Goal: Task Accomplishment & Management: Manage account settings

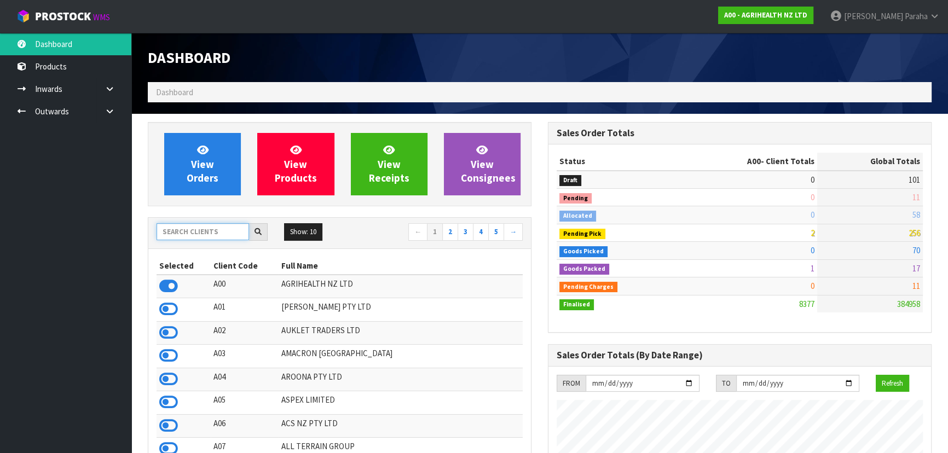
click at [203, 232] on input "text" at bounding box center [203, 231] width 93 height 17
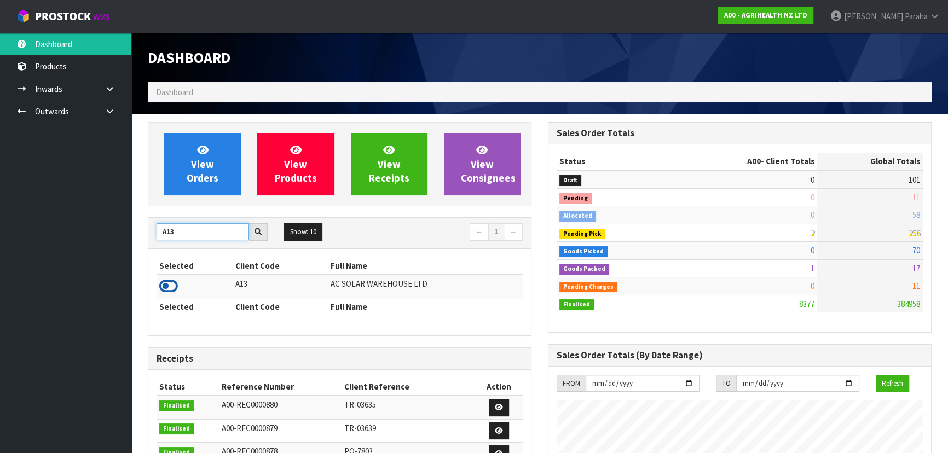
type input "A13"
click at [172, 284] on icon at bounding box center [168, 286] width 19 height 16
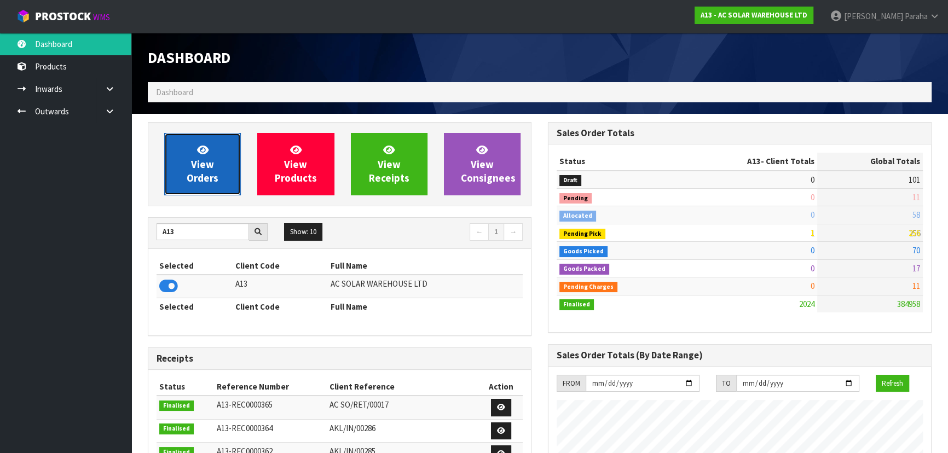
click at [194, 175] on span "View Orders" at bounding box center [203, 163] width 32 height 41
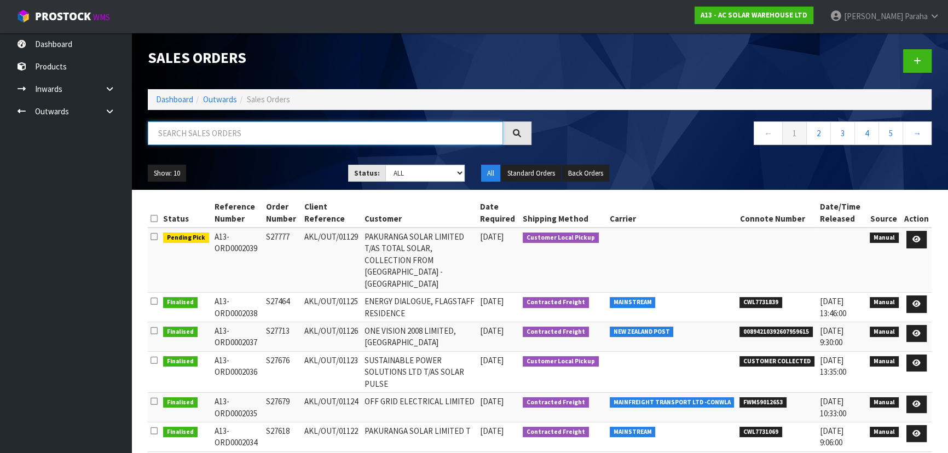
click at [175, 132] on input "text" at bounding box center [325, 134] width 355 height 24
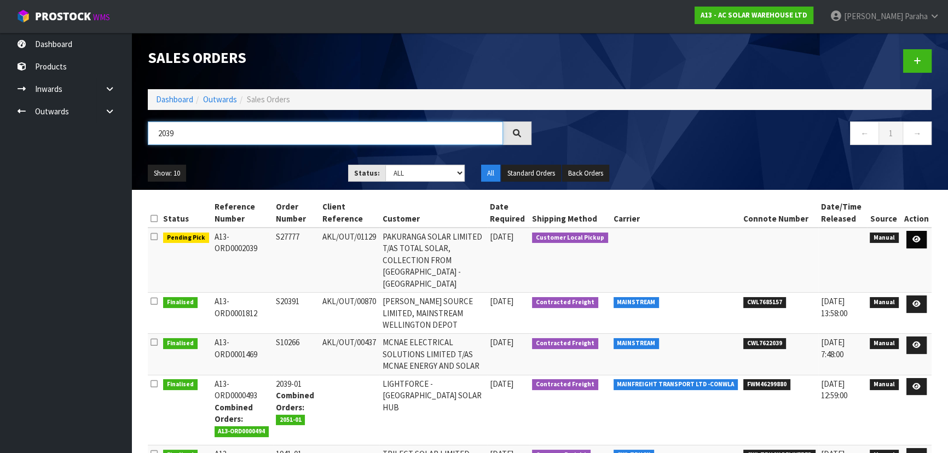
type input "2039"
click at [915, 243] on link at bounding box center [917, 240] width 20 height 18
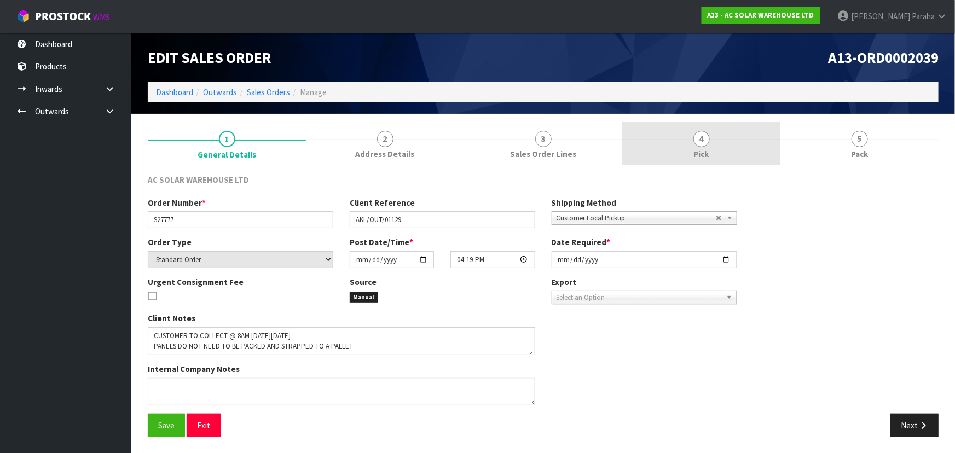
click at [710, 141] on link "4 Pick" at bounding box center [702, 143] width 158 height 43
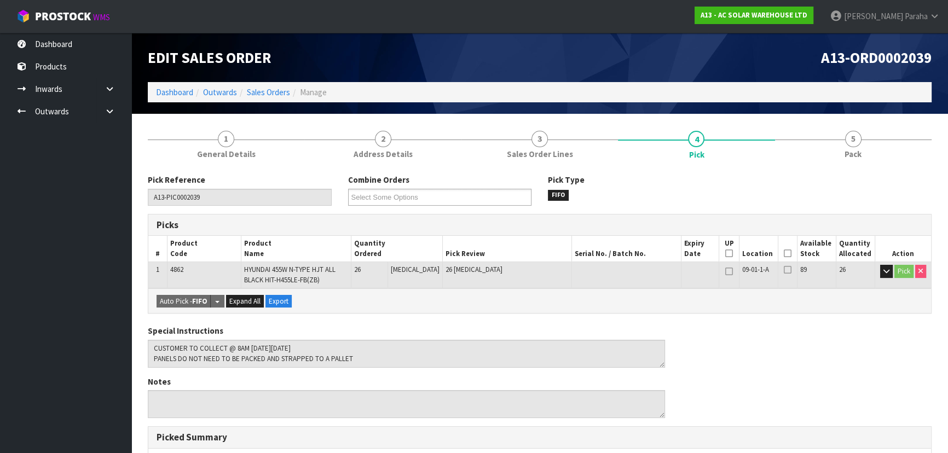
click at [787, 253] on icon at bounding box center [788, 253] width 8 height 1
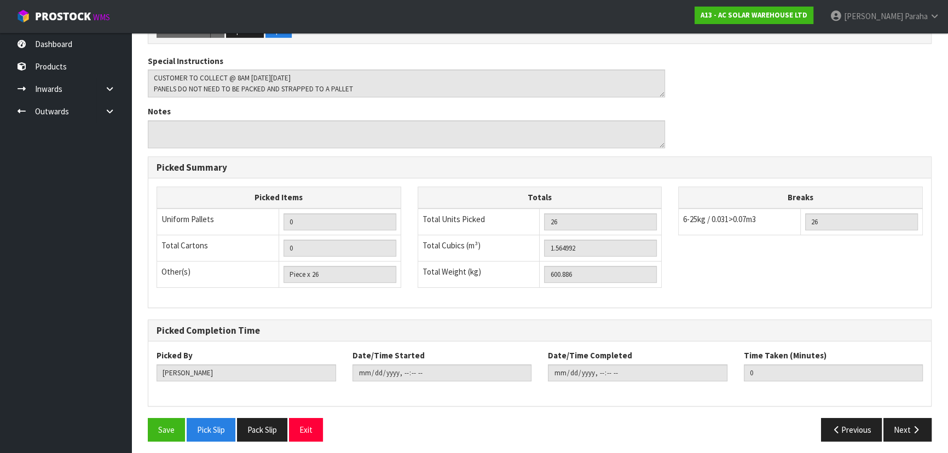
scroll to position [313, 0]
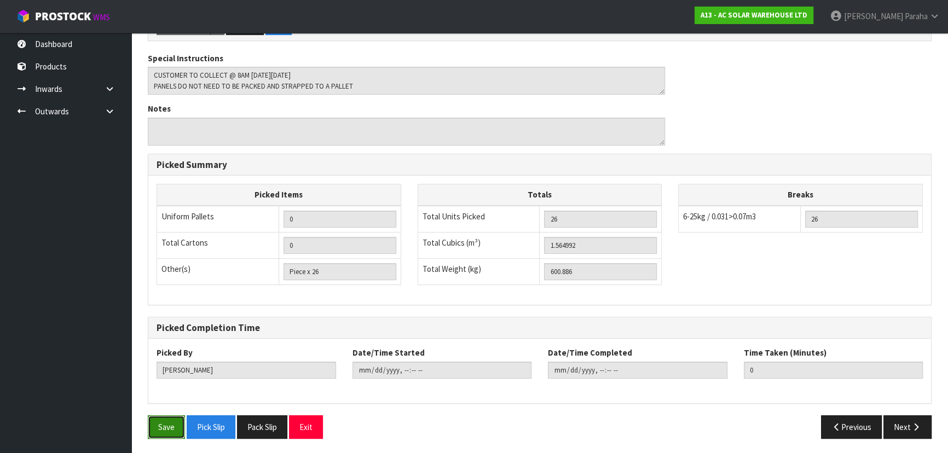
click at [168, 427] on button "Save" at bounding box center [166, 428] width 37 height 24
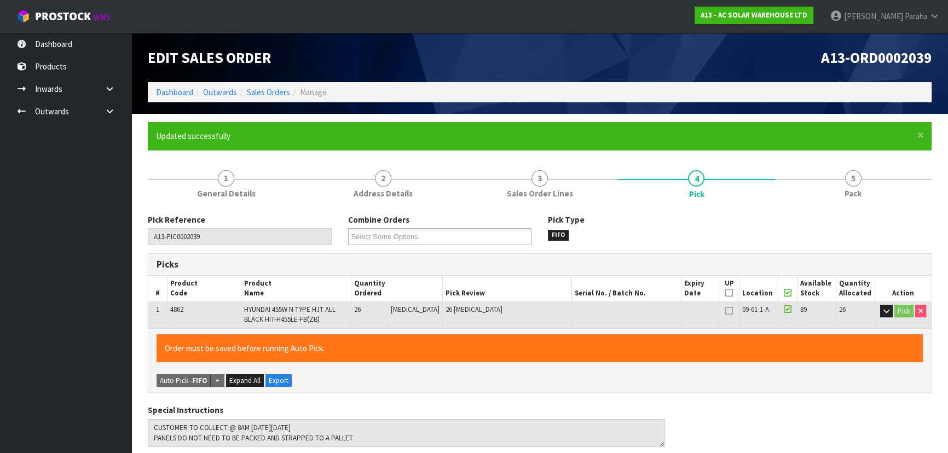
type input "[PERSON_NAME]"
type input "[DATE]T08:43:59"
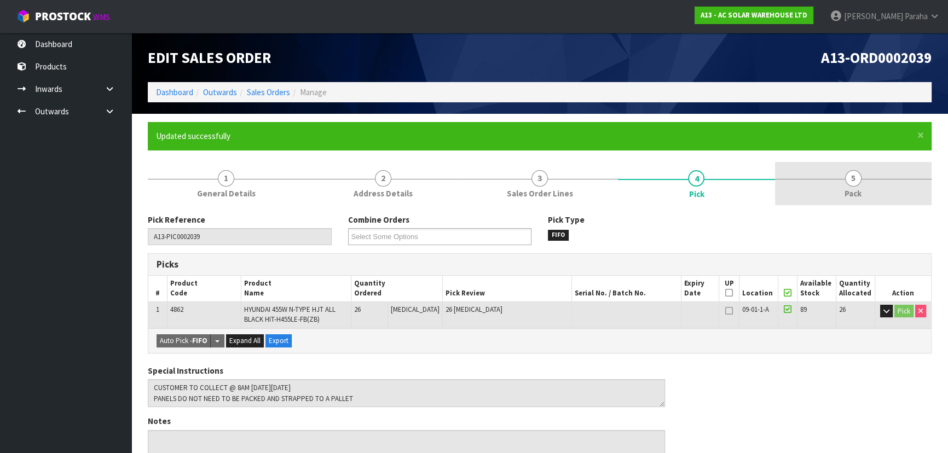
click at [854, 182] on span "5" at bounding box center [853, 178] width 16 height 16
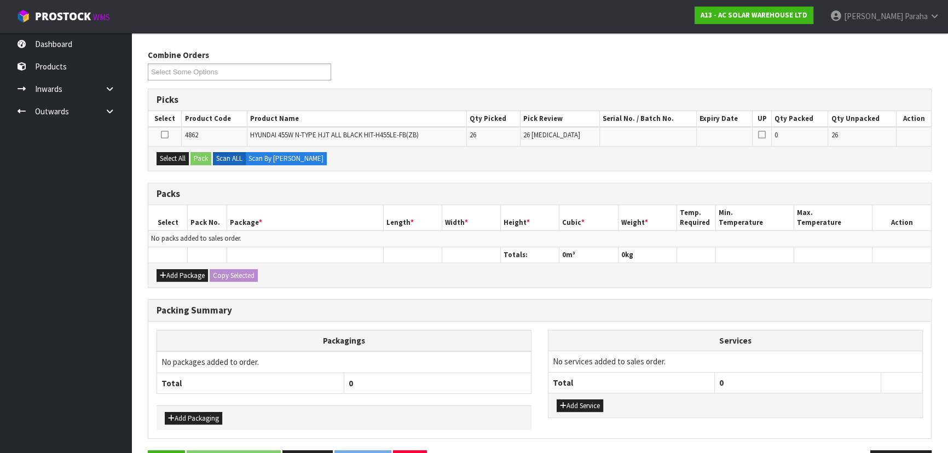
scroll to position [199, 0]
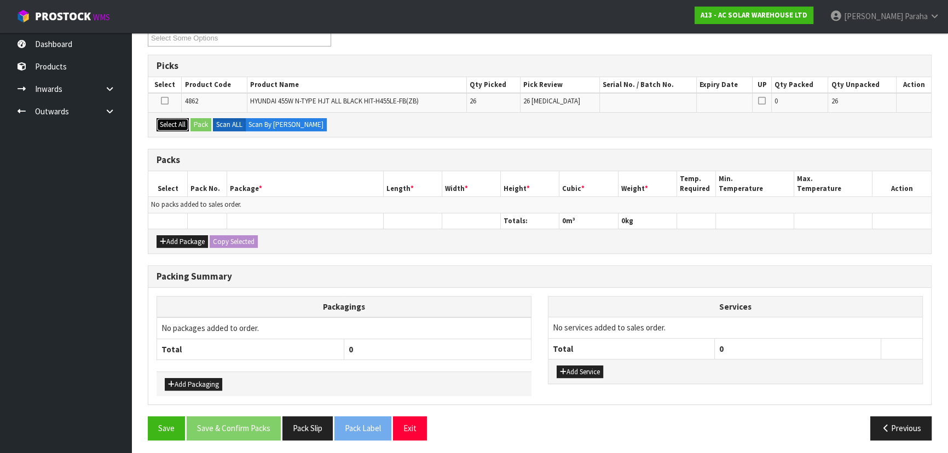
click at [174, 125] on button "Select All" at bounding box center [173, 124] width 32 height 13
click at [202, 124] on button "Pack" at bounding box center [201, 124] width 21 height 13
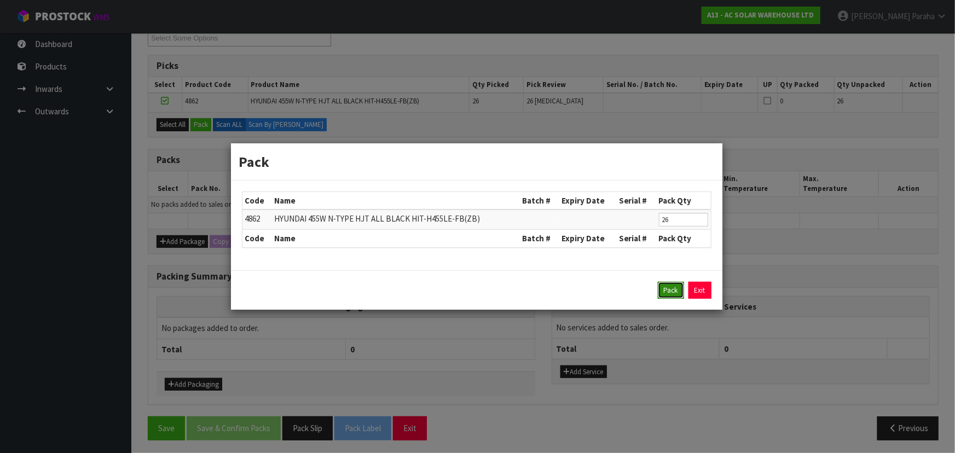
click at [660, 290] on button "Pack" at bounding box center [671, 291] width 26 height 18
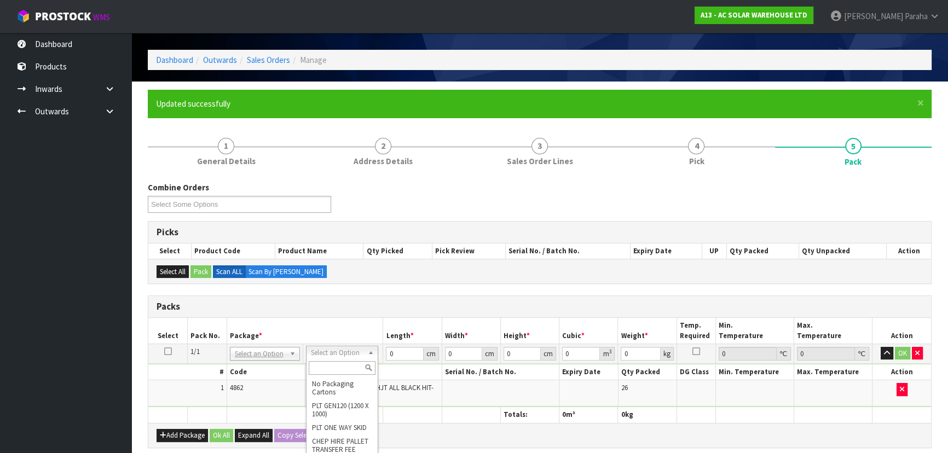
scroll to position [49, 0]
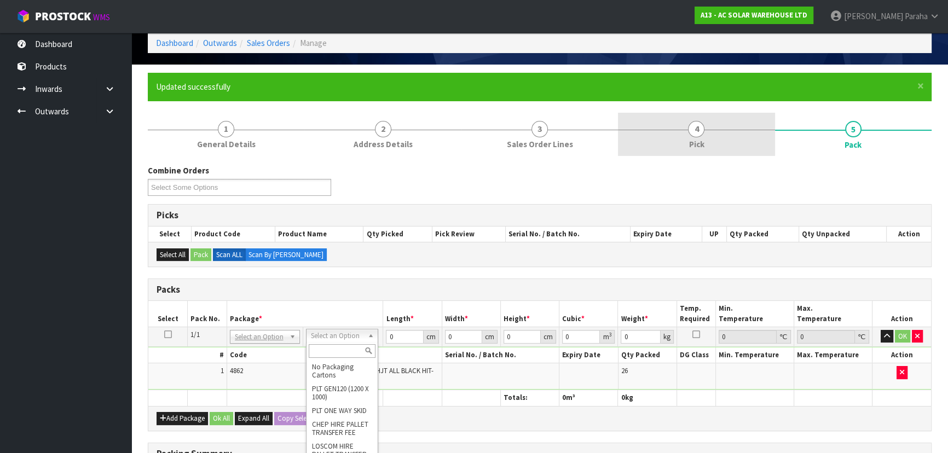
click at [702, 134] on span "4" at bounding box center [696, 129] width 16 height 16
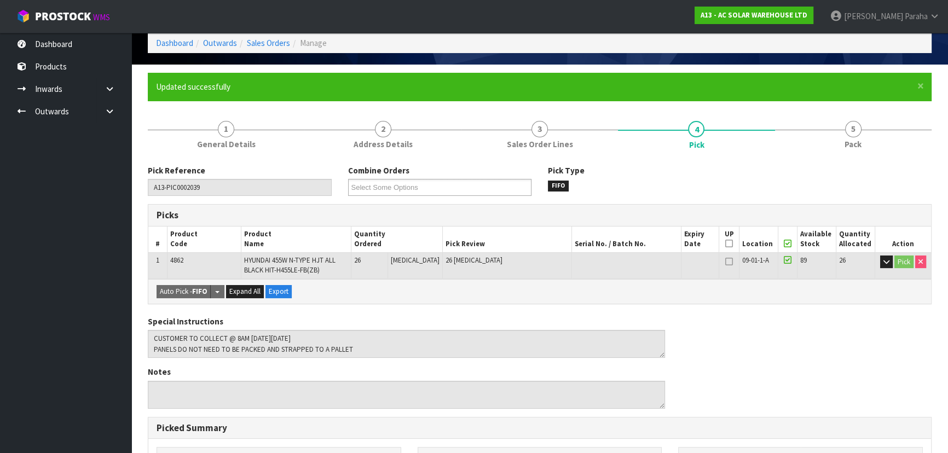
scroll to position [149, 0]
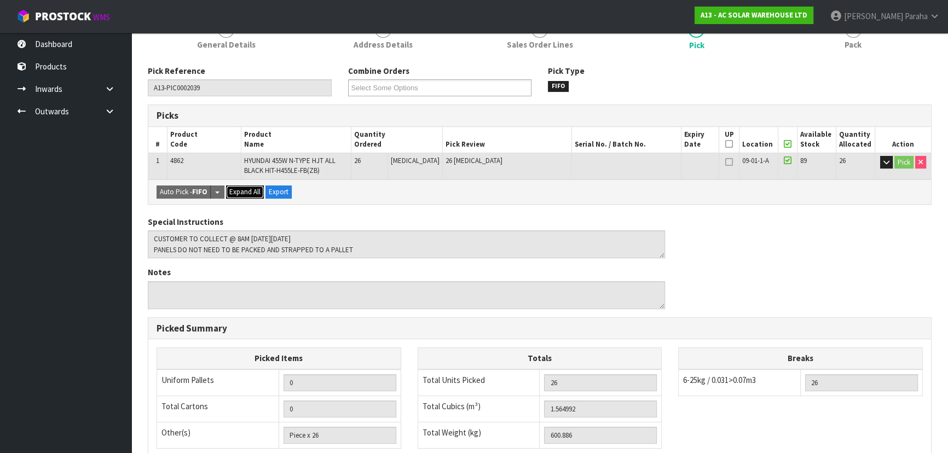
click at [249, 193] on span "Expand All" at bounding box center [244, 191] width 31 height 9
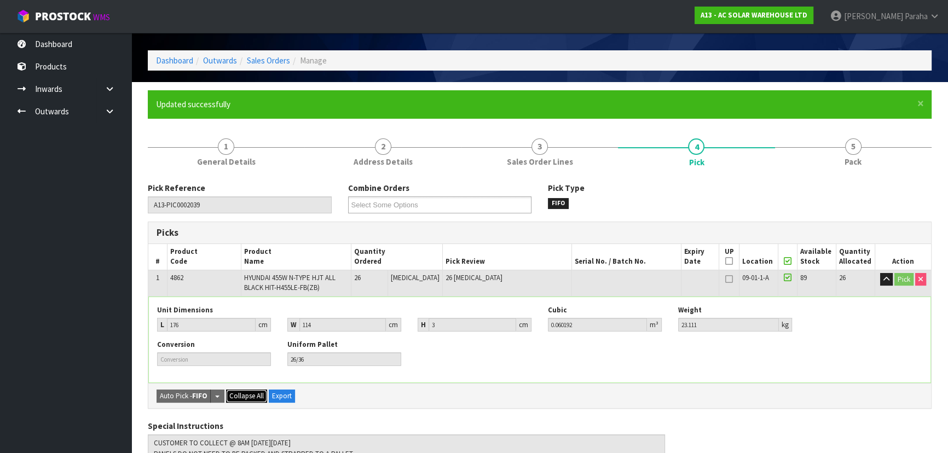
scroll to position [0, 0]
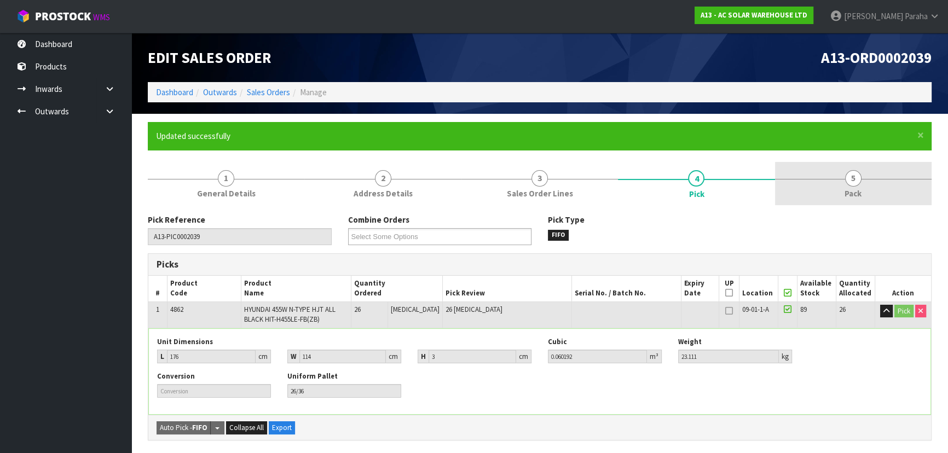
click at [849, 175] on span "5" at bounding box center [853, 178] width 16 height 16
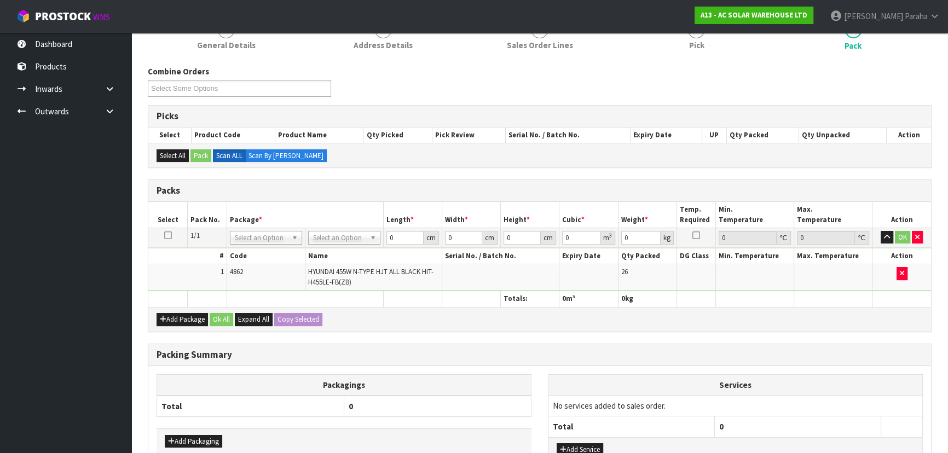
scroll to position [149, 0]
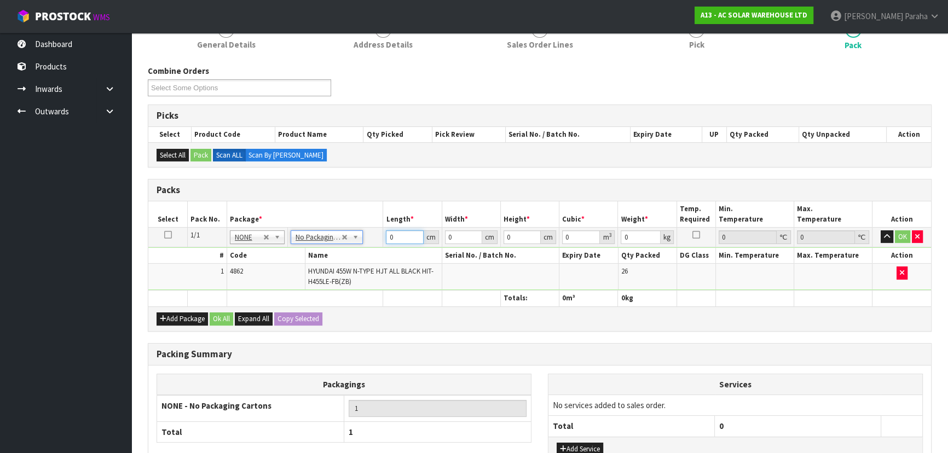
click at [400, 241] on input "0" at bounding box center [404, 237] width 37 height 14
type input "176"
type input "114"
type input "9"
type input "0.180576"
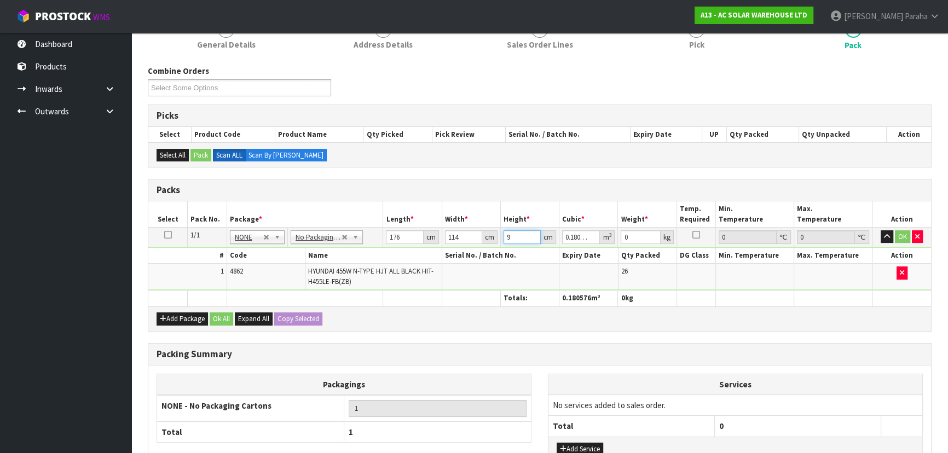
type input "90"
type input "1.80576"
type input "90"
type input "24"
click at [901, 235] on button "OK" at bounding box center [902, 236] width 15 height 13
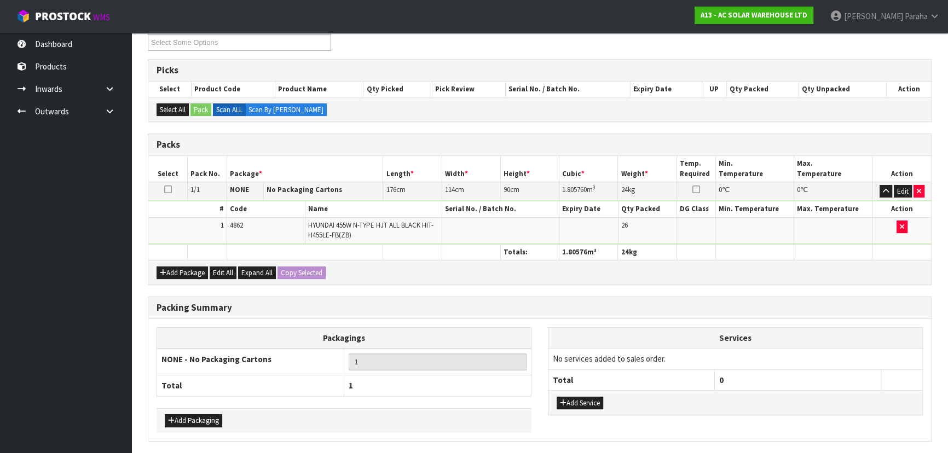
scroll to position [232, 0]
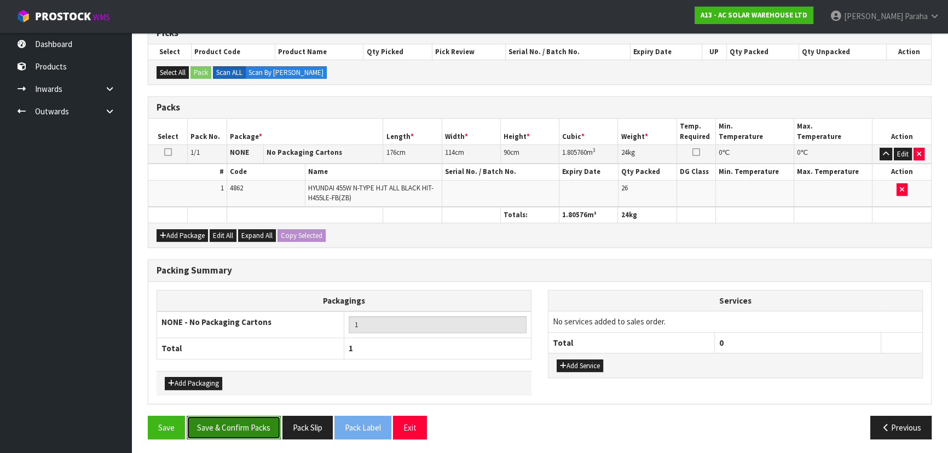
click at [245, 420] on button "Save & Confirm Packs" at bounding box center [234, 428] width 94 height 24
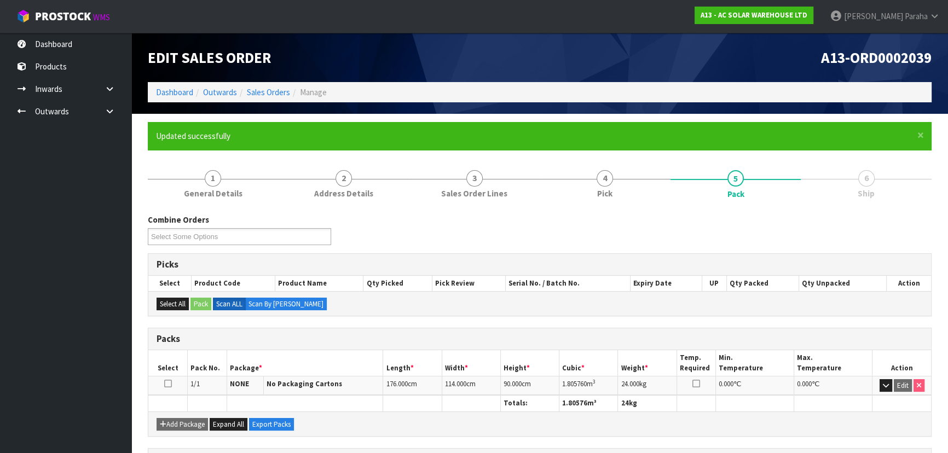
click at [825, 240] on div "Combine Orders A13-ORD0002039 Select Some Options" at bounding box center [540, 233] width 800 height 39
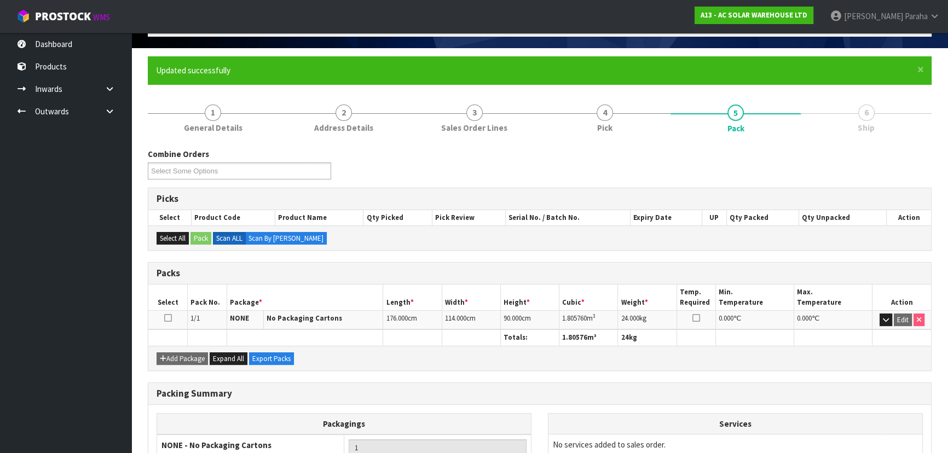
scroll to position [164, 0]
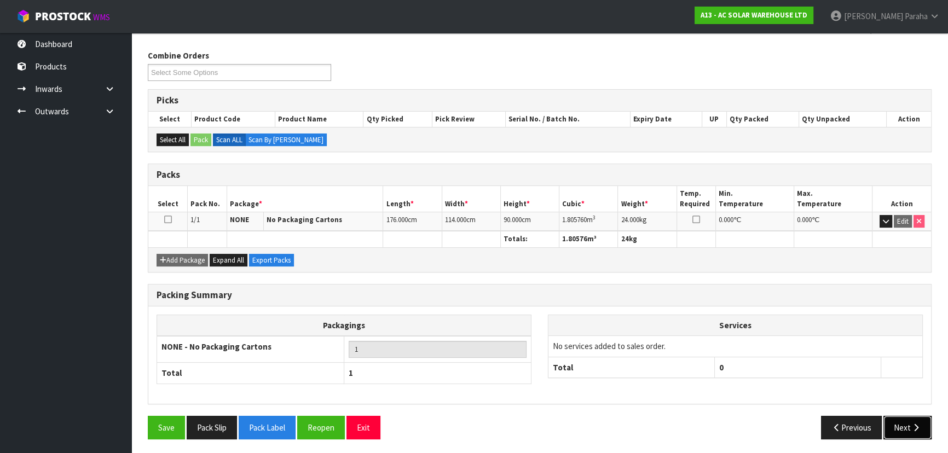
click at [898, 428] on button "Next" at bounding box center [908, 428] width 48 height 24
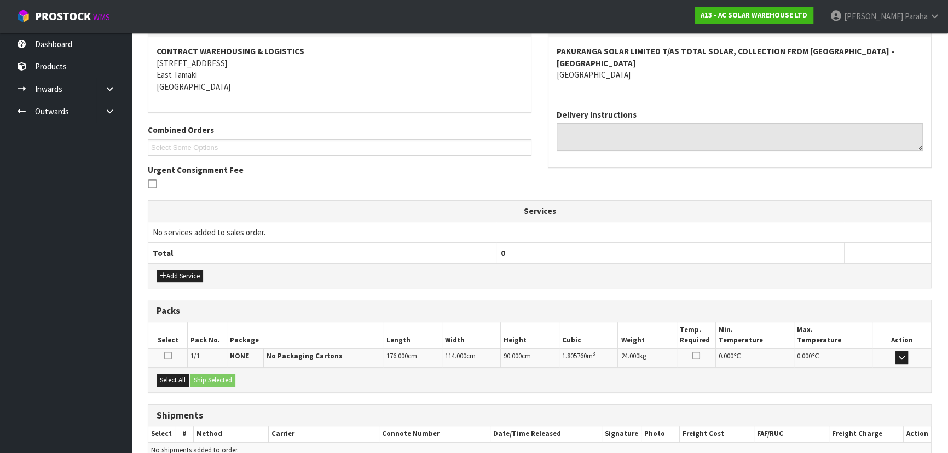
scroll to position [253, 0]
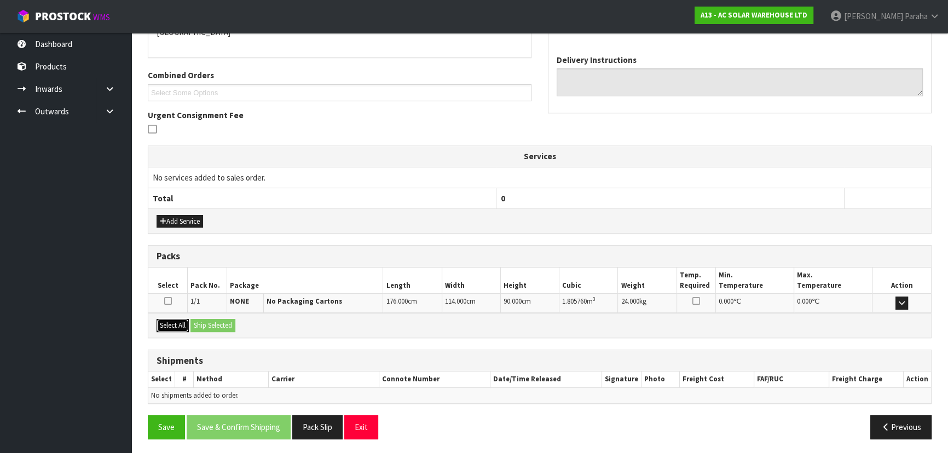
click at [176, 325] on button "Select All" at bounding box center [173, 325] width 32 height 13
click at [219, 320] on button "Ship Selected" at bounding box center [213, 325] width 45 height 13
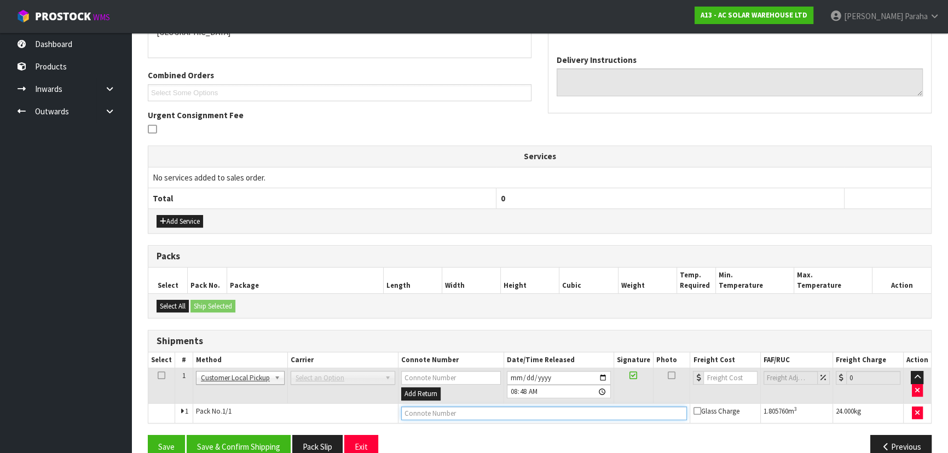
click at [475, 412] on input "text" at bounding box center [544, 414] width 286 height 14
type input "CUSTOMER COLLECTED"
click at [246, 443] on button "Save & Confirm Shipping" at bounding box center [239, 447] width 104 height 24
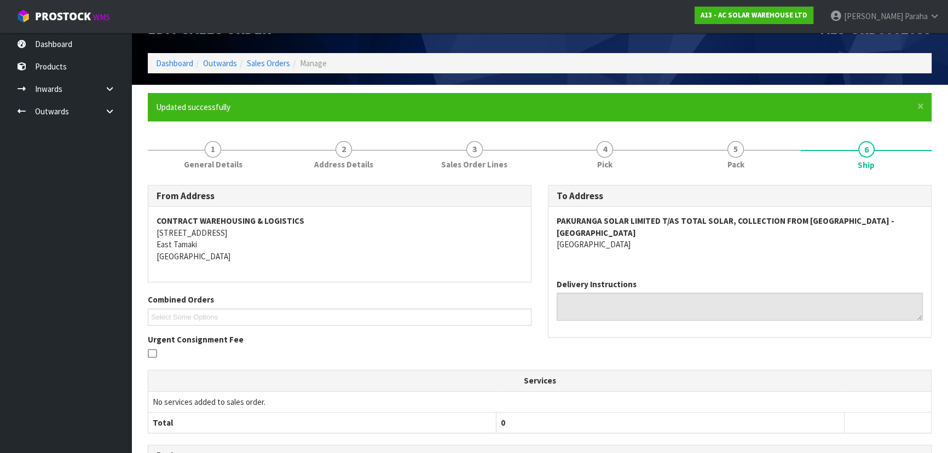
scroll to position [0, 0]
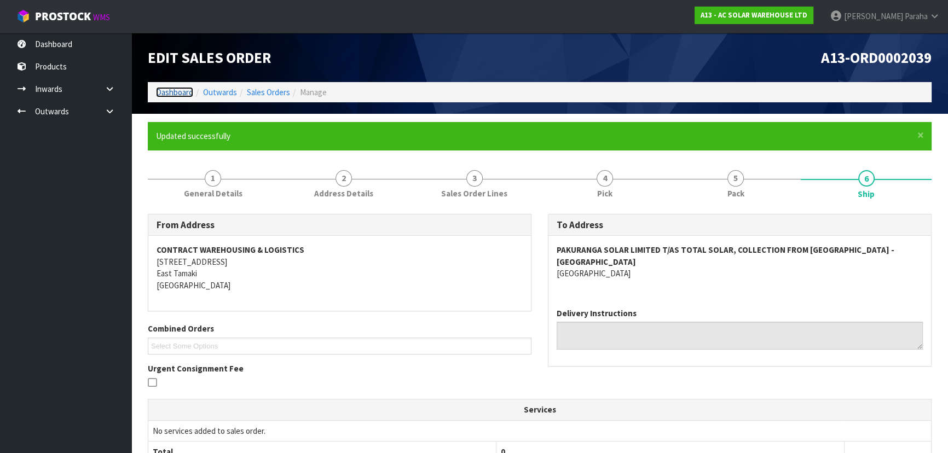
click at [178, 89] on link "Dashboard" at bounding box center [174, 92] width 37 height 10
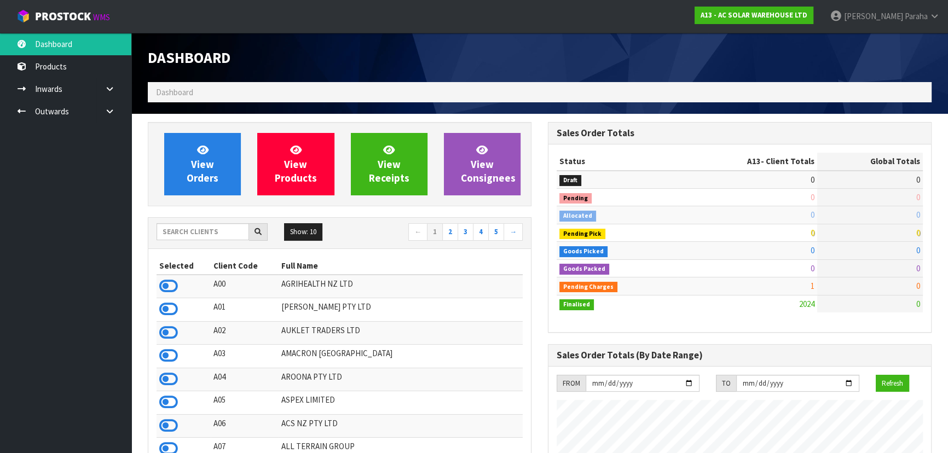
scroll to position [804, 400]
click at [226, 235] on input "text" at bounding box center [203, 231] width 93 height 17
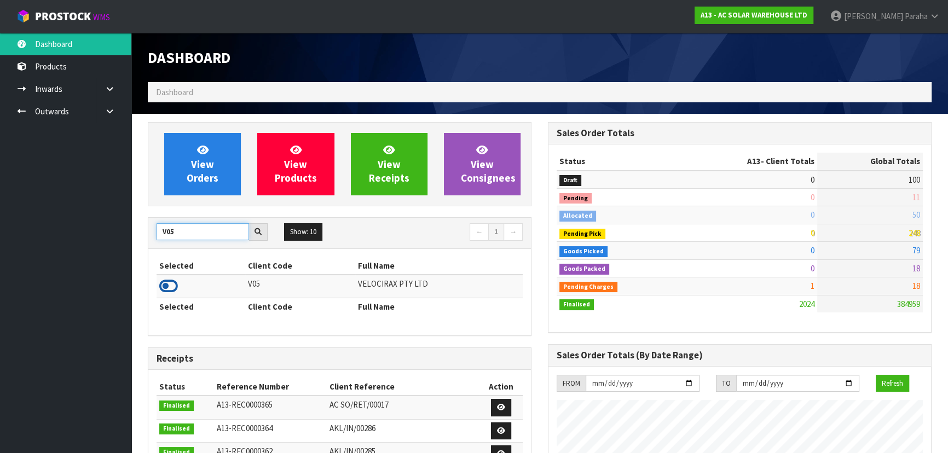
type input "V05"
drag, startPoint x: 174, startPoint y: 285, endPoint x: 173, endPoint y: 278, distance: 6.6
click at [173, 282] on icon at bounding box center [168, 286] width 19 height 16
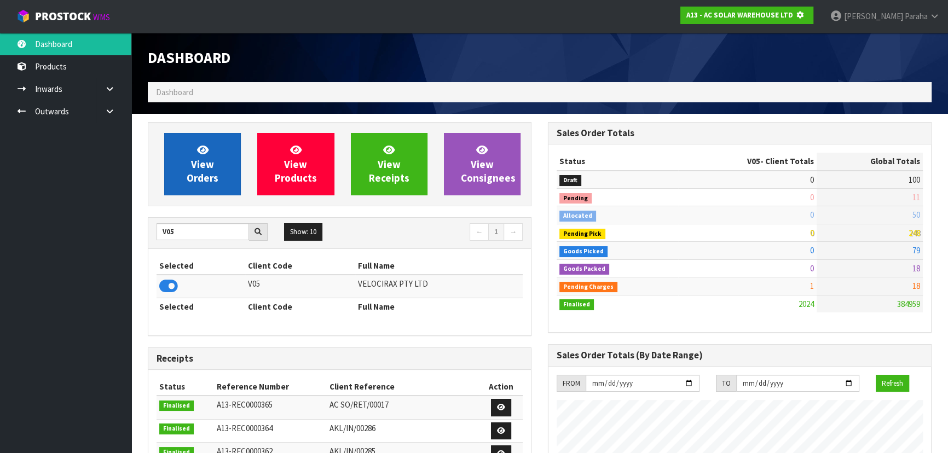
scroll to position [682, 400]
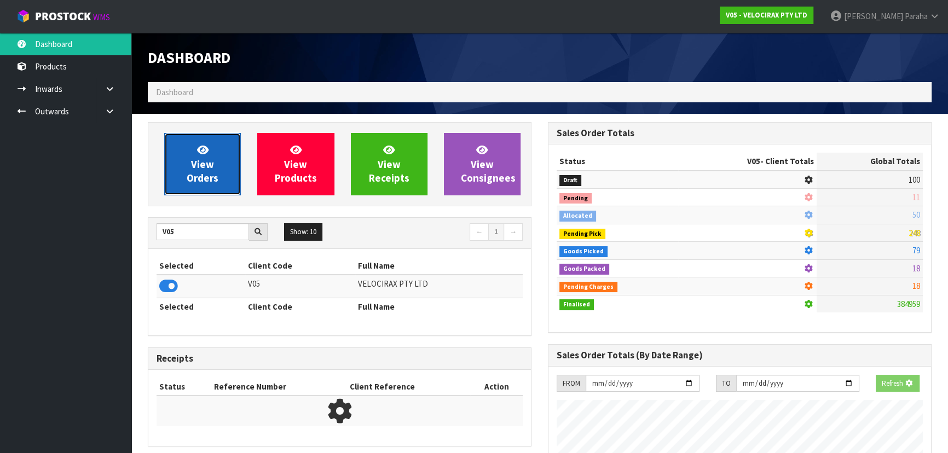
click at [199, 168] on span "View Orders" at bounding box center [203, 163] width 32 height 41
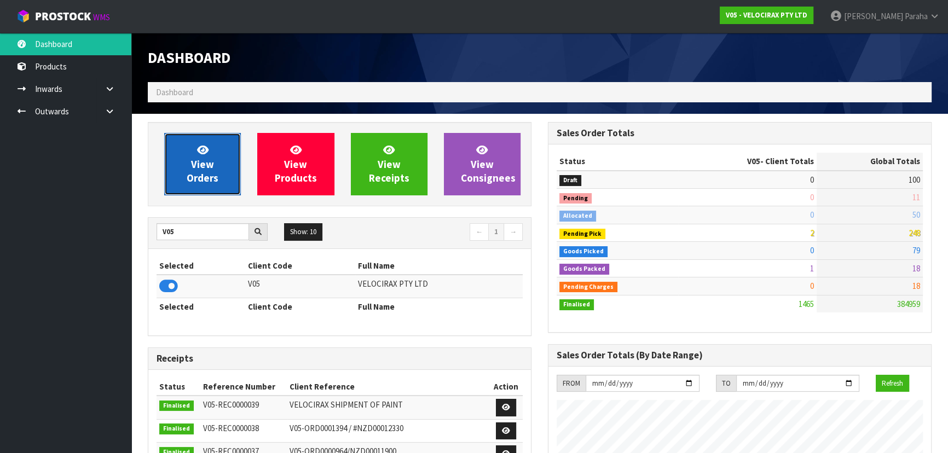
scroll to position [851, 400]
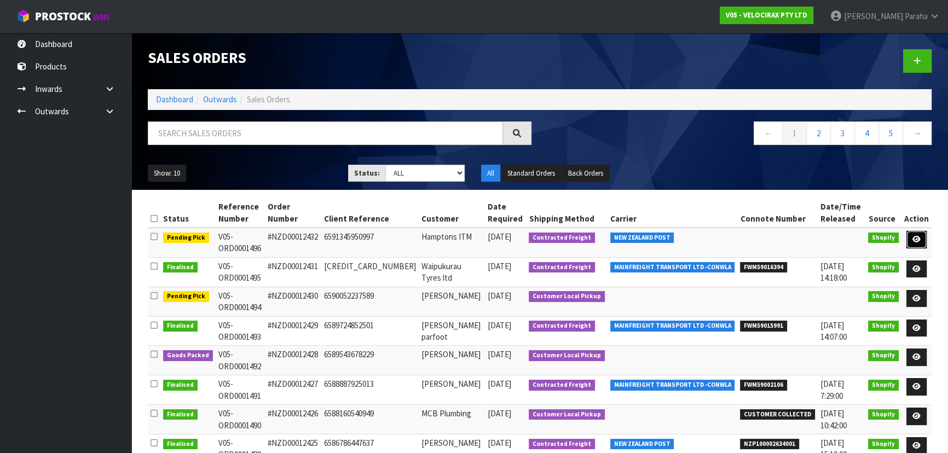
click at [917, 237] on icon at bounding box center [917, 239] width 8 height 7
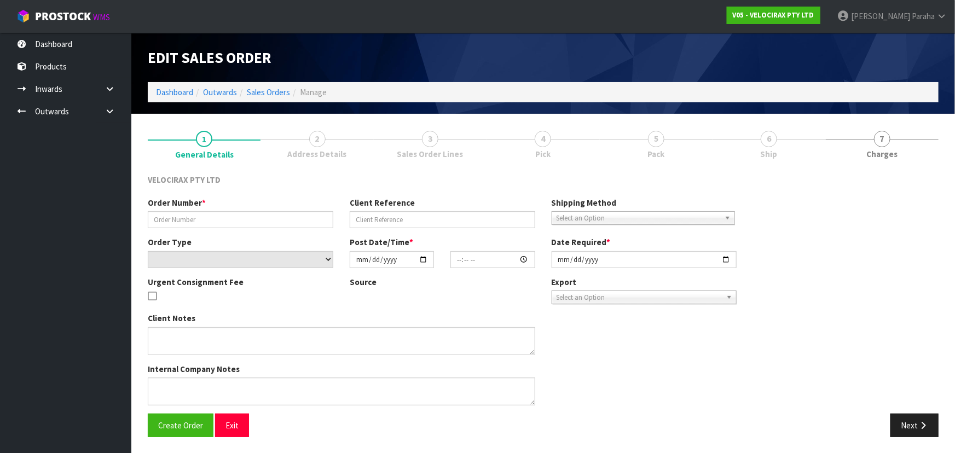
type input "#NZD00012432"
type input "6591345950997"
select select "number:0"
type input "[DATE]"
type input "17:29:19.000"
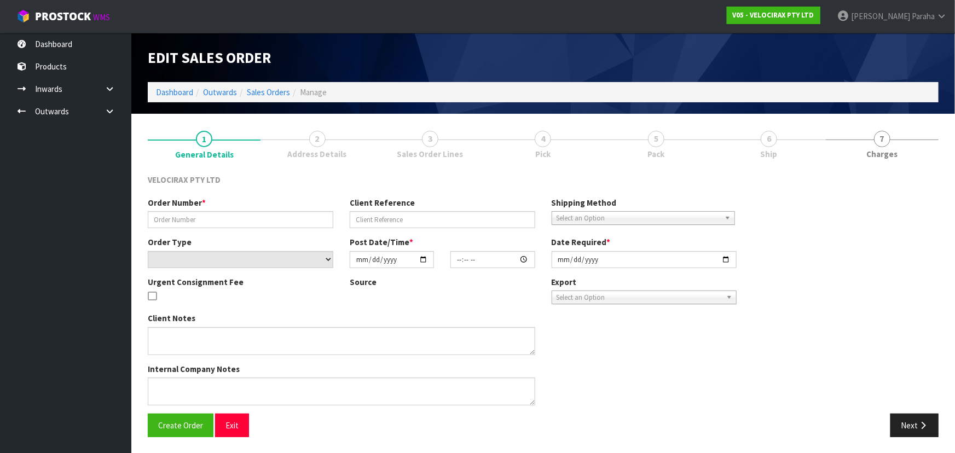
type input "[DATE]"
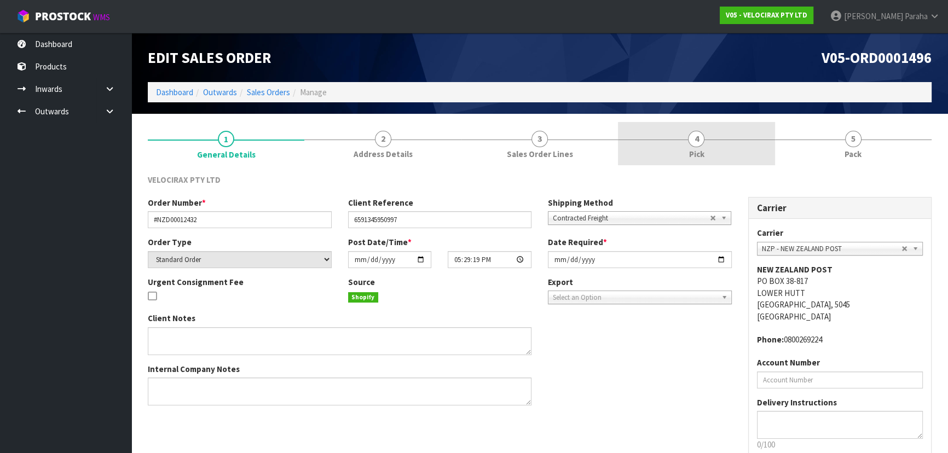
click at [694, 139] on span "4" at bounding box center [696, 139] width 16 height 16
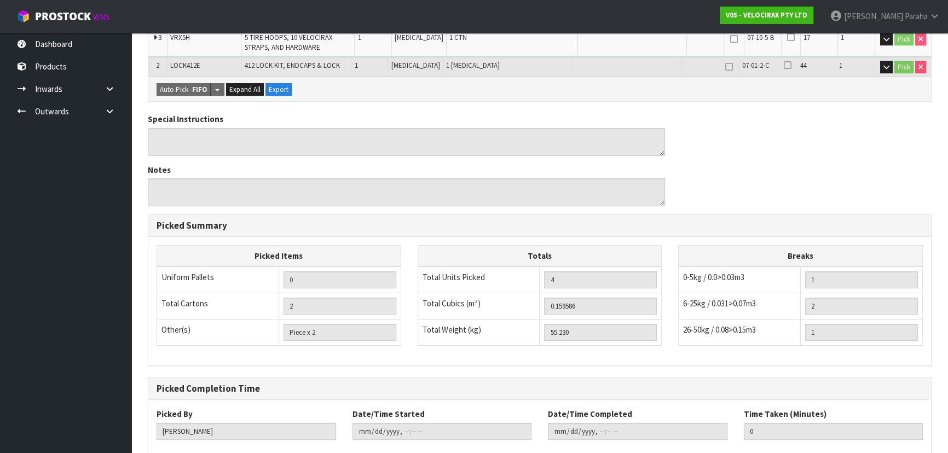
scroll to position [378, 0]
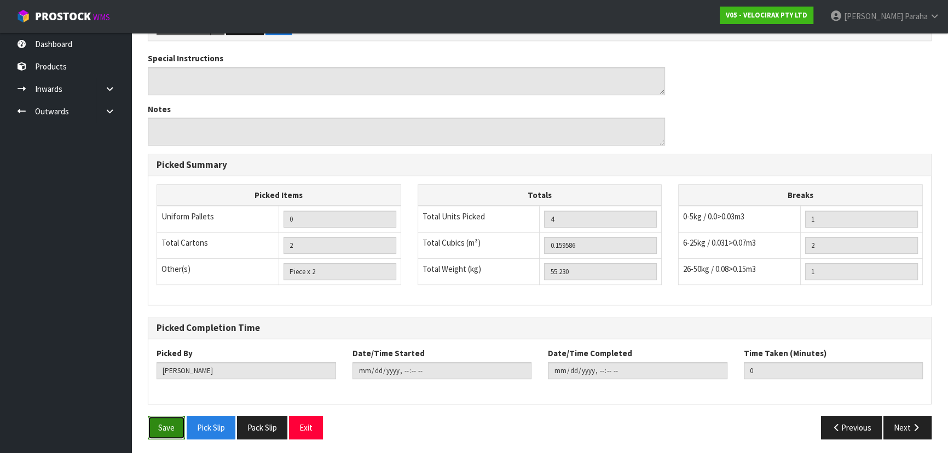
click at [159, 427] on button "Save" at bounding box center [166, 428] width 37 height 24
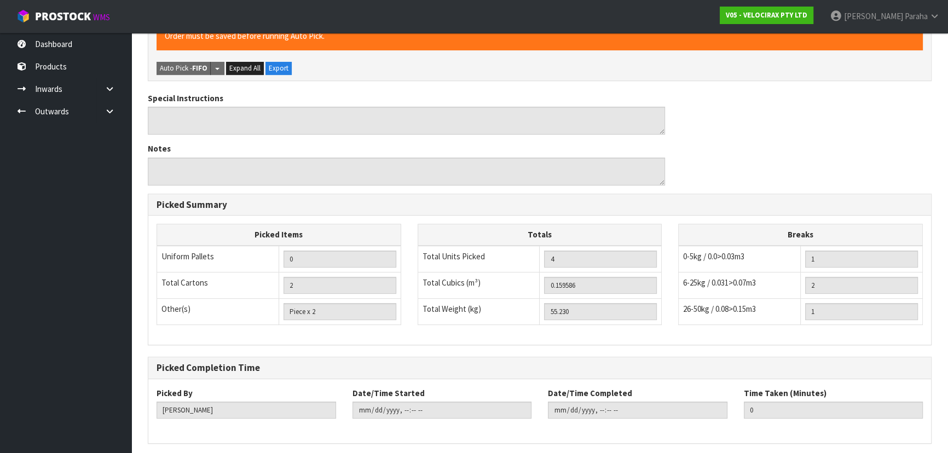
scroll to position [0, 0]
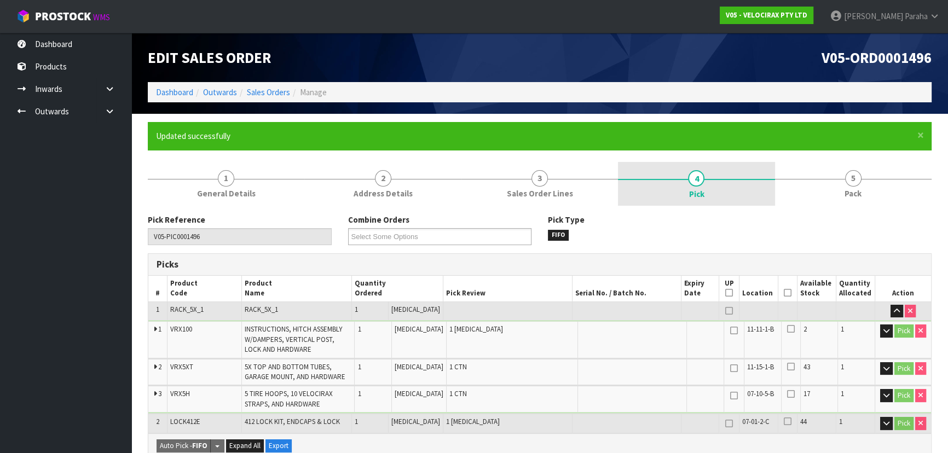
type input "[PERSON_NAME]"
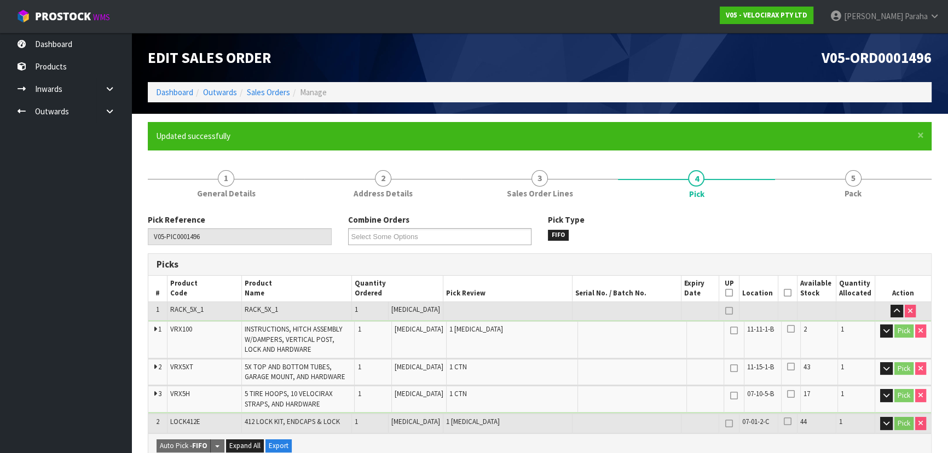
click at [784, 293] on icon at bounding box center [788, 293] width 8 height 1
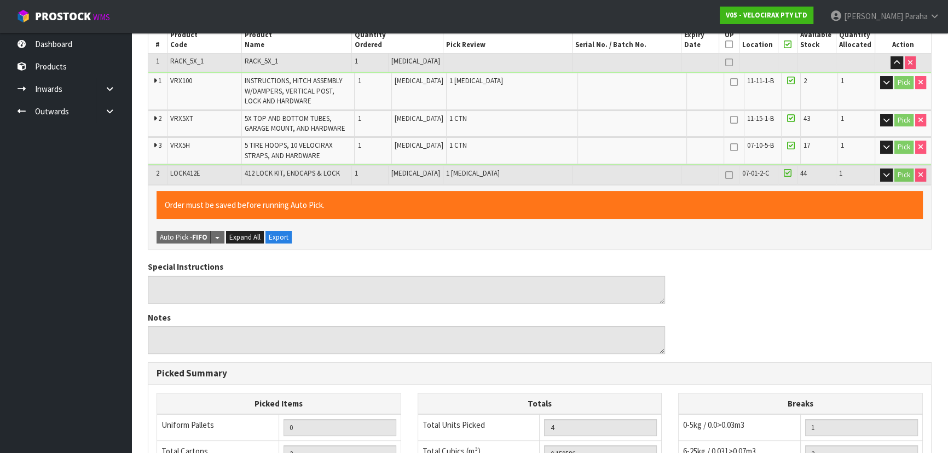
scroll to position [457, 0]
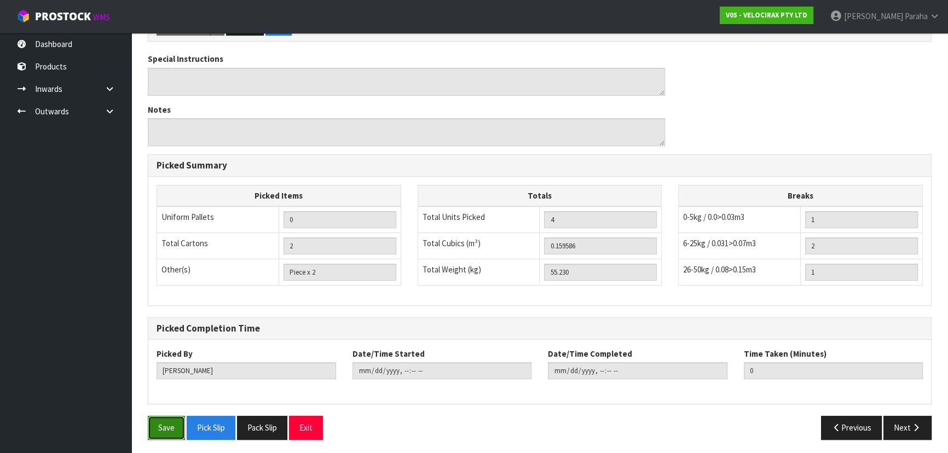
click at [164, 426] on button "Save" at bounding box center [166, 428] width 37 height 24
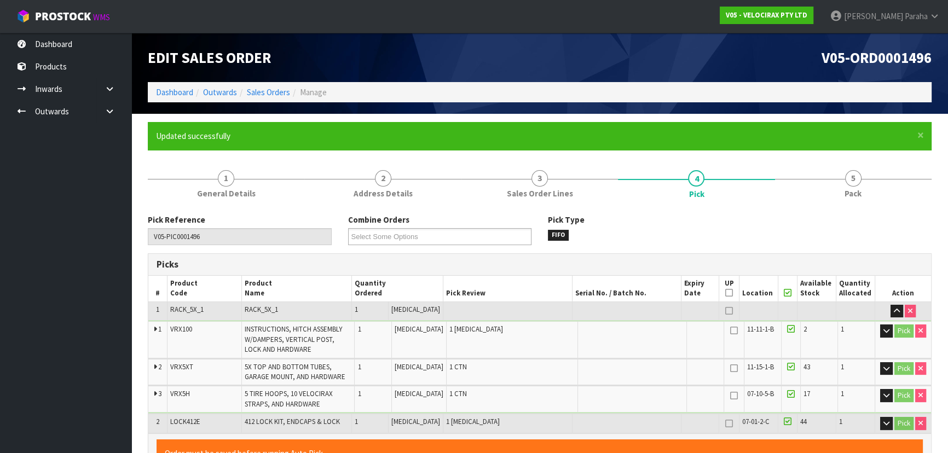
type input "[DATE]T09:07:40"
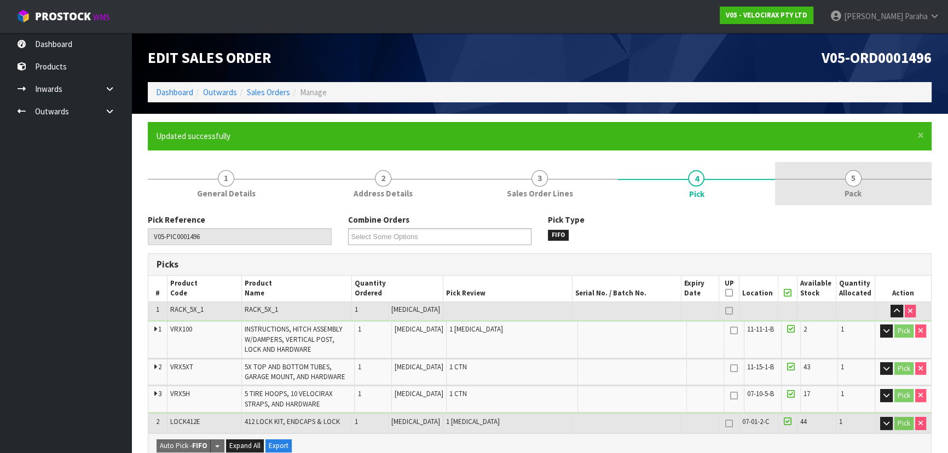
click at [846, 181] on span "5" at bounding box center [853, 178] width 16 height 16
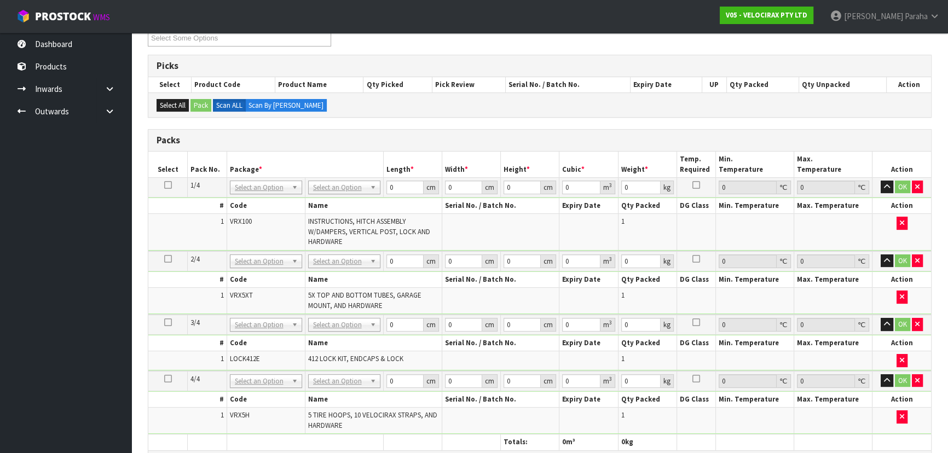
scroll to position [298, 0]
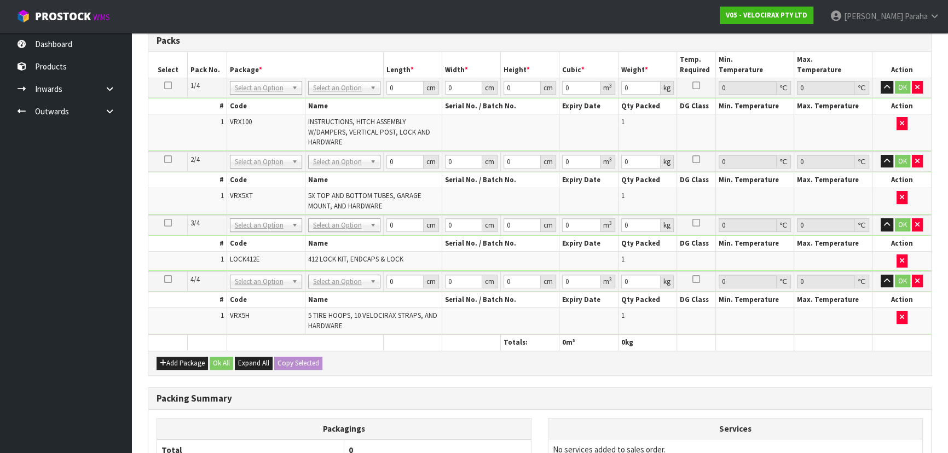
drag, startPoint x: 367, startPoint y: 202, endPoint x: 363, endPoint y: 189, distance: 13.2
drag, startPoint x: 363, startPoint y: 189, endPoint x: 351, endPoint y: 74, distance: 115.5
click at [325, 65] on th "Package *" at bounding box center [305, 65] width 157 height 26
click at [397, 88] on input "0" at bounding box center [404, 88] width 37 height 14
type input "149"
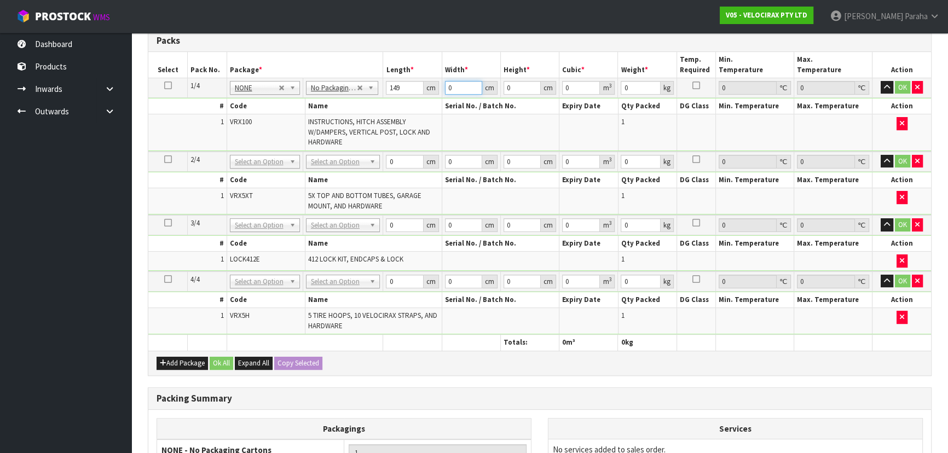
click at [452, 87] on input "0" at bounding box center [463, 88] width 37 height 14
type input "31"
type input "1"
type input "0.004619"
type input "17"
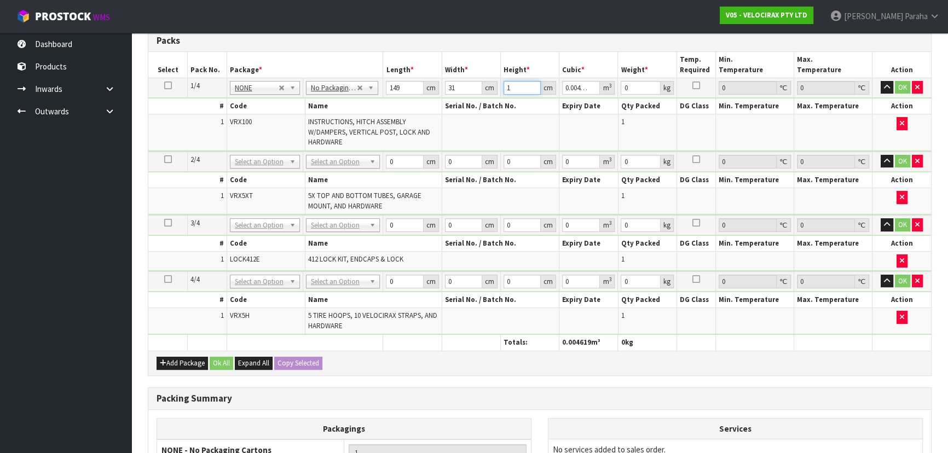
type input "0.078523"
type input "17"
type input "24"
click at [881, 81] on button "button" at bounding box center [887, 87] width 13 height 13
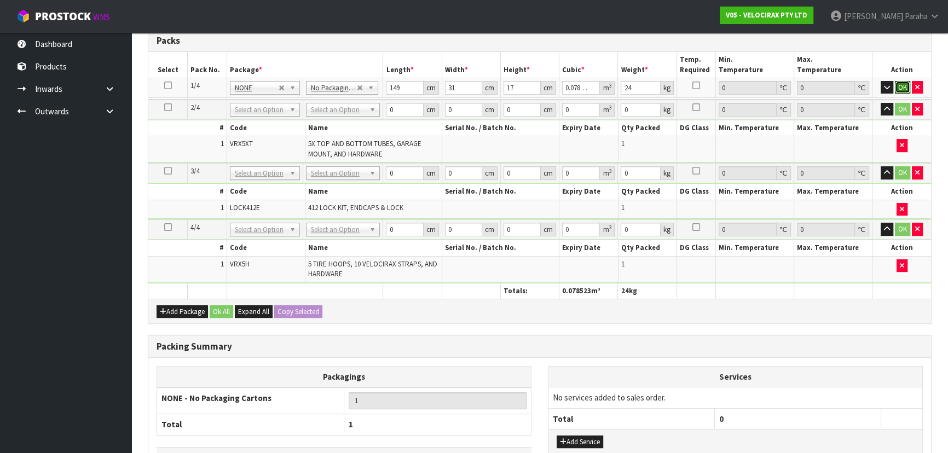
click button "OK" at bounding box center [902, 87] width 15 height 13
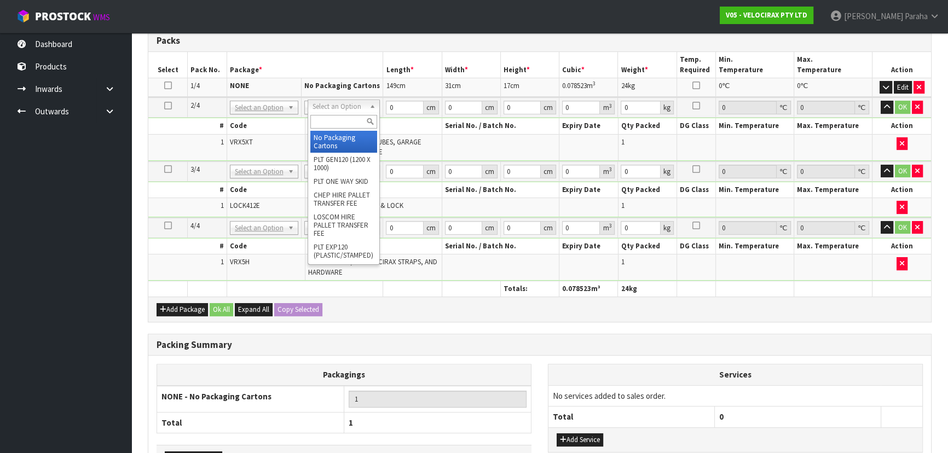
type input "2"
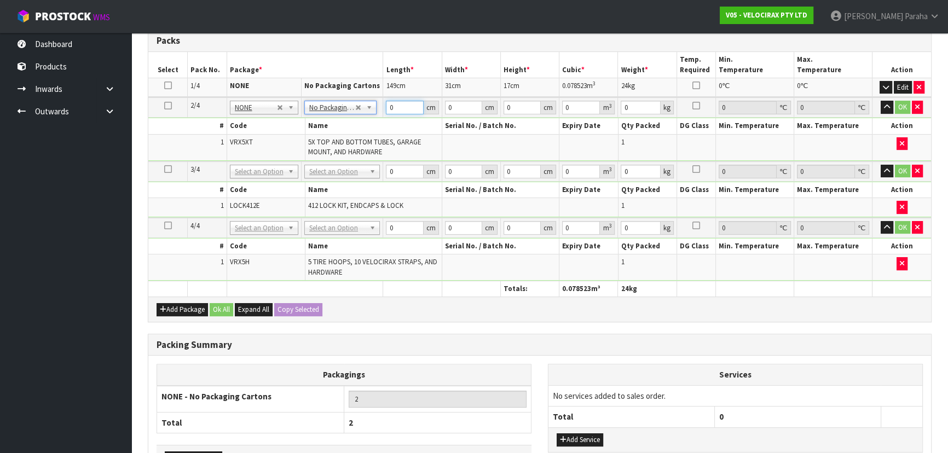
click at [394, 106] on input "0" at bounding box center [404, 108] width 37 height 14
type input "180"
type input "16"
type input "1"
type input "0.00288"
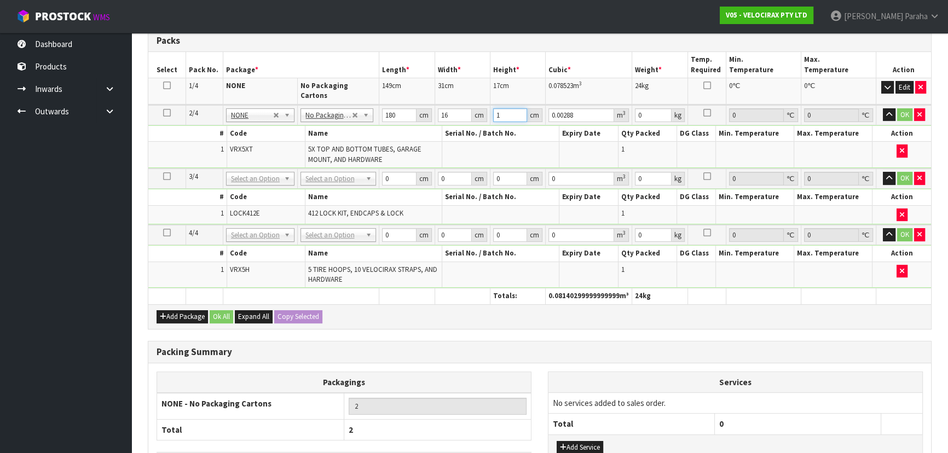
type input "14"
type input "0.04032"
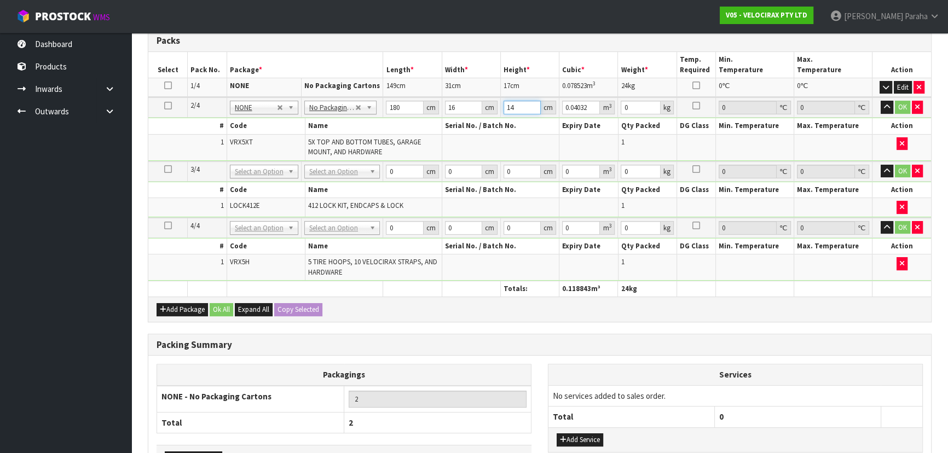
type input "14"
type input "15"
click at [881, 101] on button "button" at bounding box center [887, 107] width 13 height 13
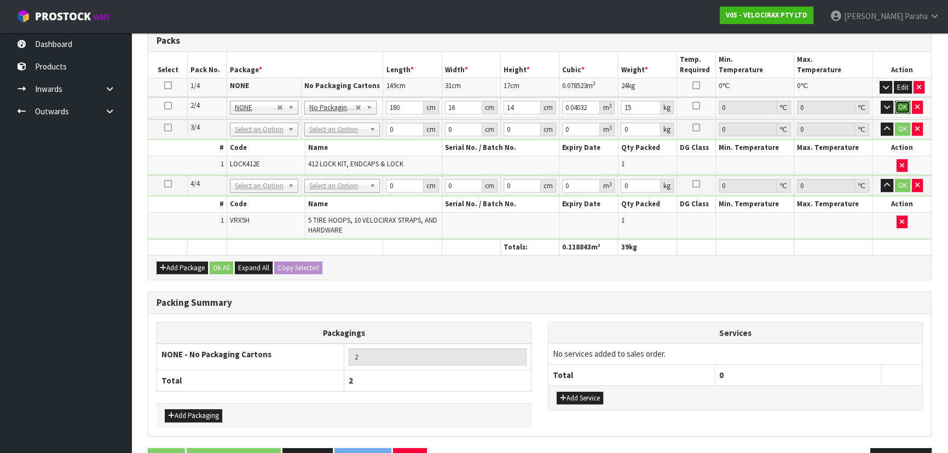
click button "OK" at bounding box center [902, 107] width 15 height 13
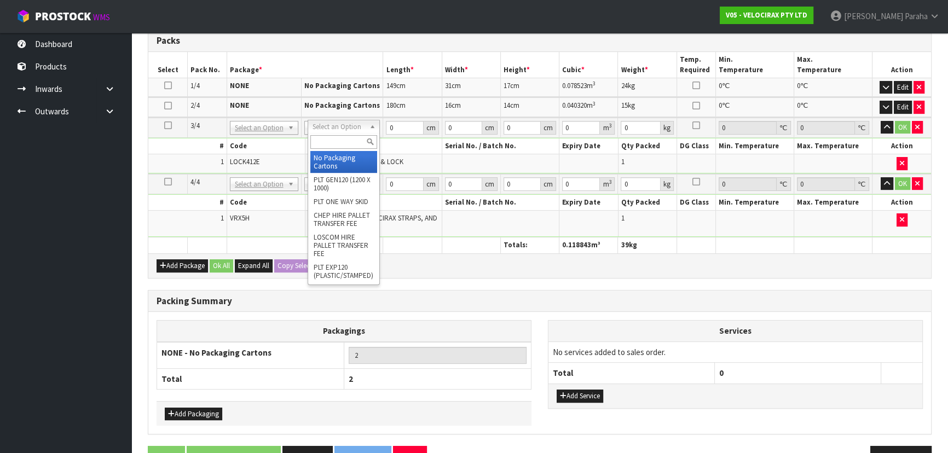
type input "3"
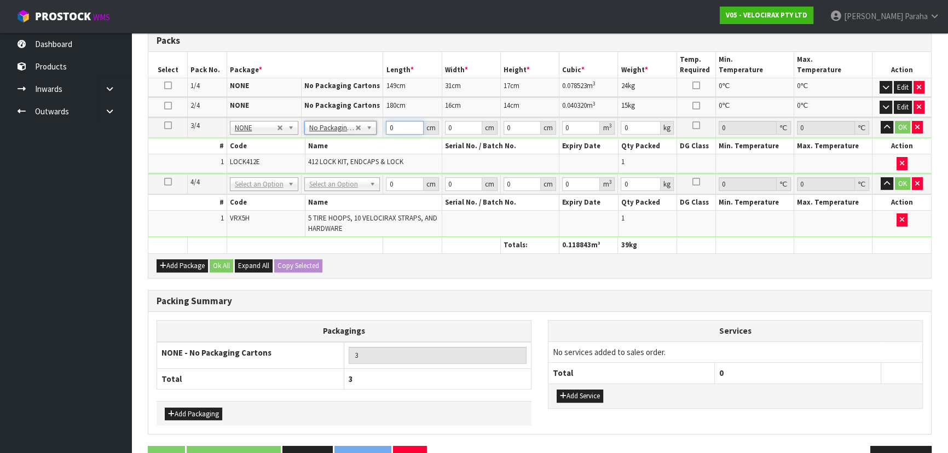
click at [401, 128] on input "0" at bounding box center [404, 128] width 37 height 14
type input "134"
type input "7"
type input "0.006566"
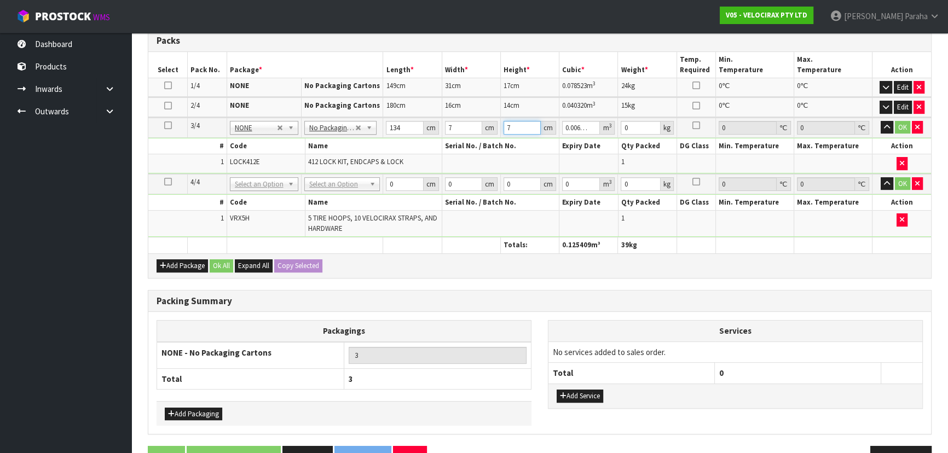
type input "7"
type input "2"
click at [881, 121] on button "button" at bounding box center [887, 127] width 13 height 13
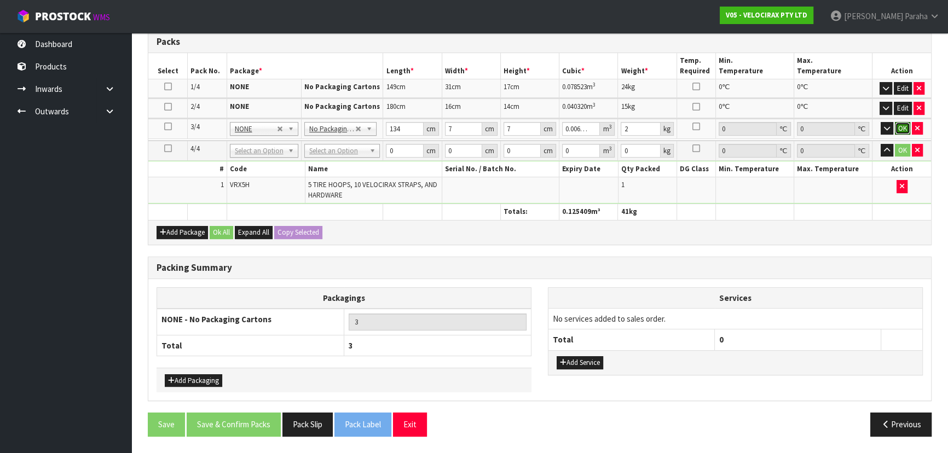
click button "OK" at bounding box center [902, 128] width 15 height 13
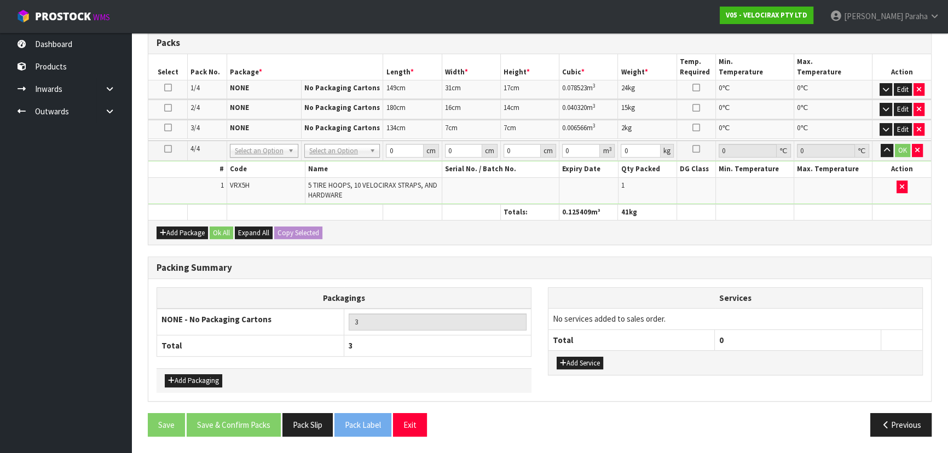
scroll to position [292, 0]
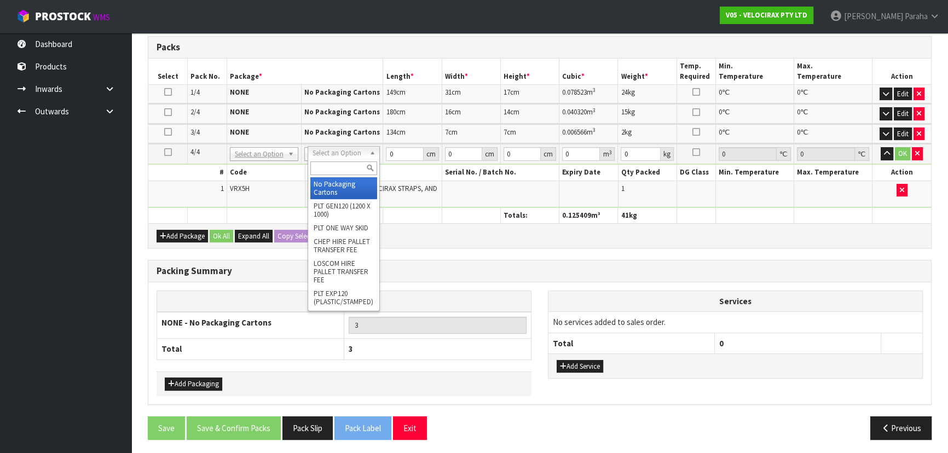
type input "4"
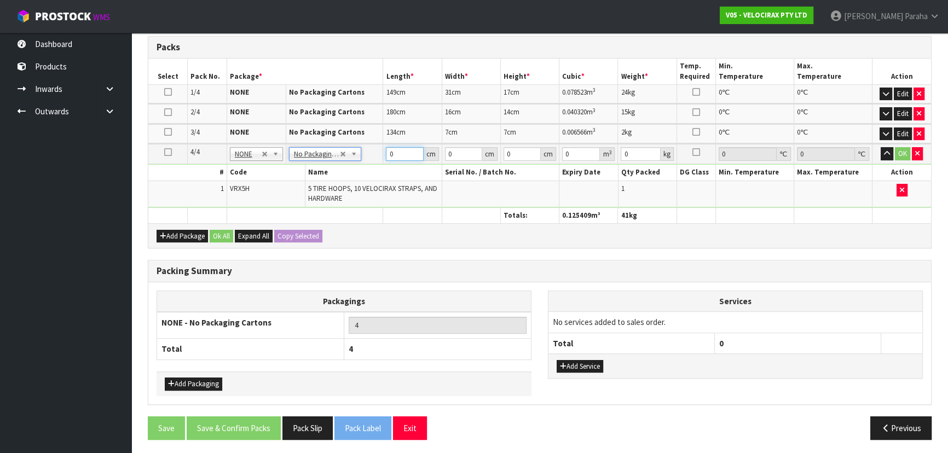
click at [401, 153] on input "0" at bounding box center [404, 154] width 37 height 14
type input "69"
type input "33"
type input "2"
type input "0.004554"
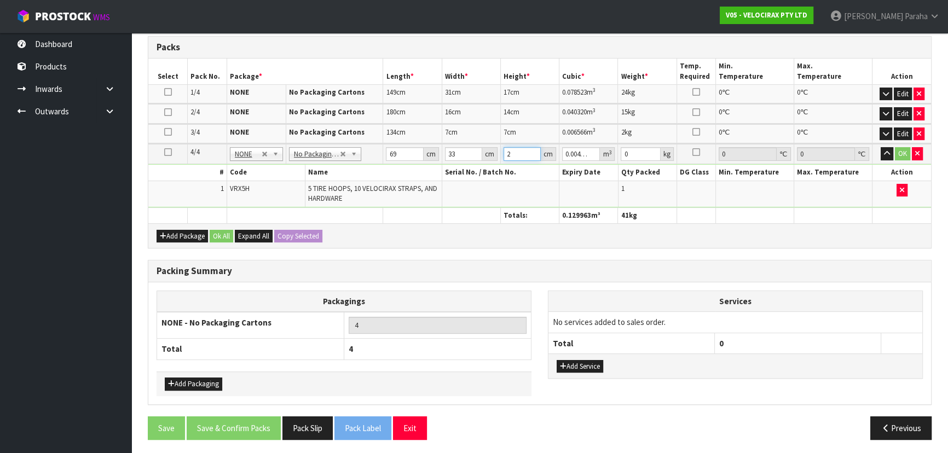
type input "23"
type input "0.052371"
type input "23"
type input "16"
click at [881, 147] on button "button" at bounding box center [887, 153] width 13 height 13
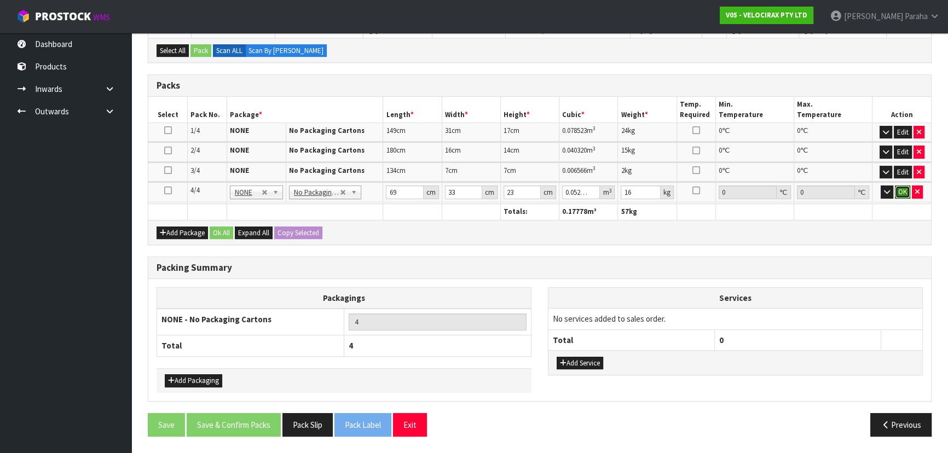
click button "OK" at bounding box center [902, 192] width 15 height 13
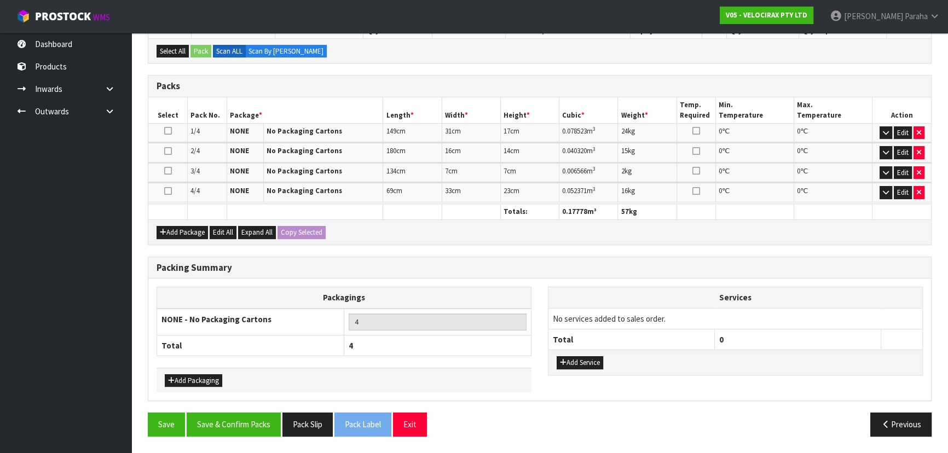
scroll to position [248, 0]
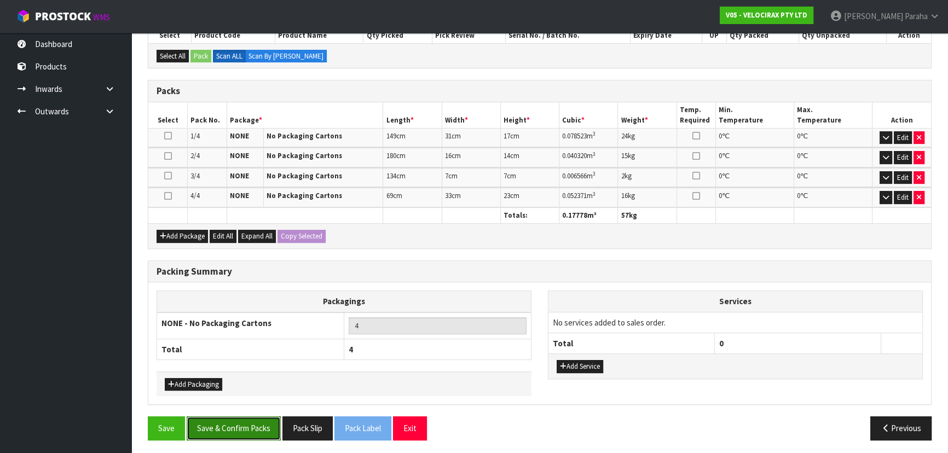
click at [256, 422] on button "Save & Confirm Packs" at bounding box center [234, 429] width 94 height 24
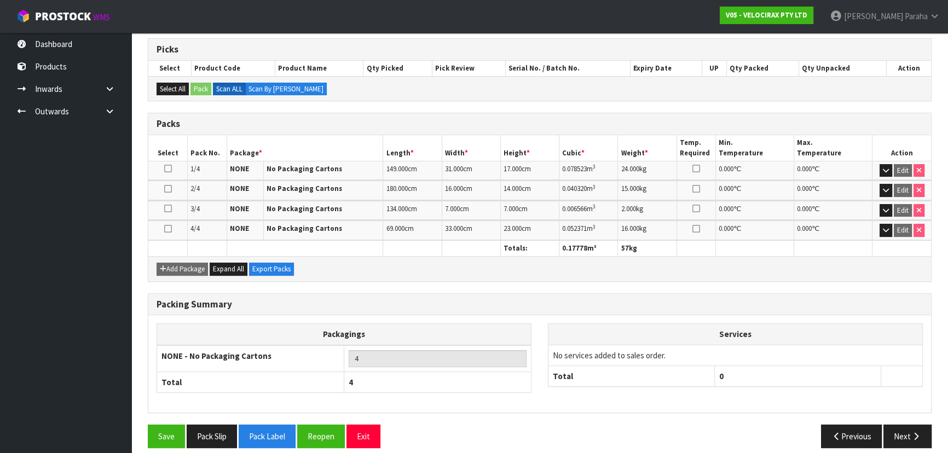
scroll to position [224, 0]
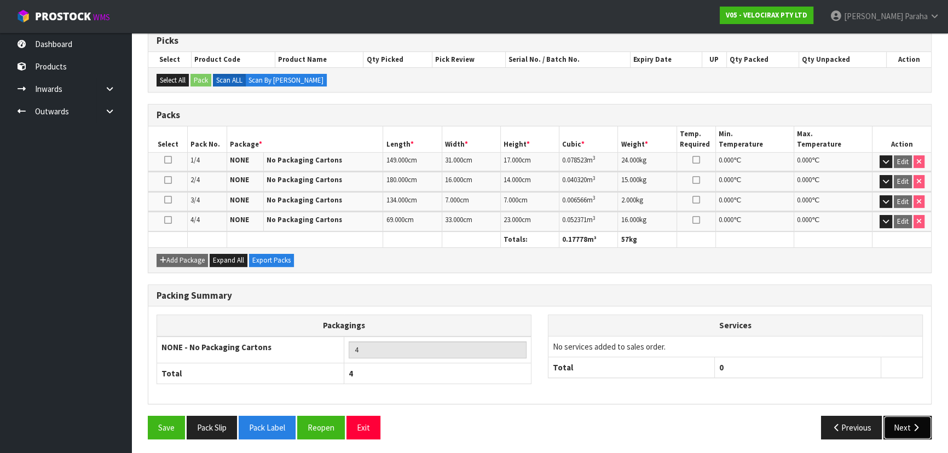
click at [905, 424] on button "Next" at bounding box center [908, 428] width 48 height 24
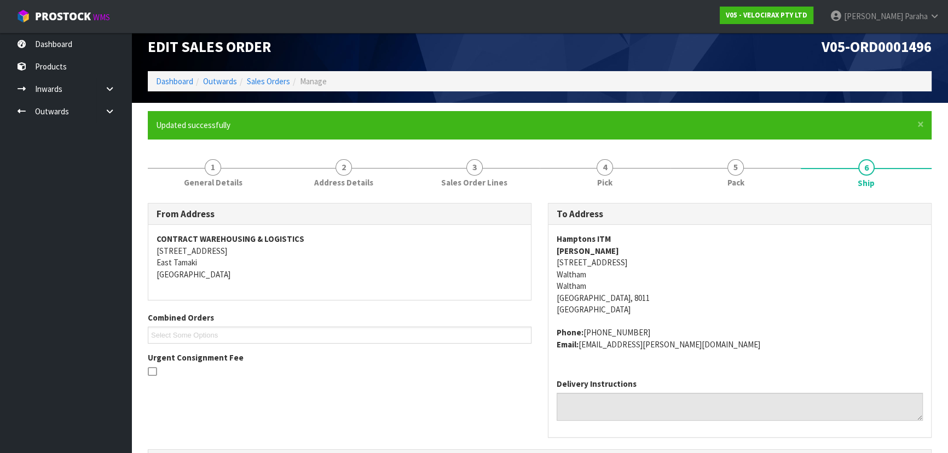
scroll to position [0, 0]
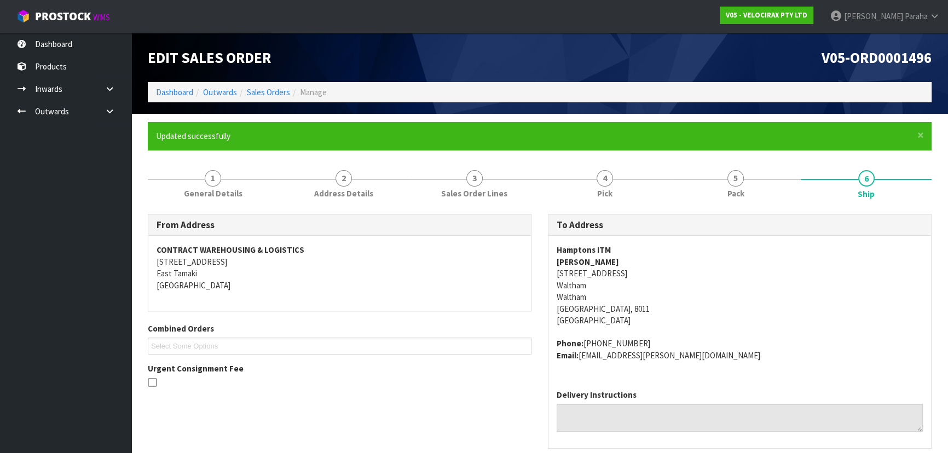
click at [581, 249] on strong "Hamptons ITM" at bounding box center [584, 250] width 54 height 10
click at [580, 250] on strong "Hamptons ITM" at bounding box center [584, 250] width 54 height 10
copy strong "Hamptons ITM"
click at [580, 261] on strong "[PERSON_NAME]" at bounding box center [588, 262] width 62 height 10
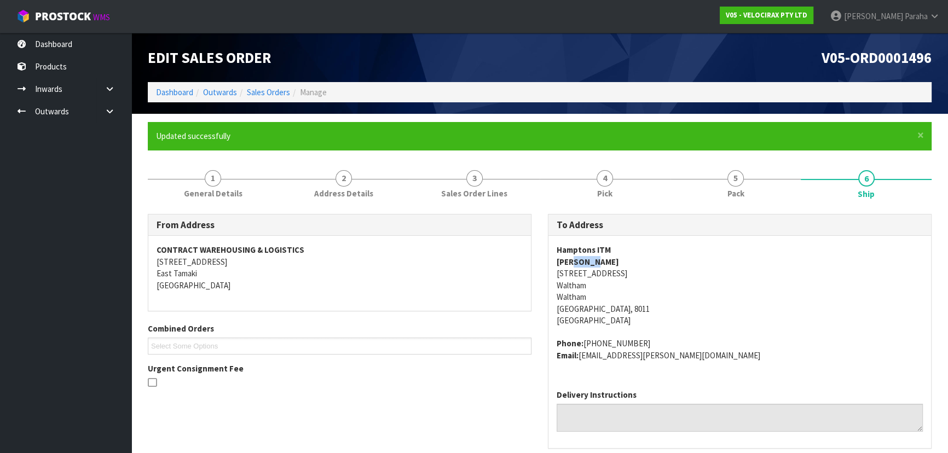
click at [580, 261] on strong "[PERSON_NAME]" at bounding box center [588, 262] width 62 height 10
copy strong "[PERSON_NAME]"
click at [567, 271] on address "[GEOGRAPHIC_DATA][PERSON_NAME][STREET_ADDRESS]" at bounding box center [740, 285] width 366 height 82
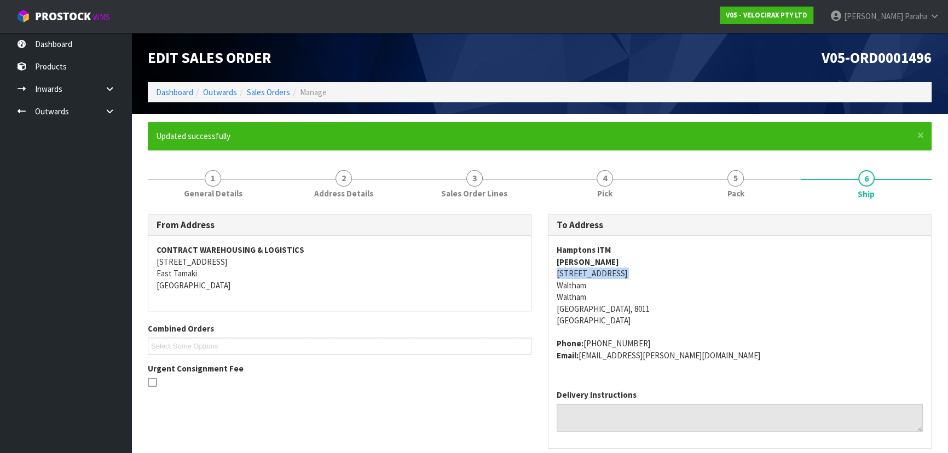
click at [567, 271] on address "[GEOGRAPHIC_DATA][PERSON_NAME][STREET_ADDRESS]" at bounding box center [740, 285] width 366 height 82
copy address "[STREET_ADDRESS]"
drag, startPoint x: 631, startPoint y: 343, endPoint x: 584, endPoint y: 348, distance: 47.3
click at [584, 348] on address "Phone: [PHONE_NUMBER] Email: [EMAIL_ADDRESS][PERSON_NAME][DOMAIN_NAME]" at bounding box center [740, 350] width 366 height 24
click at [611, 339] on address "Phone: [PHONE_NUMBER] Email: [EMAIL_ADDRESS][PERSON_NAME][DOMAIN_NAME]" at bounding box center [740, 350] width 366 height 24
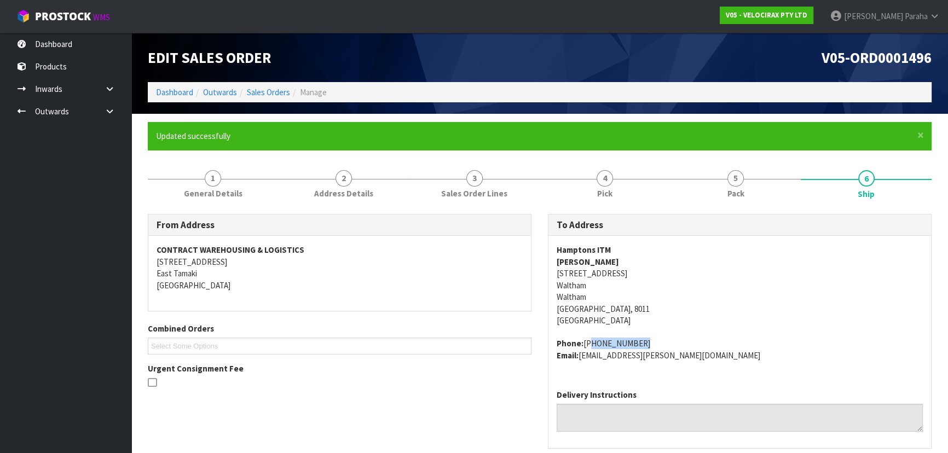
drag, startPoint x: 635, startPoint y: 342, endPoint x: 584, endPoint y: 341, distance: 50.4
click at [584, 341] on address "Phone: [PHONE_NUMBER] Email: [EMAIL_ADDRESS][PERSON_NAME][DOMAIN_NAME]" at bounding box center [740, 350] width 366 height 24
copy address "[PHONE_NUMBER]"
drag, startPoint x: 685, startPoint y: 356, endPoint x: 580, endPoint y: 362, distance: 104.7
click at [580, 362] on div "[GEOGRAPHIC_DATA][PERSON_NAME][STREET_ADDRESS] Phone: [PHONE_NUMBER] Email: [EM…" at bounding box center [740, 308] width 383 height 145
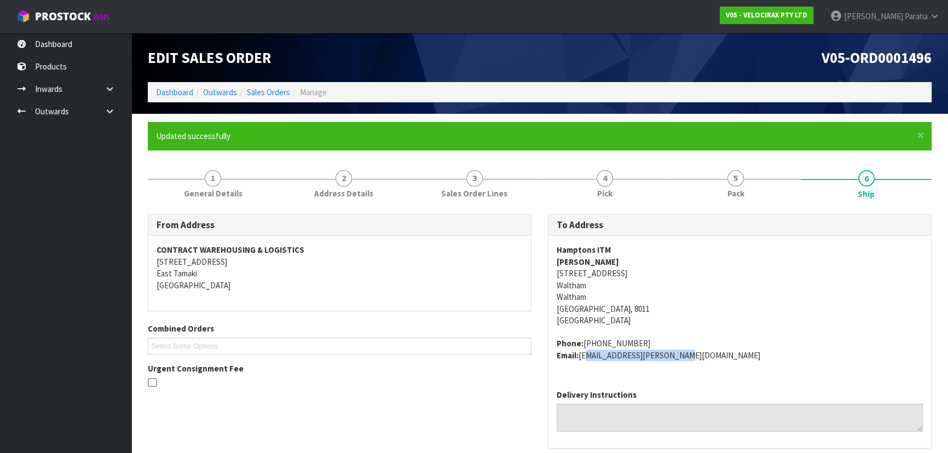
copy address "[EMAIL_ADDRESS][PERSON_NAME][DOMAIN_NAME]"
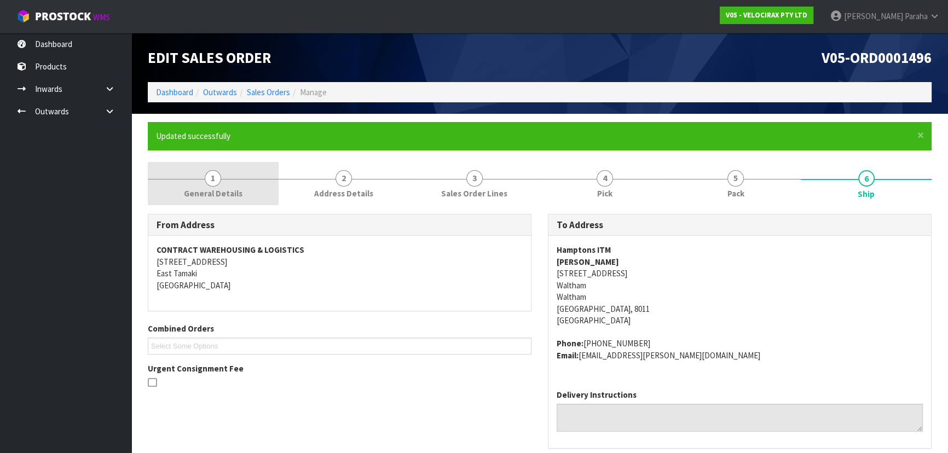
click at [216, 178] on span "1" at bounding box center [213, 178] width 16 height 16
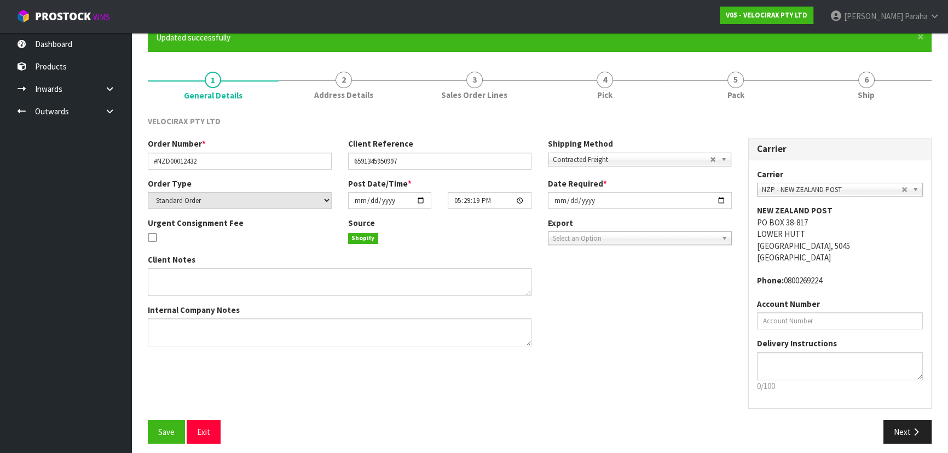
scroll to position [99, 0]
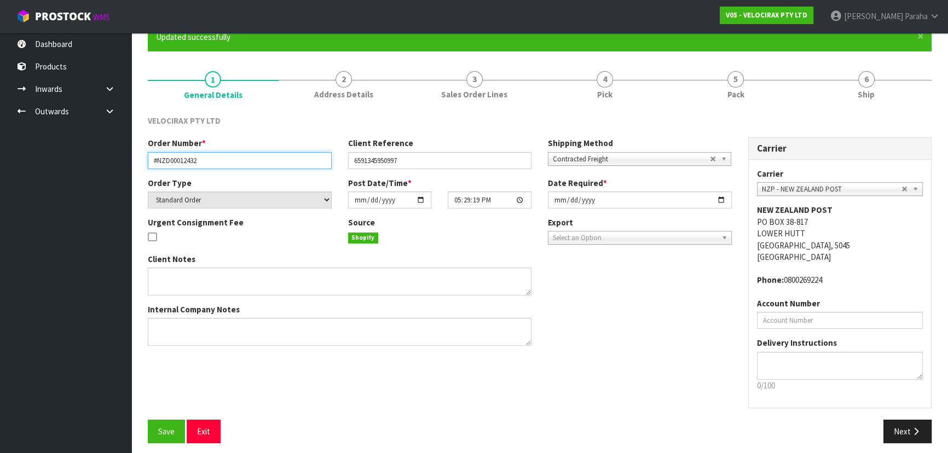
click at [173, 162] on input "#NZD00012432" at bounding box center [240, 160] width 184 height 17
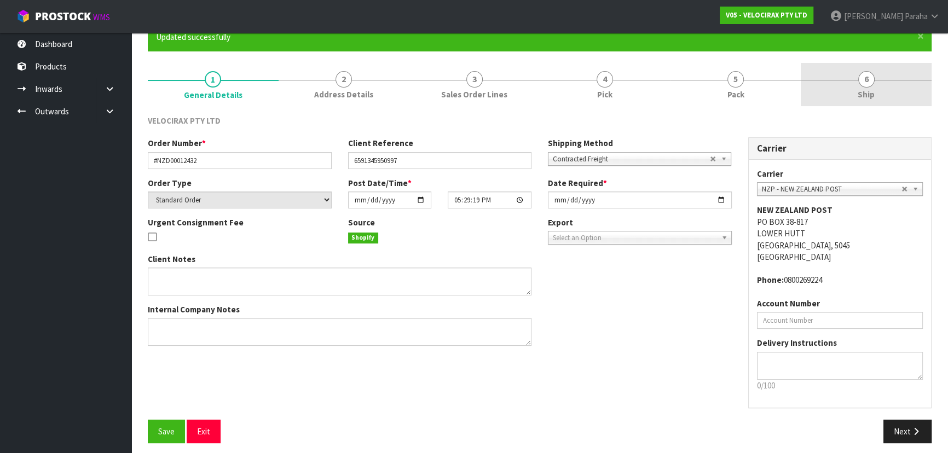
click at [857, 82] on link "6 Ship" at bounding box center [866, 84] width 131 height 43
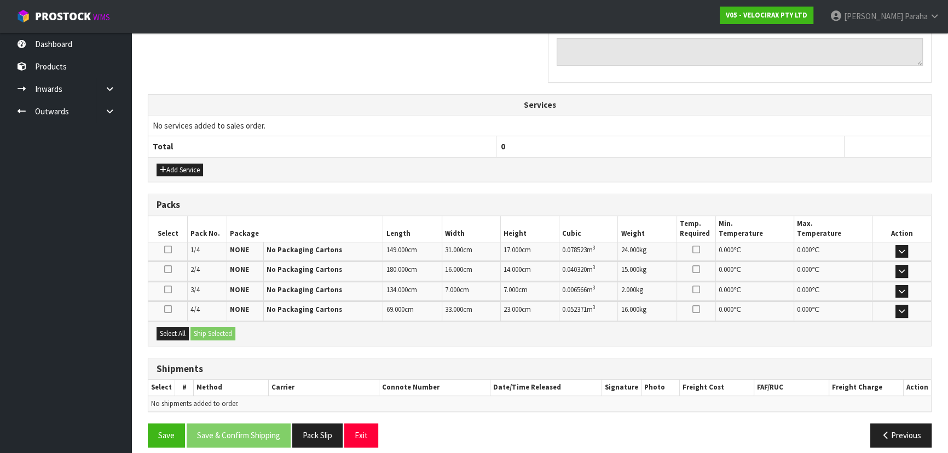
scroll to position [374, 0]
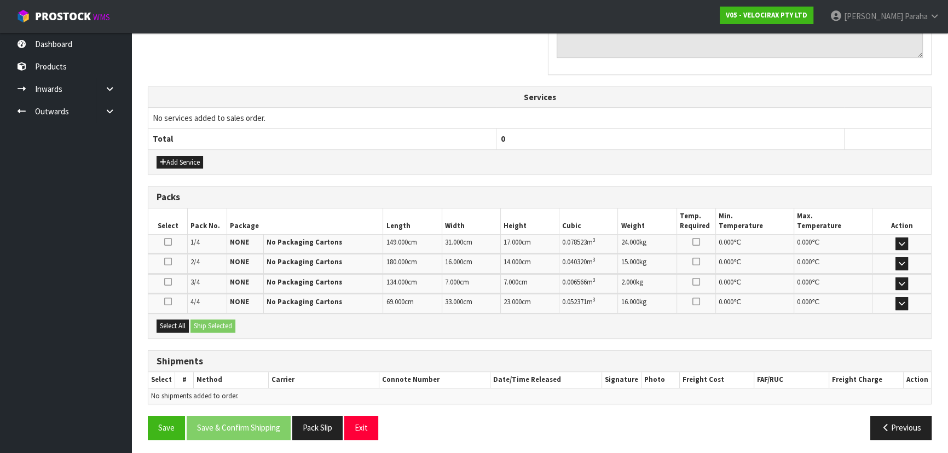
click at [820, 125] on td "No services added to sales order." at bounding box center [539, 118] width 783 height 21
click at [162, 320] on button "Select All" at bounding box center [173, 326] width 32 height 13
click at [205, 325] on button "Ship Selected" at bounding box center [213, 326] width 45 height 13
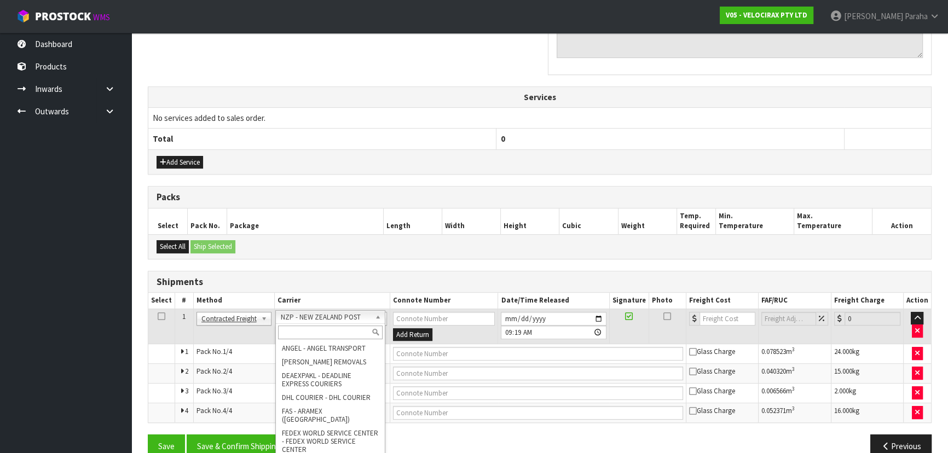
click at [357, 333] on input "text" at bounding box center [330, 333] width 105 height 14
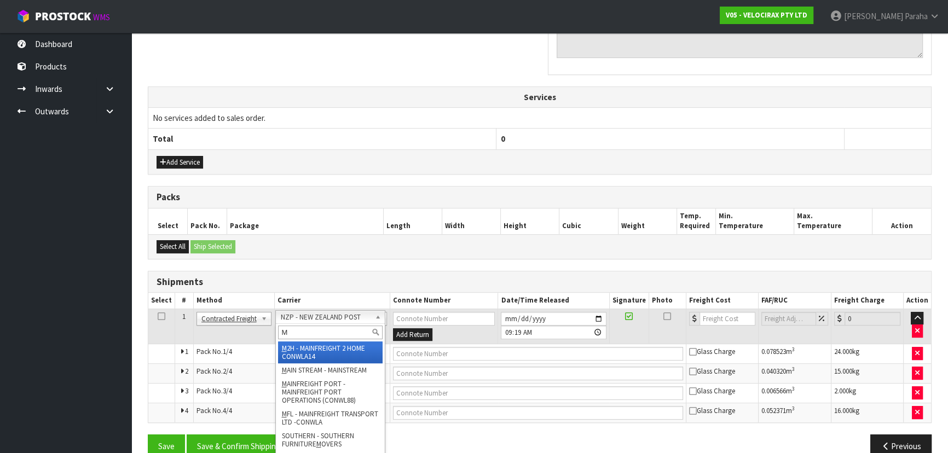
type input "MF"
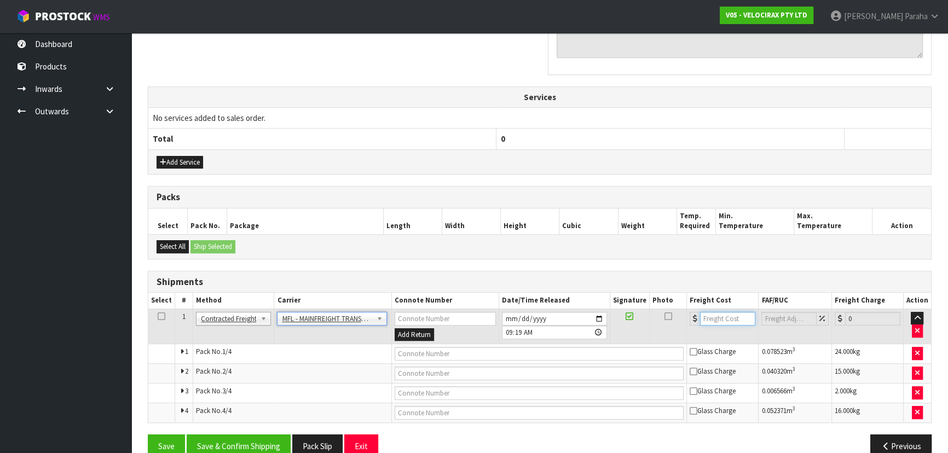
click at [724, 318] on input "number" at bounding box center [727, 319] width 55 height 14
type input "61.00"
click at [561, 354] on input "text" at bounding box center [540, 354] width 290 height 14
paste input "FWM59024877"
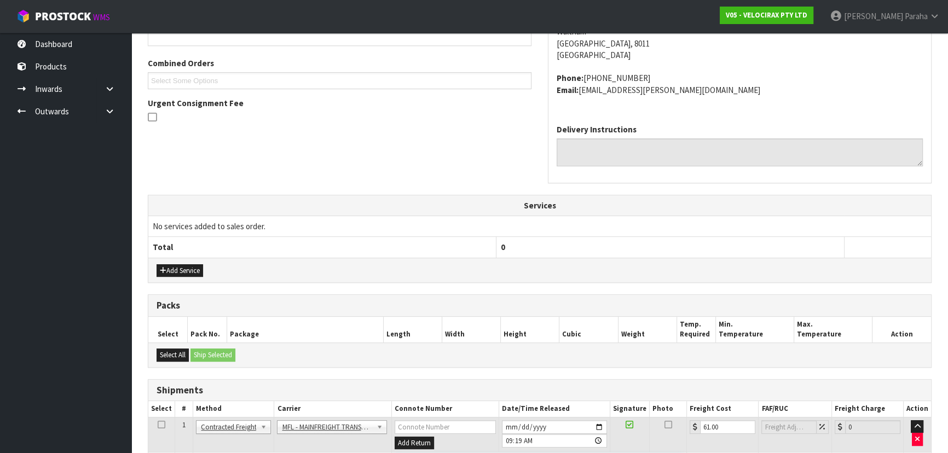
scroll to position [393, 0]
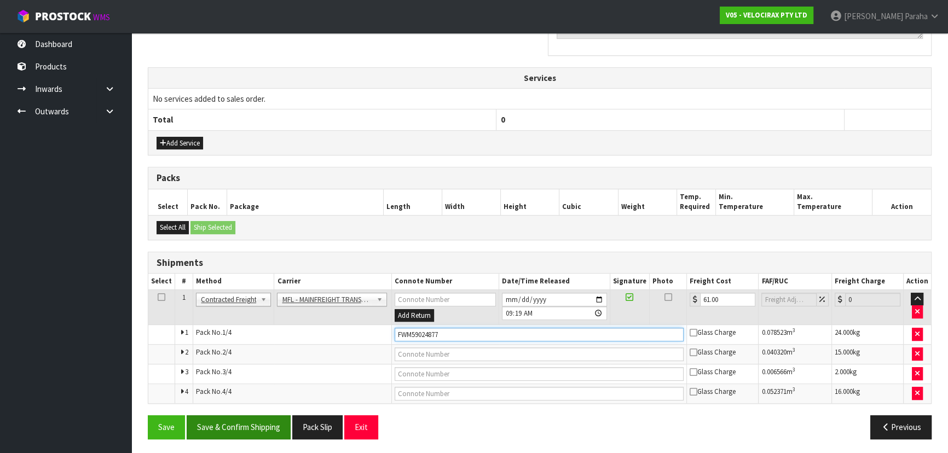
type input "FWM59024877"
click at [240, 431] on button "Save & Confirm Shipping" at bounding box center [239, 428] width 104 height 24
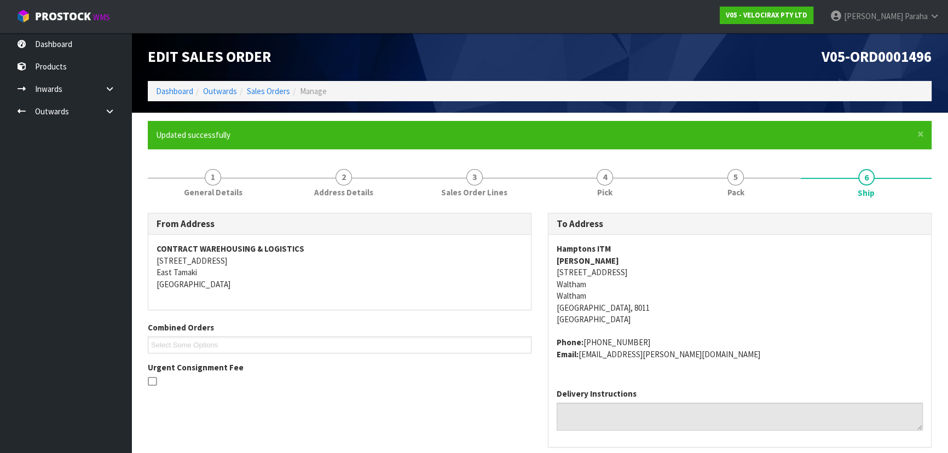
scroll to position [0, 0]
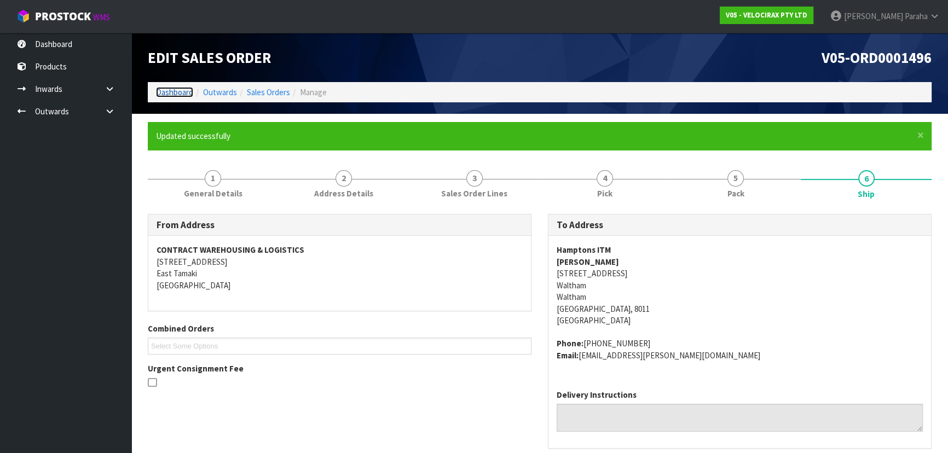
click at [176, 93] on link "Dashboard" at bounding box center [174, 92] width 37 height 10
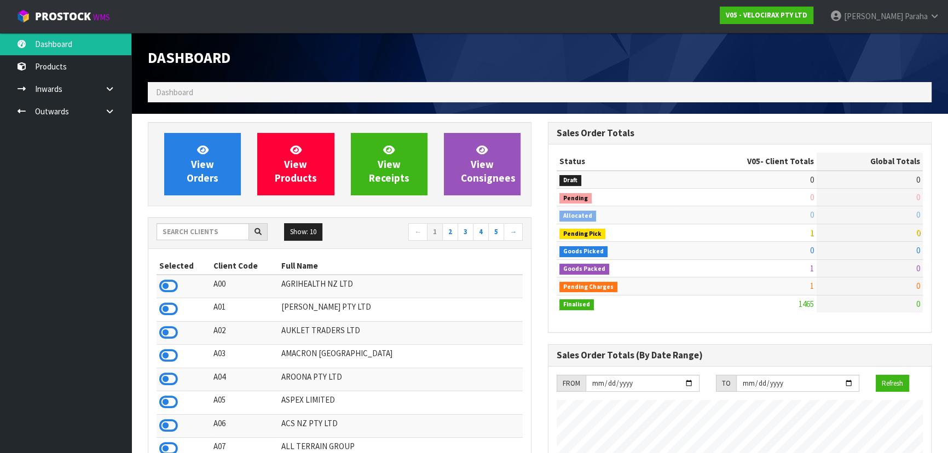
scroll to position [851, 400]
click at [181, 235] on input "text" at bounding box center [203, 231] width 93 height 17
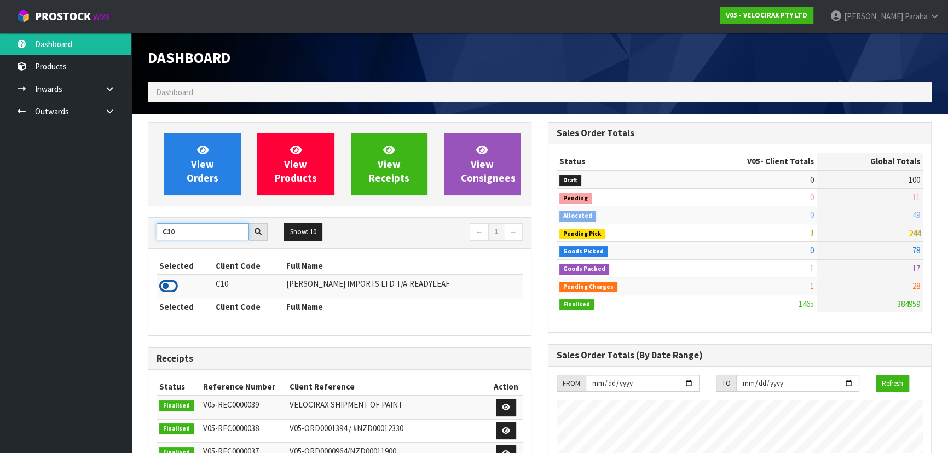
type input "C10"
click at [166, 290] on icon at bounding box center [168, 286] width 19 height 16
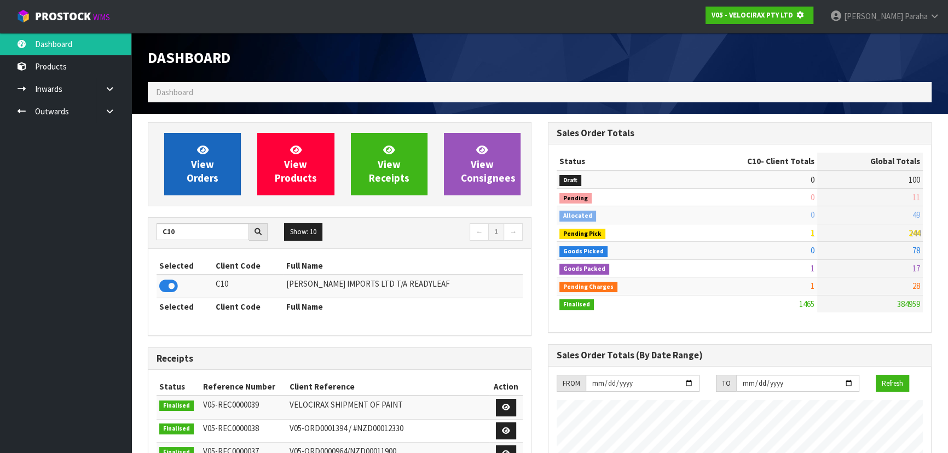
scroll to position [682, 400]
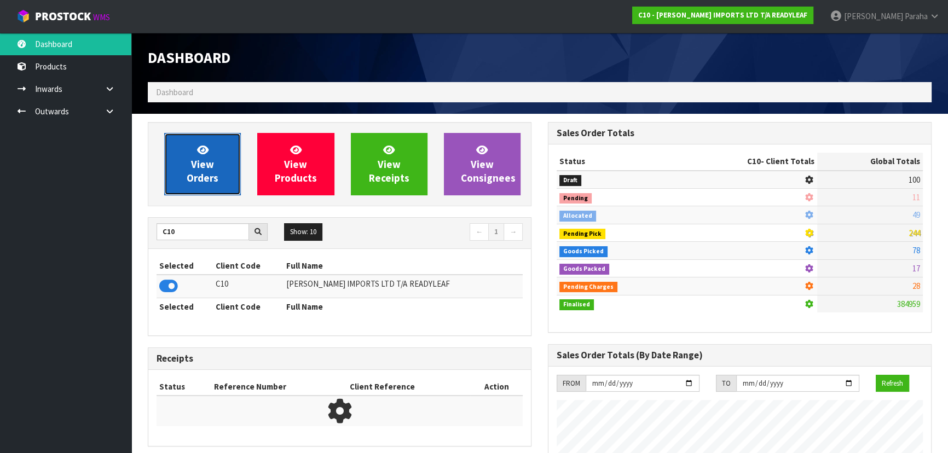
click at [176, 181] on link "View Orders" at bounding box center [202, 164] width 77 height 62
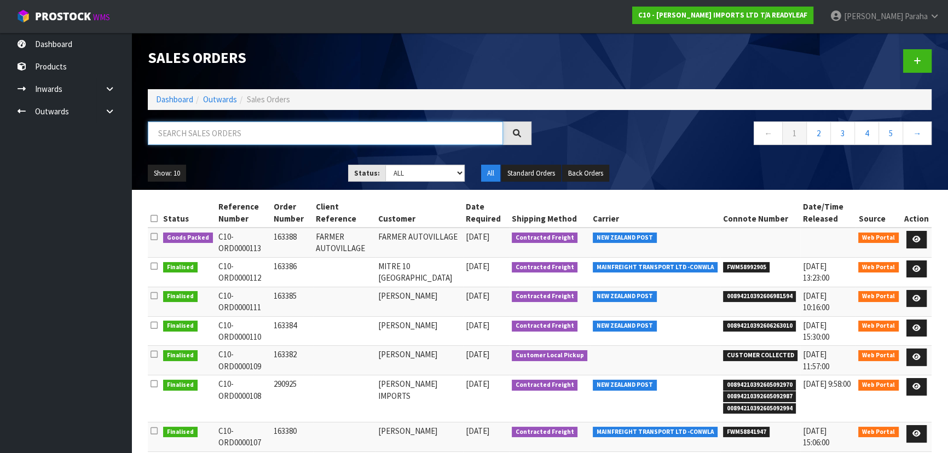
click at [199, 131] on input "text" at bounding box center [325, 134] width 355 height 24
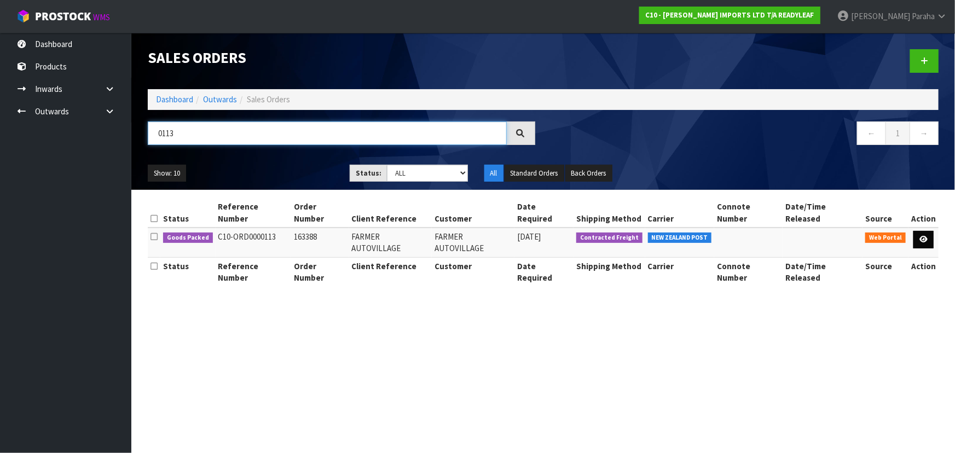
type input "0113"
click at [927, 232] on link at bounding box center [924, 240] width 20 height 18
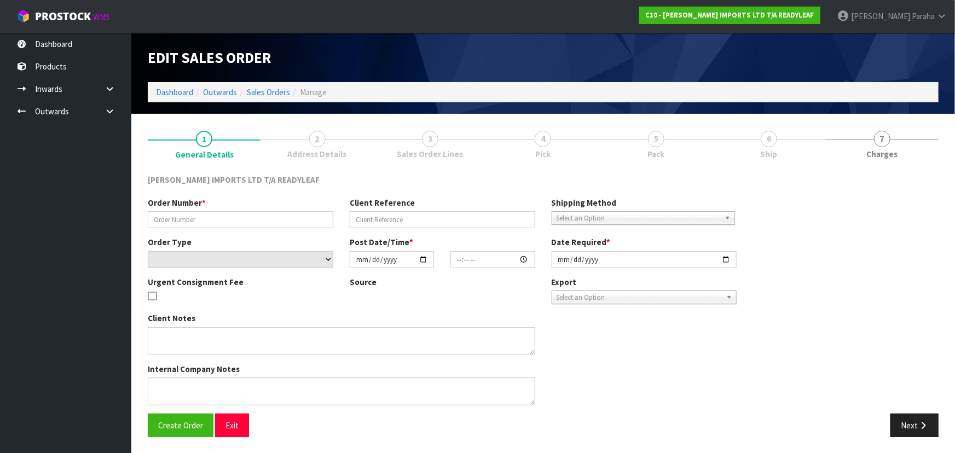
type input "163388"
type input "FARMER AUTOVILLAGE"
select select "number:0"
type input "[DATE]"
type input "14:18:00.000"
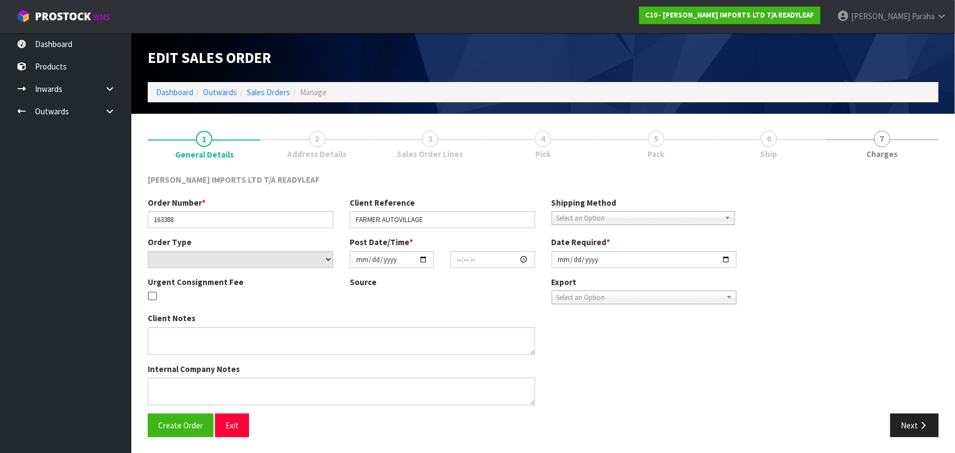
type input "[DATE]"
type textarea "URGENT DESPATCH"
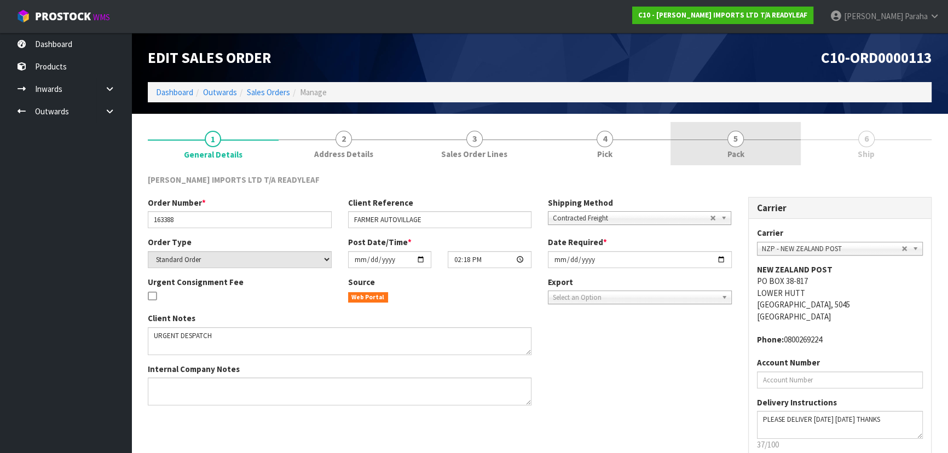
click at [745, 145] on link "5 Pack" at bounding box center [736, 143] width 131 height 43
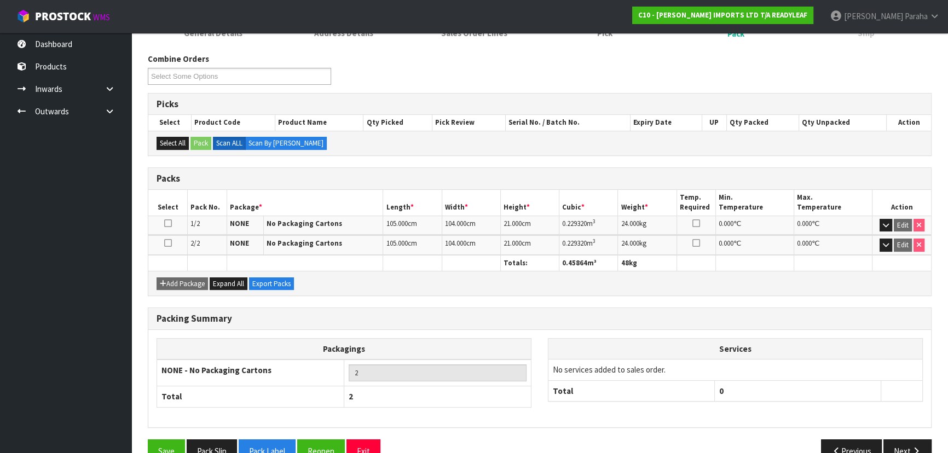
scroll to position [145, 0]
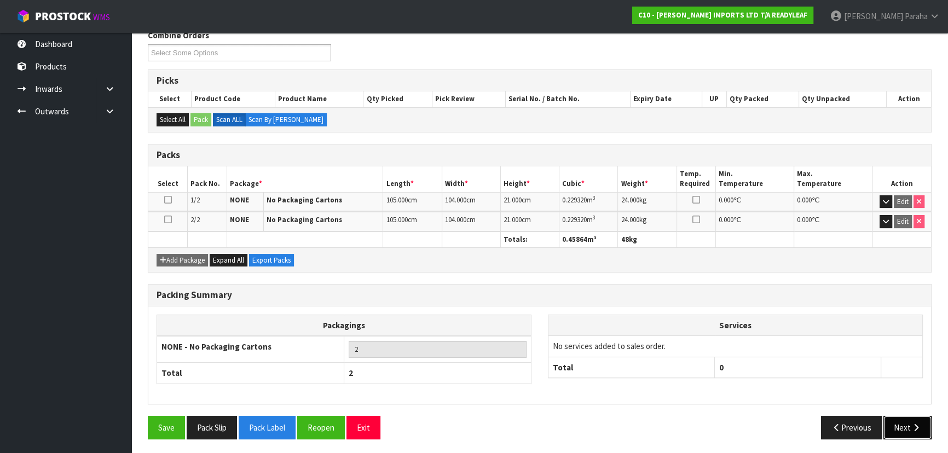
click at [903, 426] on button "Next" at bounding box center [908, 428] width 48 height 24
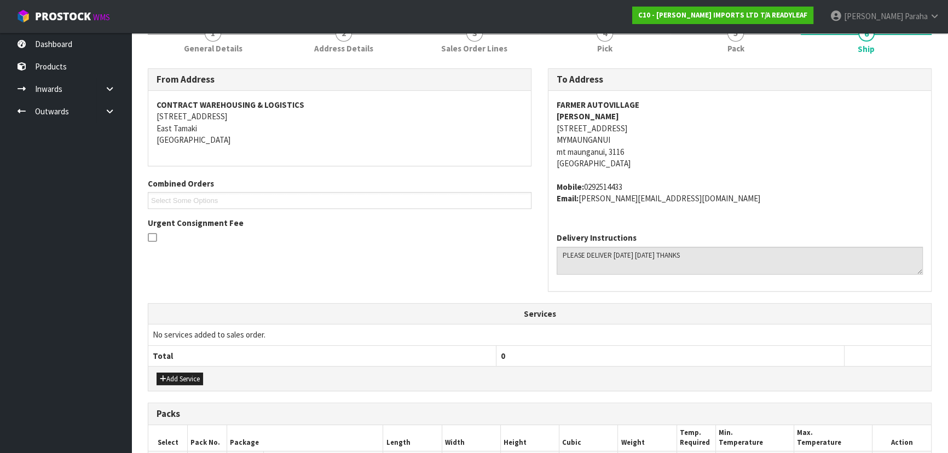
scroll to position [95, 0]
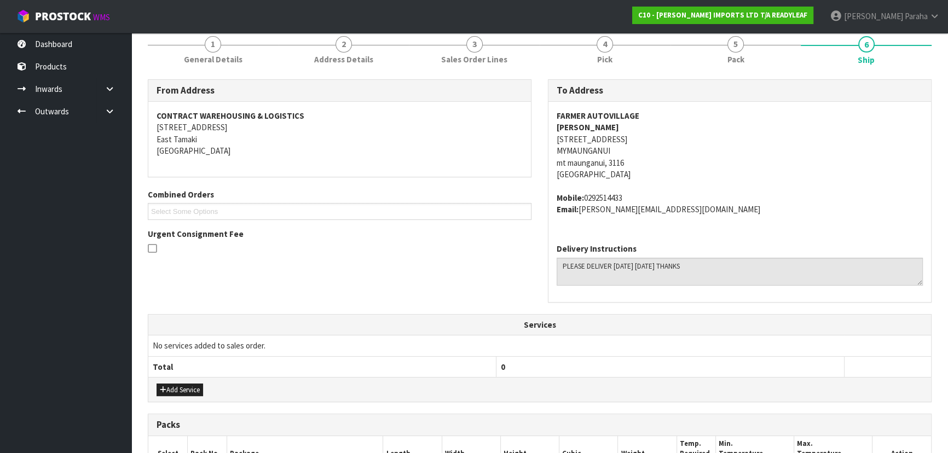
click at [609, 111] on strong "FARMER AUTOVILLAGE" at bounding box center [598, 116] width 83 height 10
copy strong "FARMER AUTOVILLAGE"
click at [574, 130] on strong "[PERSON_NAME]" at bounding box center [588, 127] width 62 height 10
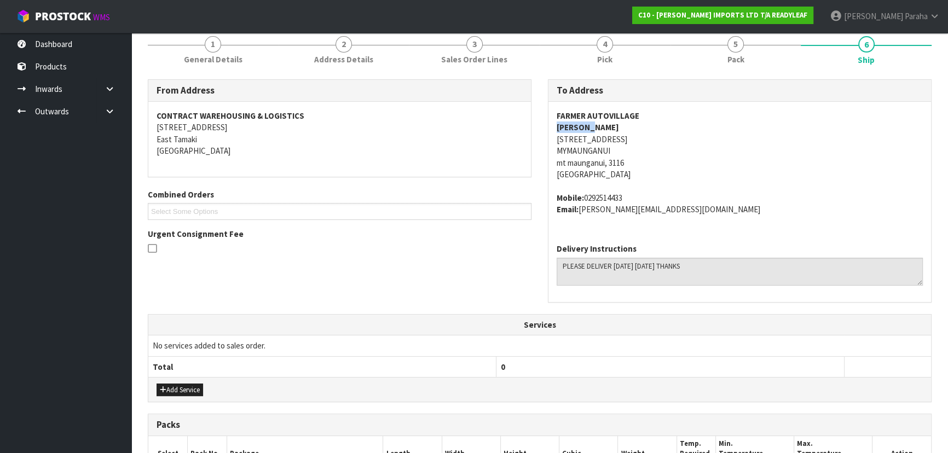
click at [574, 130] on strong "[PERSON_NAME]" at bounding box center [588, 127] width 62 height 10
copy strong "[PERSON_NAME]"
click at [593, 140] on address "FARMER AUTOVILLAGE [PERSON_NAME] [STREET_ADDRESS]" at bounding box center [740, 145] width 366 height 71
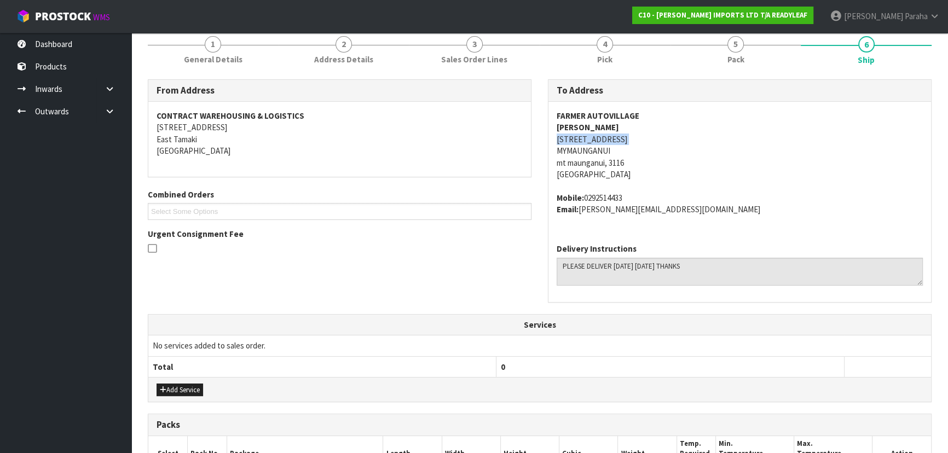
click at [593, 140] on address "FARMER AUTOVILLAGE [PERSON_NAME] [STREET_ADDRESS]" at bounding box center [740, 145] width 366 height 71
copy address "[STREET_ADDRESS]"
drag, startPoint x: 627, startPoint y: 196, endPoint x: 585, endPoint y: 199, distance: 42.2
click at [585, 199] on address "Mobile: [PHONE_NUMBER] Email: [PERSON_NAME][EMAIL_ADDRESS][DOMAIN_NAME]" at bounding box center [740, 204] width 366 height 24
copy address "0292514433"
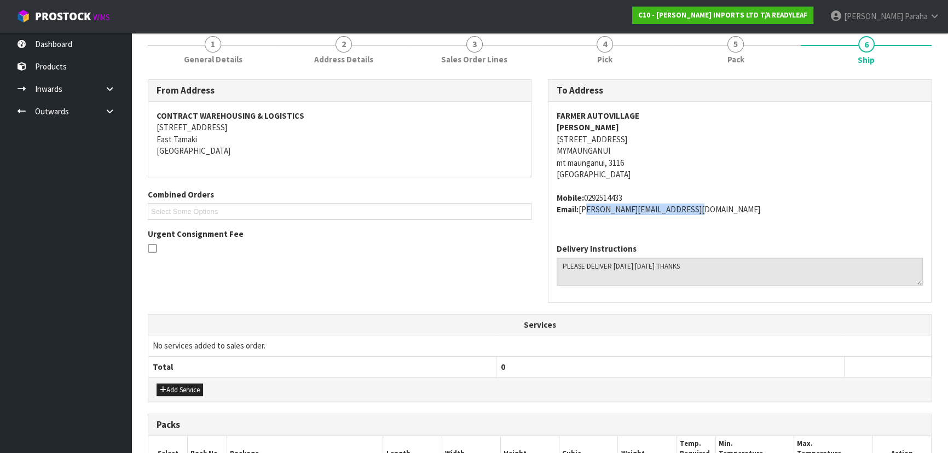
drag, startPoint x: 682, startPoint y: 208, endPoint x: 583, endPoint y: 210, distance: 99.1
click at [583, 210] on address "Mobile: [PHONE_NUMBER] Email: [PERSON_NAME][EMAIL_ADDRESS][DOMAIN_NAME]" at bounding box center [740, 204] width 366 height 24
copy address "[PERSON_NAME][EMAIL_ADDRESS][DOMAIN_NAME]"
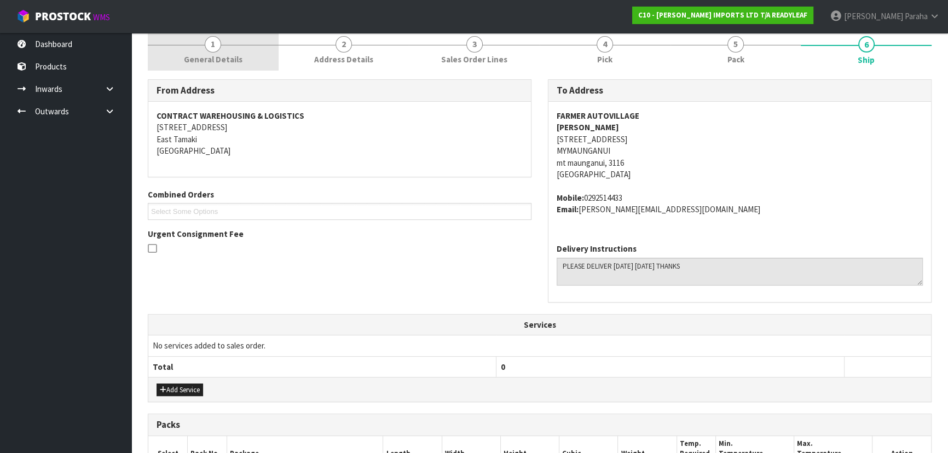
click at [216, 43] on span "1" at bounding box center [213, 44] width 16 height 16
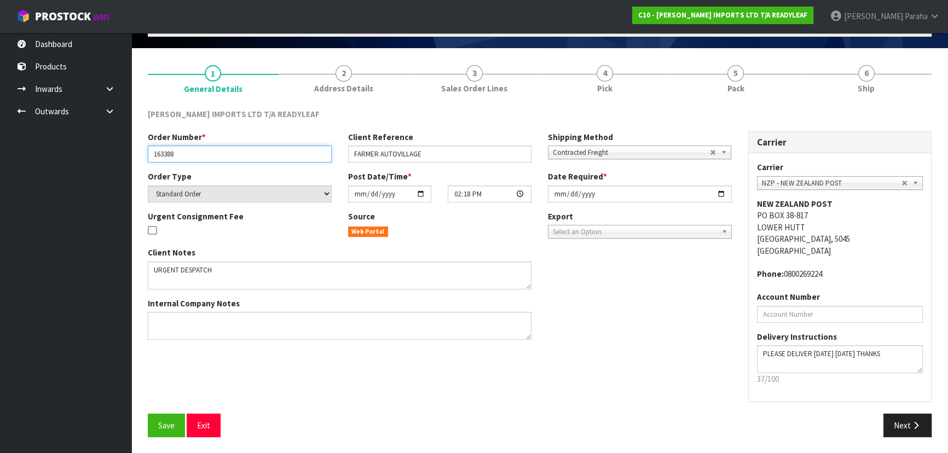
click at [159, 157] on input "163388" at bounding box center [240, 154] width 184 height 17
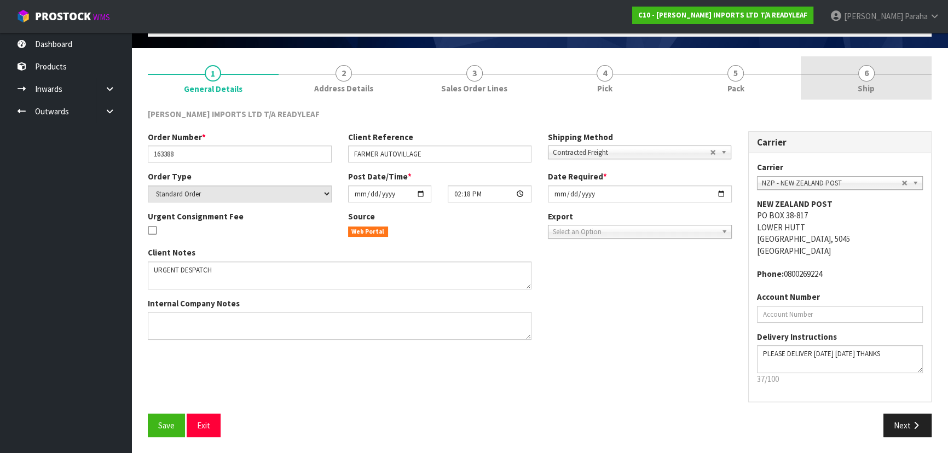
click at [861, 74] on span "6" at bounding box center [866, 73] width 16 height 16
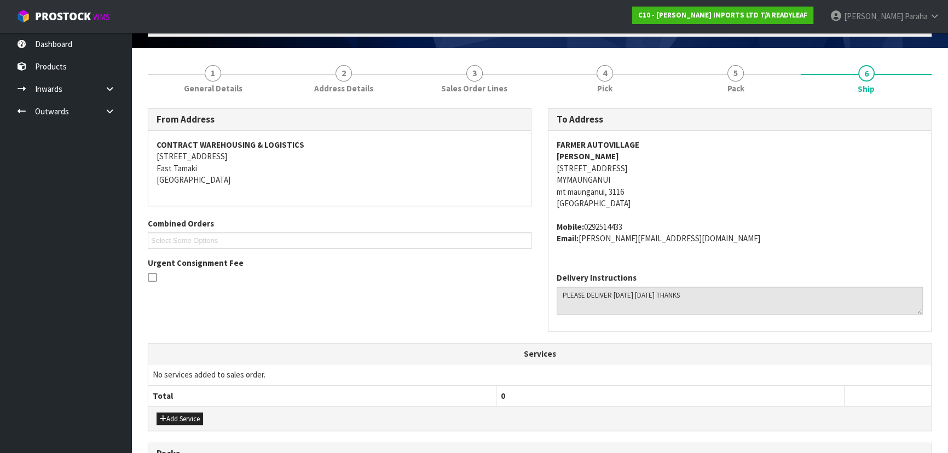
click at [592, 170] on address "FARMER AUTOVILLAGE [PERSON_NAME] [STREET_ADDRESS]" at bounding box center [740, 174] width 366 height 71
click at [591, 170] on address "FARMER AUTOVILLAGE [PERSON_NAME] [STREET_ADDRESS]" at bounding box center [740, 174] width 366 height 71
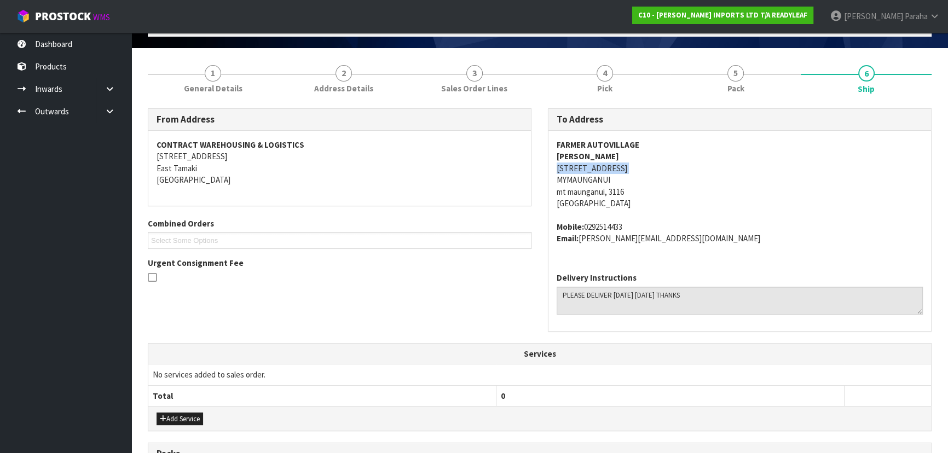
click at [591, 170] on address "FARMER AUTOVILLAGE [PERSON_NAME] [STREET_ADDRESS]" at bounding box center [740, 174] width 366 height 71
click at [798, 180] on address "FARMER AUTOVILLAGE [PERSON_NAME] [STREET_ADDRESS]" at bounding box center [740, 174] width 366 height 71
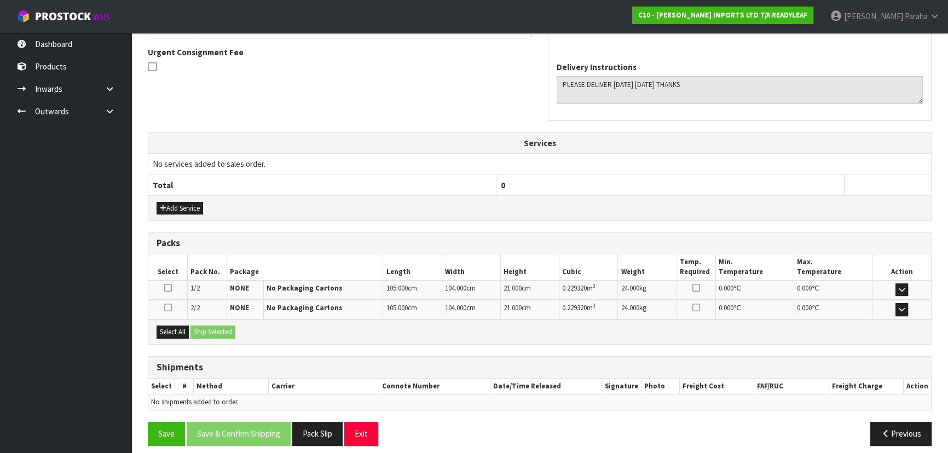
scroll to position [283, 0]
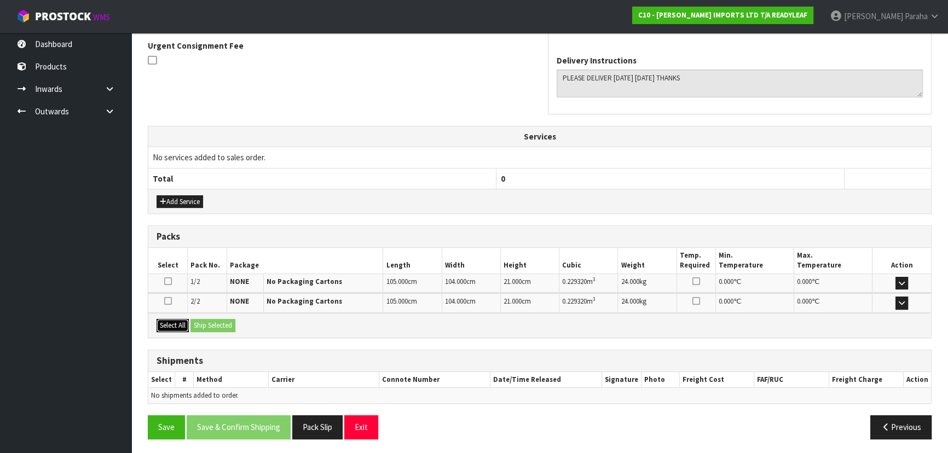
drag, startPoint x: 181, startPoint y: 328, endPoint x: 191, endPoint y: 321, distance: 12.6
click at [180, 326] on button "Select All" at bounding box center [173, 325] width 32 height 13
click at [209, 322] on button "Ship Selected" at bounding box center [213, 325] width 45 height 13
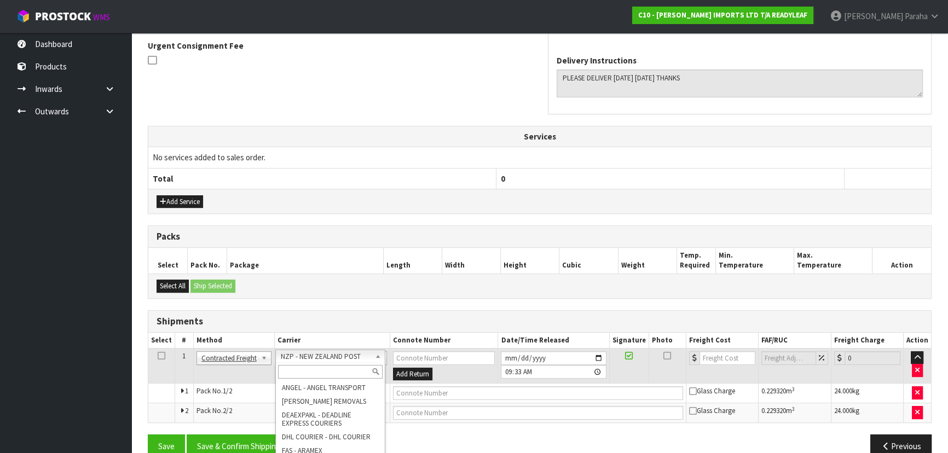
click at [336, 372] on input "text" at bounding box center [330, 372] width 105 height 14
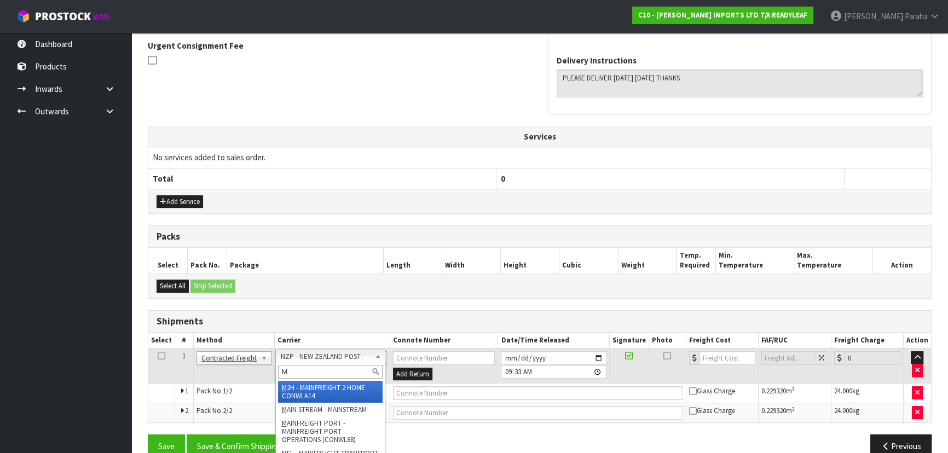
type input "MF"
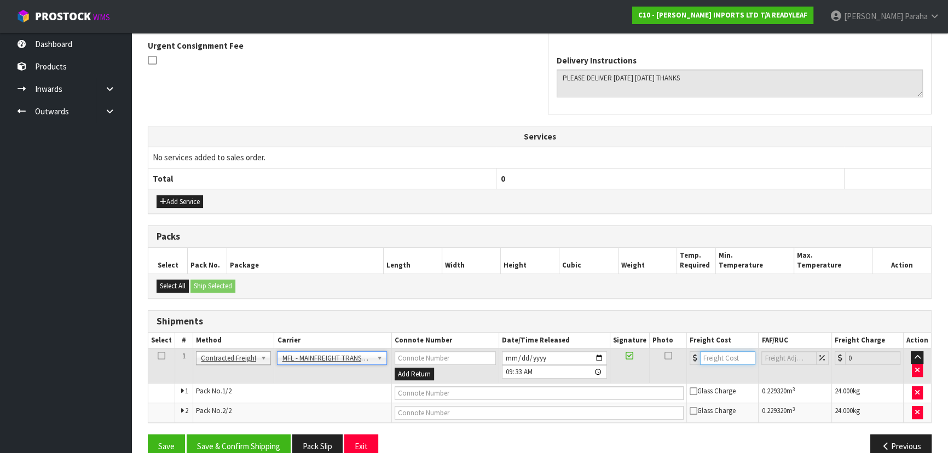
click at [719, 355] on input "number" at bounding box center [727, 358] width 55 height 14
type input "46.00"
click at [587, 392] on input "text" at bounding box center [540, 394] width 290 height 14
paste input "FWM59025285"
type input "FWM59025285"
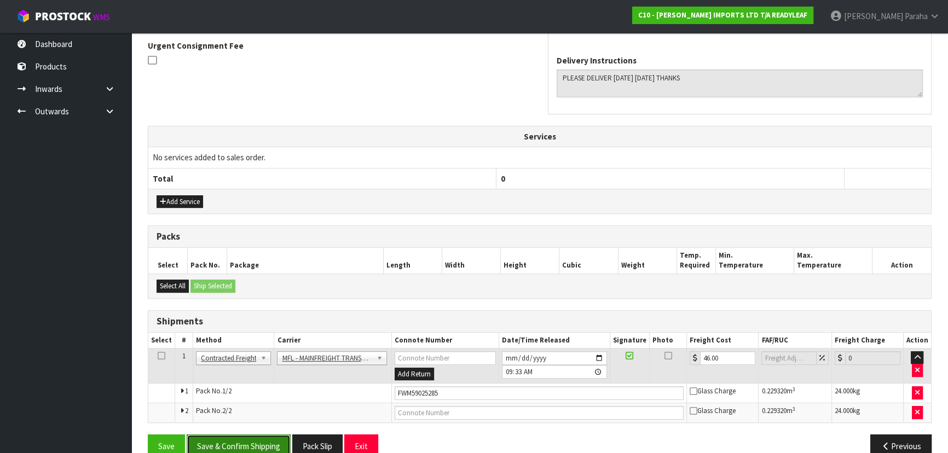
click at [273, 442] on button "Save & Confirm Shipping" at bounding box center [239, 447] width 104 height 24
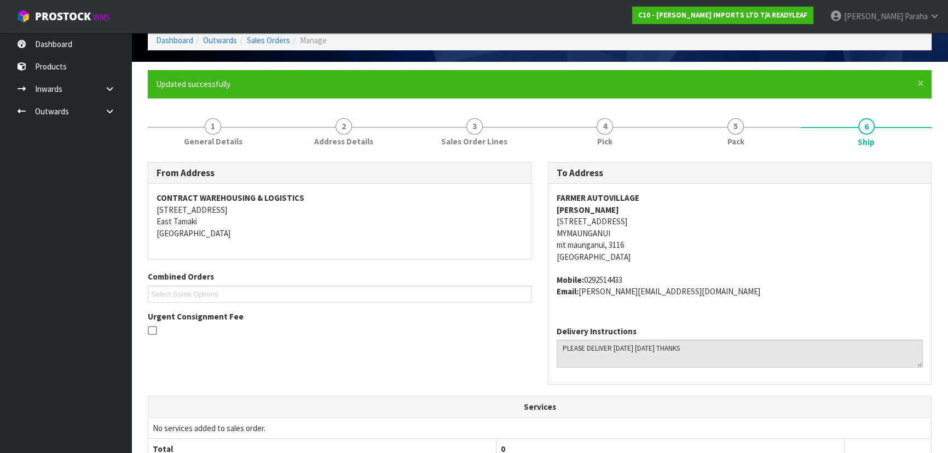
scroll to position [0, 0]
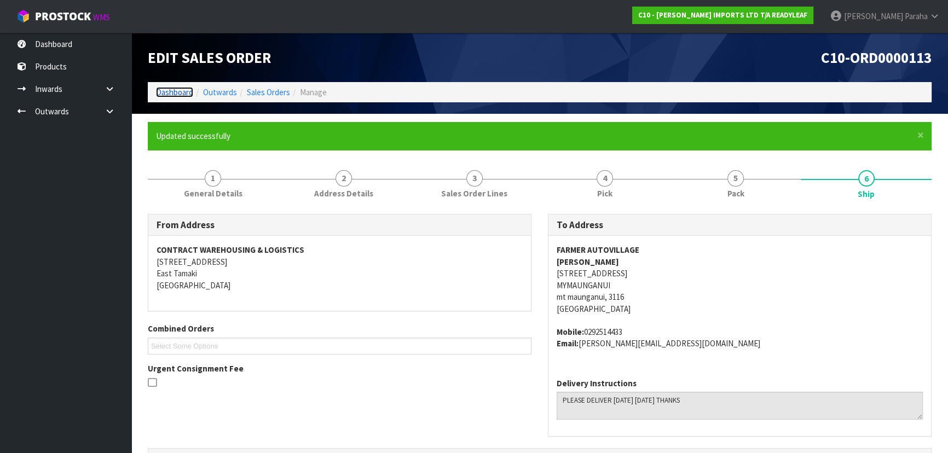
click at [175, 94] on link "Dashboard" at bounding box center [174, 92] width 37 height 10
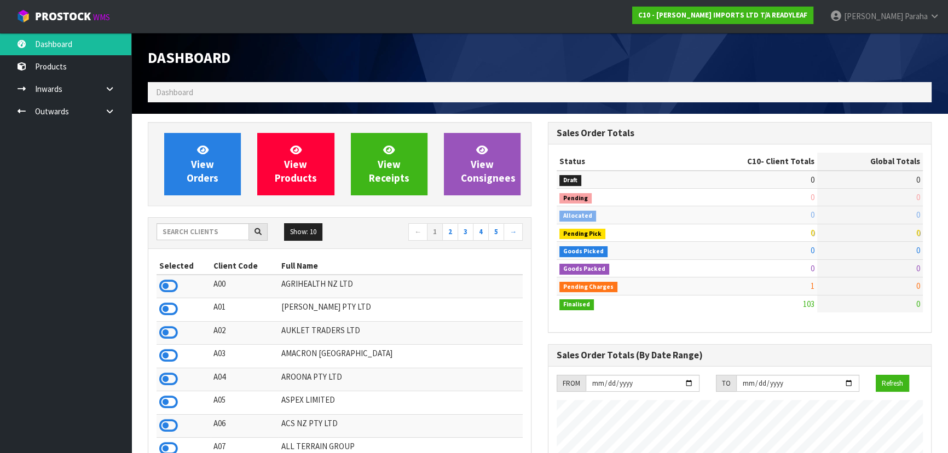
scroll to position [792, 400]
click at [218, 234] on input "text" at bounding box center [203, 231] width 93 height 17
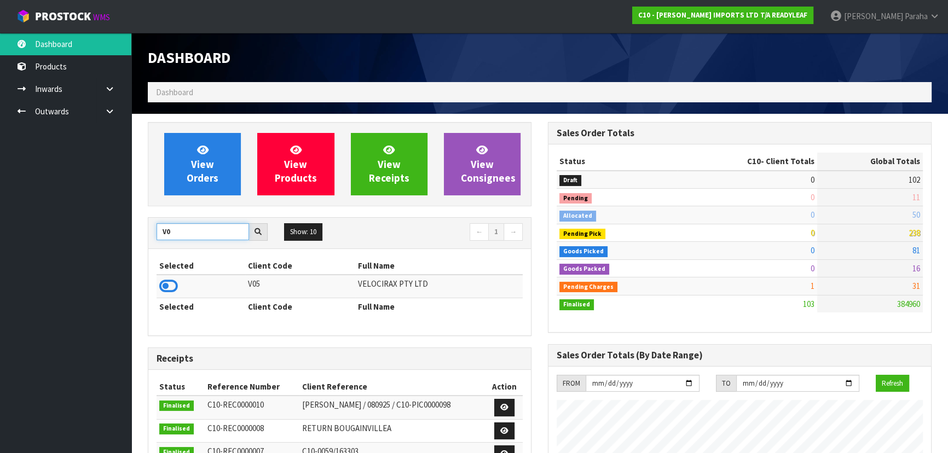
type input "V"
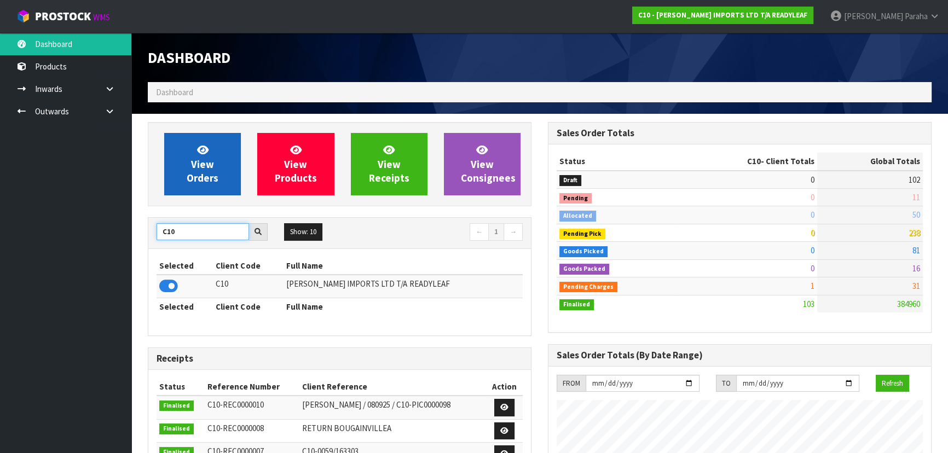
type input "C10"
click at [197, 183] on span "View Orders" at bounding box center [203, 163] width 32 height 41
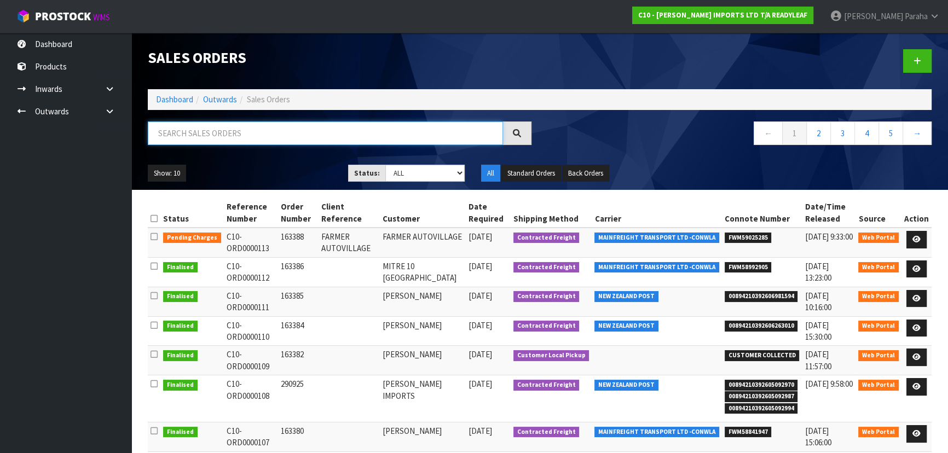
click at [188, 123] on input "text" at bounding box center [325, 134] width 355 height 24
click at [919, 240] on icon at bounding box center [917, 239] width 8 height 7
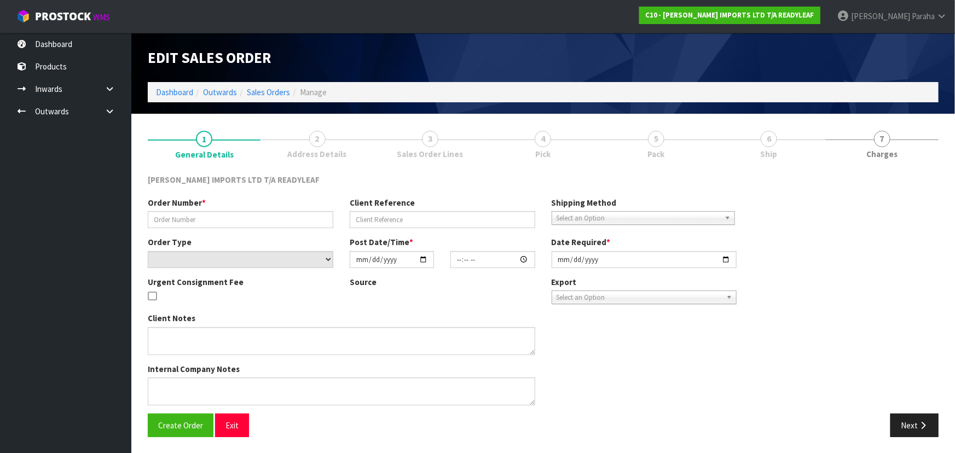
type input "163388"
type input "FARMER AUTOVILLAGE"
select select "number:0"
type input "[DATE]"
type input "14:18:00.000"
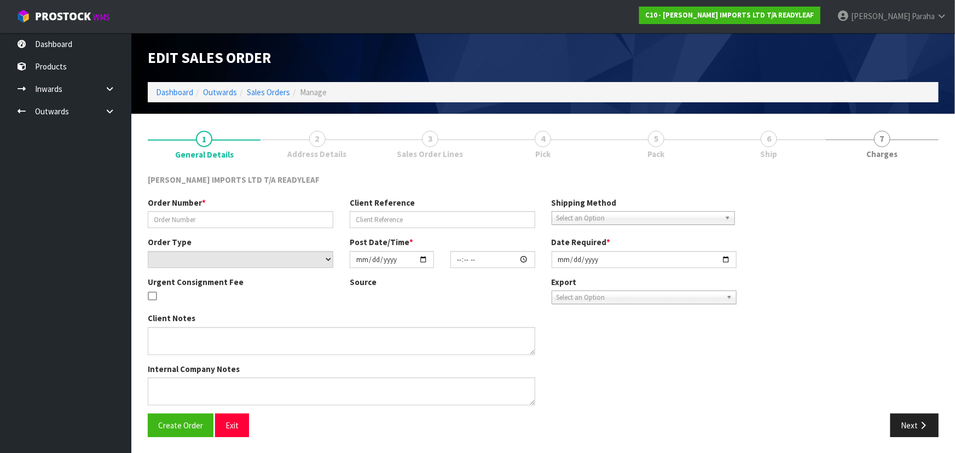
type input "[DATE]"
type textarea "URGENT DESPATCH"
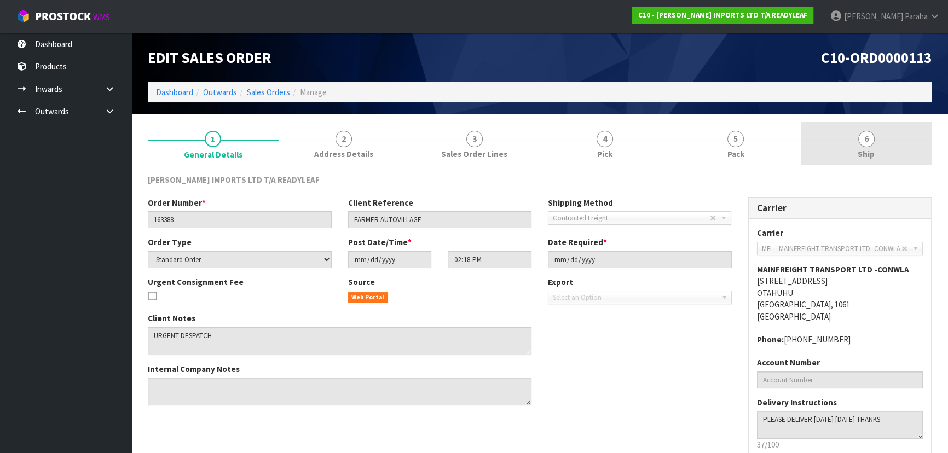
click at [875, 143] on link "6 Ship" at bounding box center [866, 143] width 131 height 43
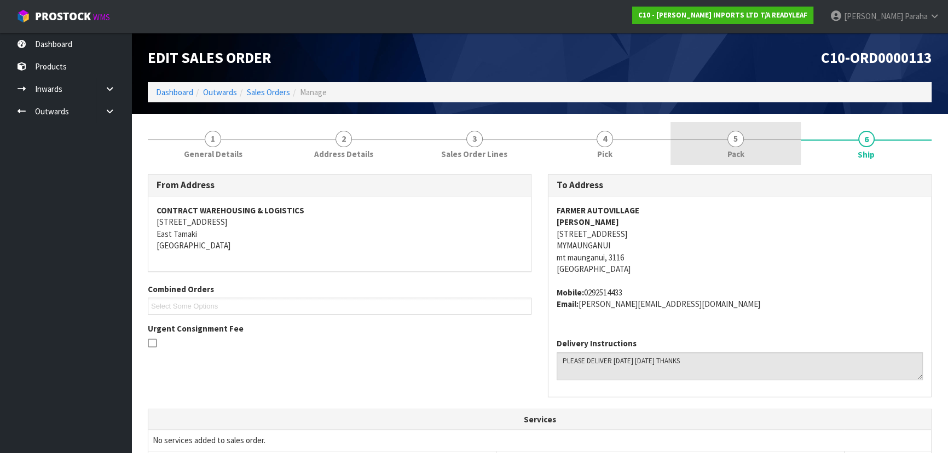
click at [744, 148] on span "Pack" at bounding box center [736, 153] width 17 height 11
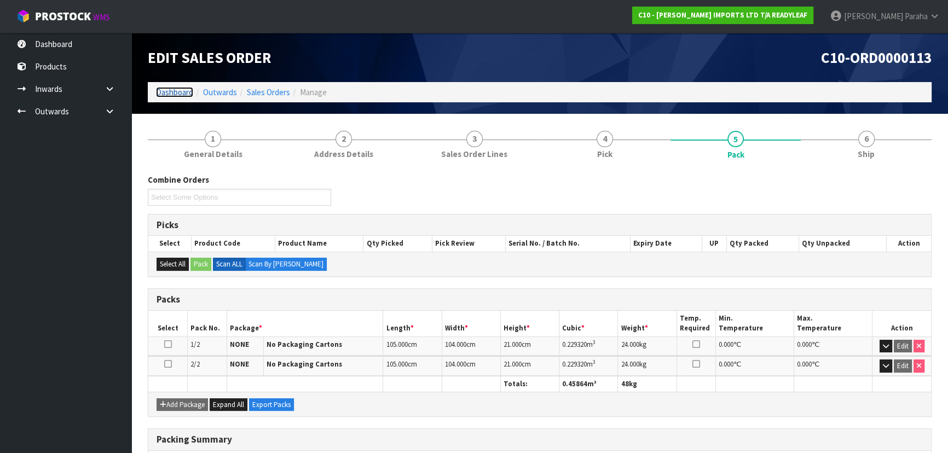
click at [181, 90] on link "Dashboard" at bounding box center [174, 92] width 37 height 10
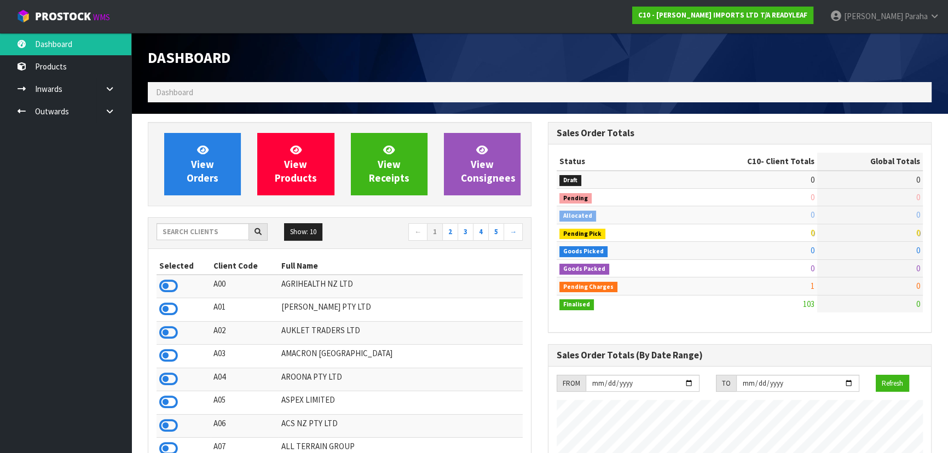
scroll to position [792, 400]
click at [195, 233] on input "text" at bounding box center [203, 231] width 93 height 17
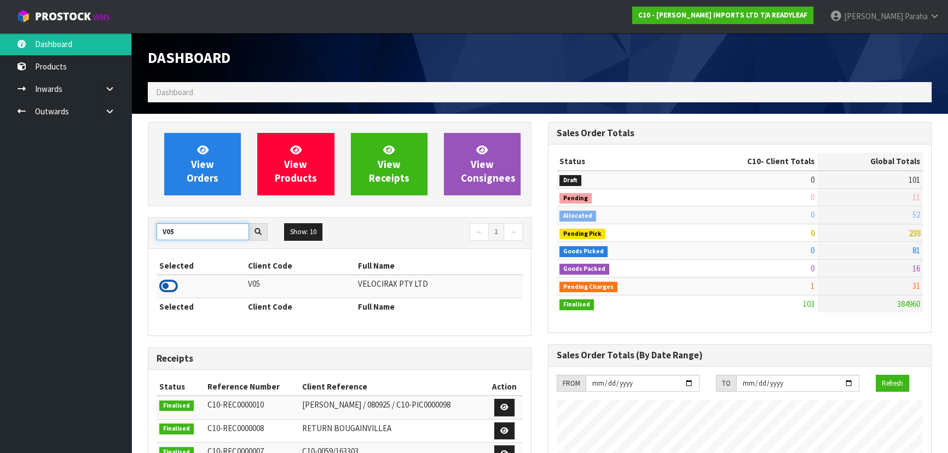
type input "V05"
click at [171, 286] on icon at bounding box center [168, 286] width 19 height 16
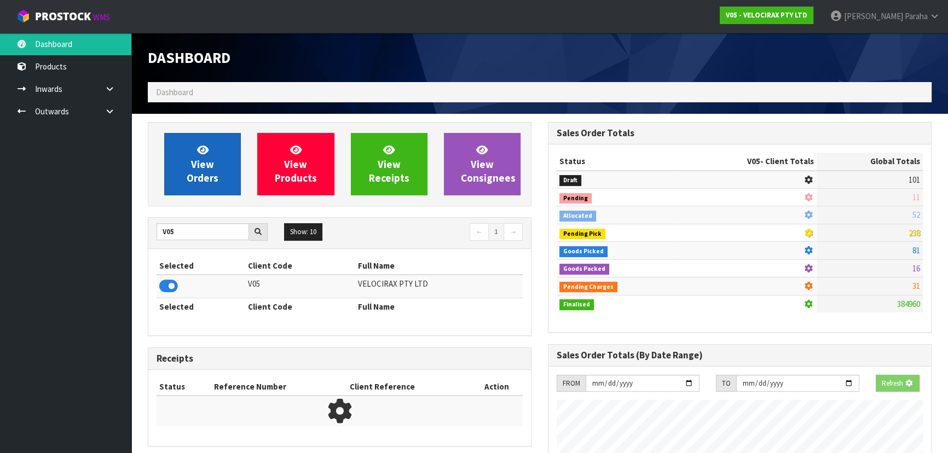
scroll to position [546815, 547097]
click at [191, 172] on span "View Orders" at bounding box center [203, 163] width 32 height 41
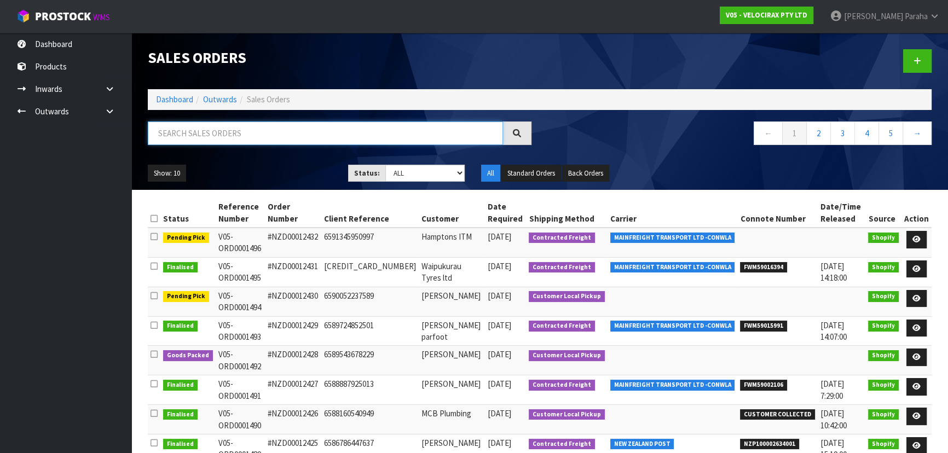
click at [186, 141] on input "text" at bounding box center [325, 134] width 355 height 24
click at [925, 236] on link at bounding box center [917, 240] width 20 height 18
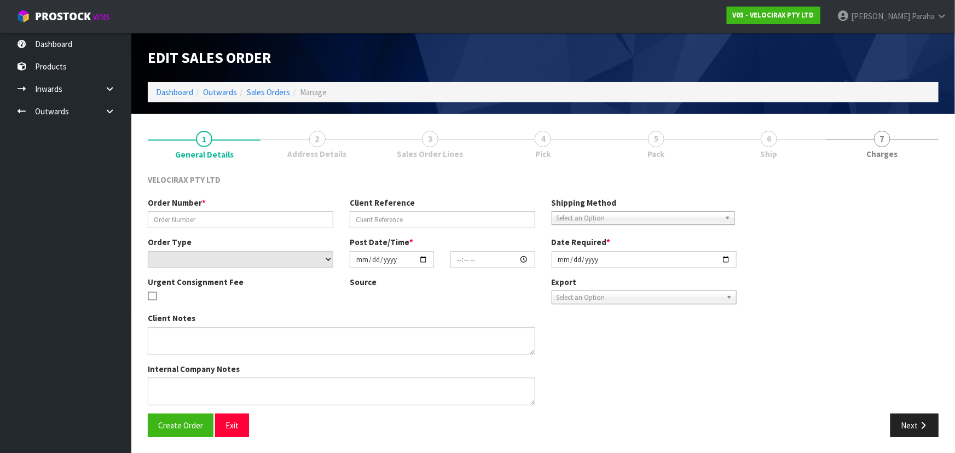
type input "#NZD00012432"
type input "6591345950997"
select select "number:0"
type input "[DATE]"
type input "17:29:19.000"
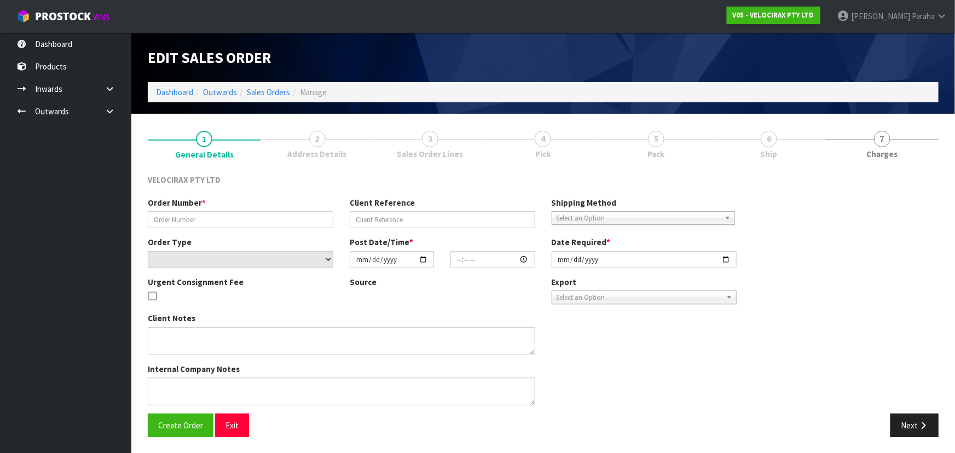
type input "[DATE]"
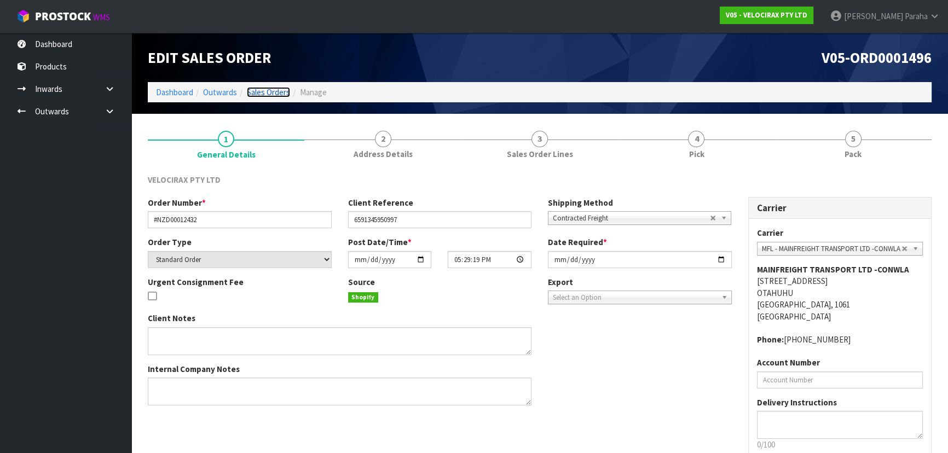
click at [276, 91] on link "Sales Orders" at bounding box center [268, 92] width 43 height 10
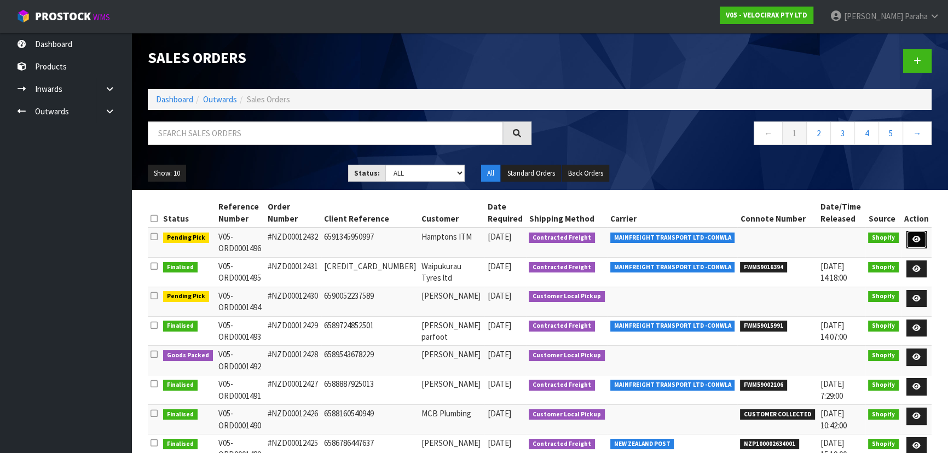
click at [917, 240] on icon at bounding box center [917, 239] width 8 height 7
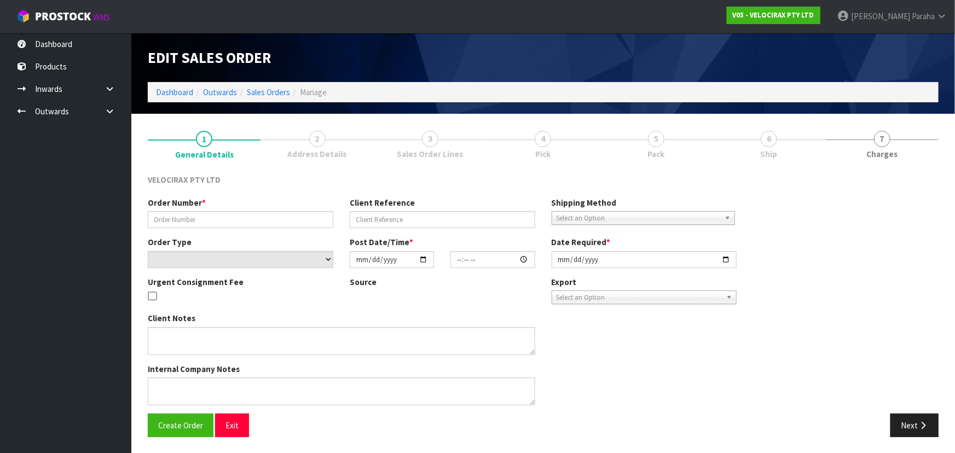
type input "#NZD00012432"
type input "6591345950997"
select select "number:0"
type input "[DATE]"
type input "17:29:19.000"
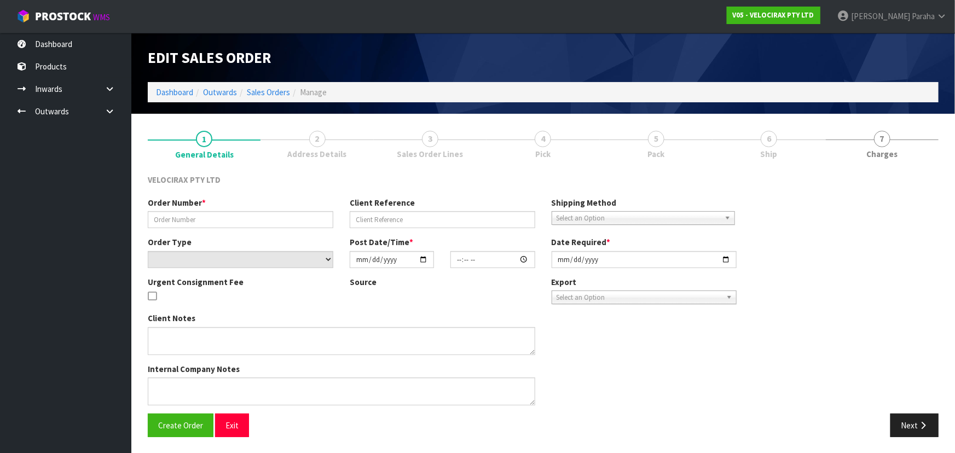
type input "[DATE]"
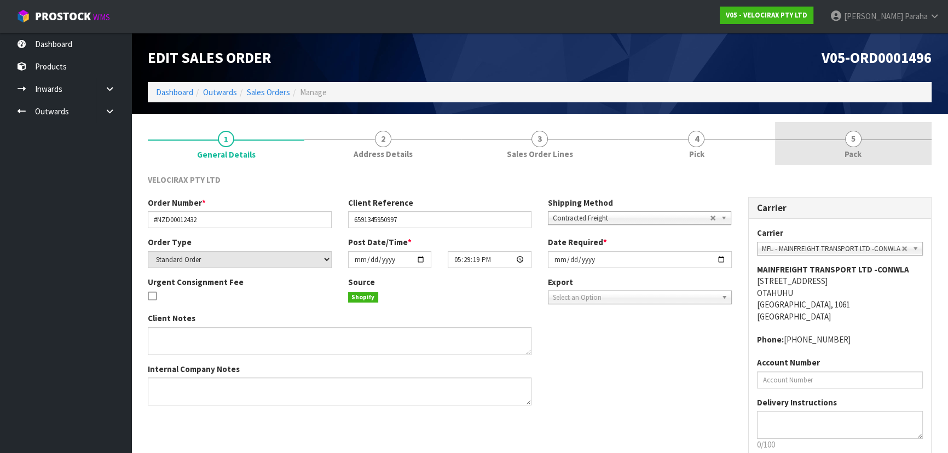
click at [860, 145] on link "5 Pack" at bounding box center [853, 143] width 157 height 43
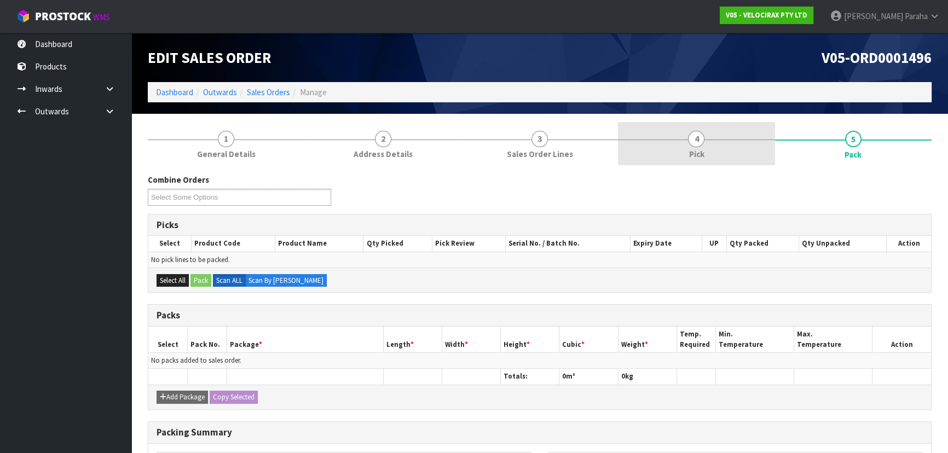
click at [698, 134] on span "4" at bounding box center [696, 139] width 16 height 16
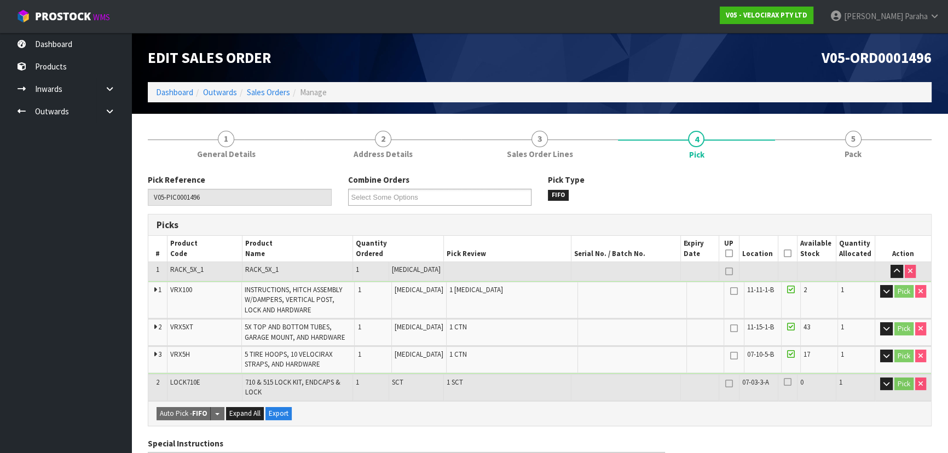
click at [787, 253] on icon at bounding box center [788, 253] width 8 height 1
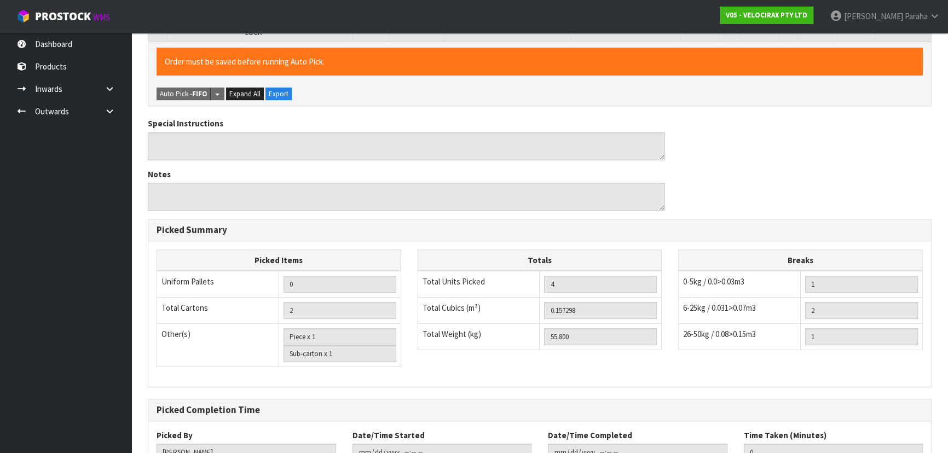
scroll to position [434, 0]
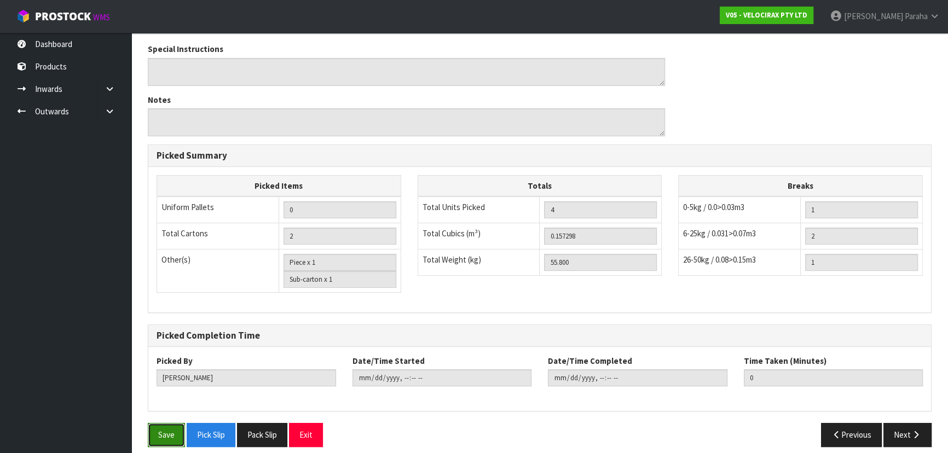
click at [159, 423] on button "Save" at bounding box center [166, 435] width 37 height 24
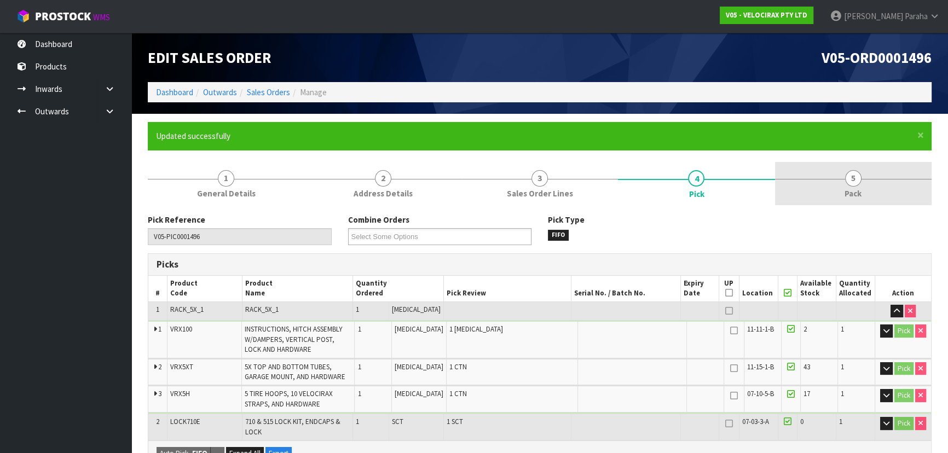
click at [859, 180] on span "5" at bounding box center [853, 178] width 16 height 16
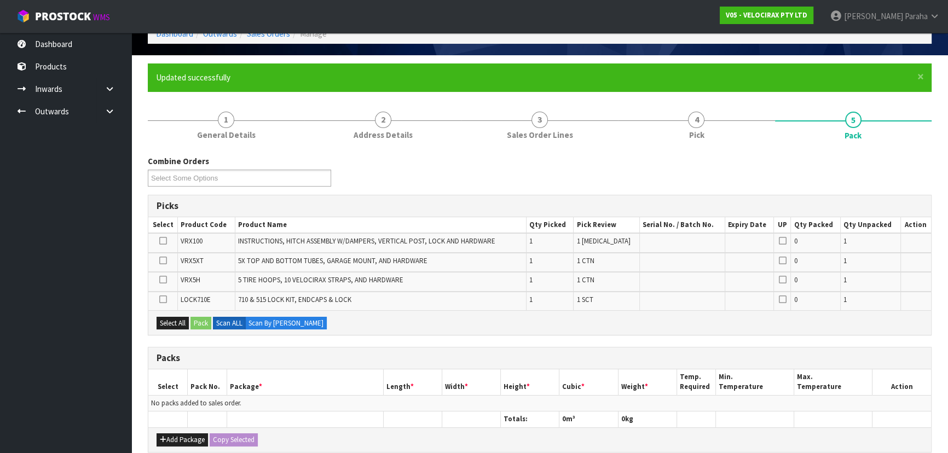
scroll to position [108, 0]
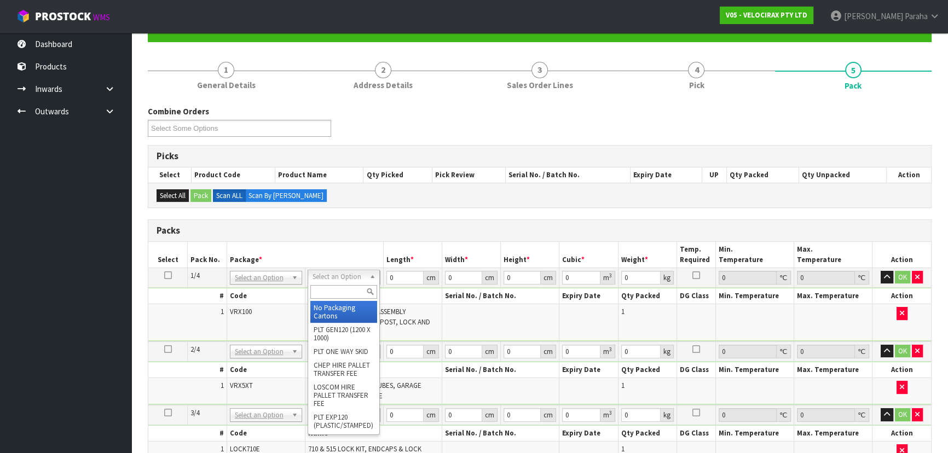
drag, startPoint x: 344, startPoint y: 277, endPoint x: 333, endPoint y: 309, distance: 33.9
drag, startPoint x: 330, startPoint y: 314, endPoint x: 373, endPoint y: 291, distance: 49.0
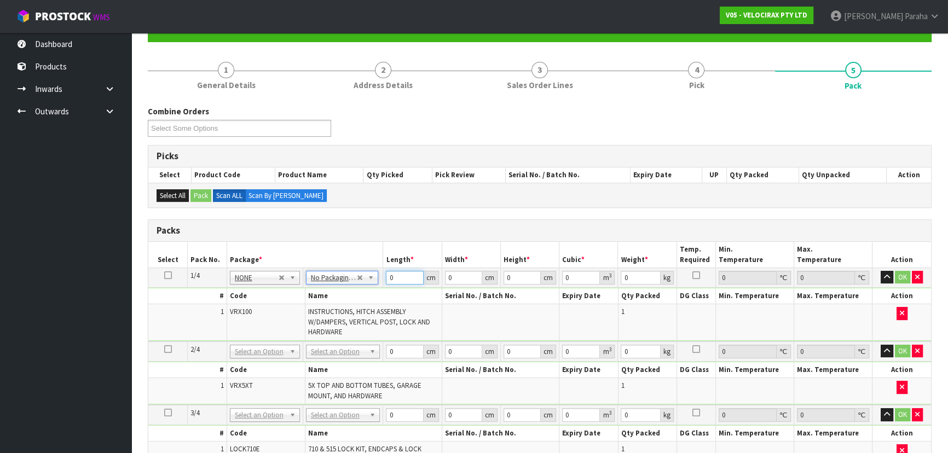
click at [407, 276] on input "0" at bounding box center [404, 278] width 37 height 14
type input "149"
type input "31"
type input "1"
type input "0.004619"
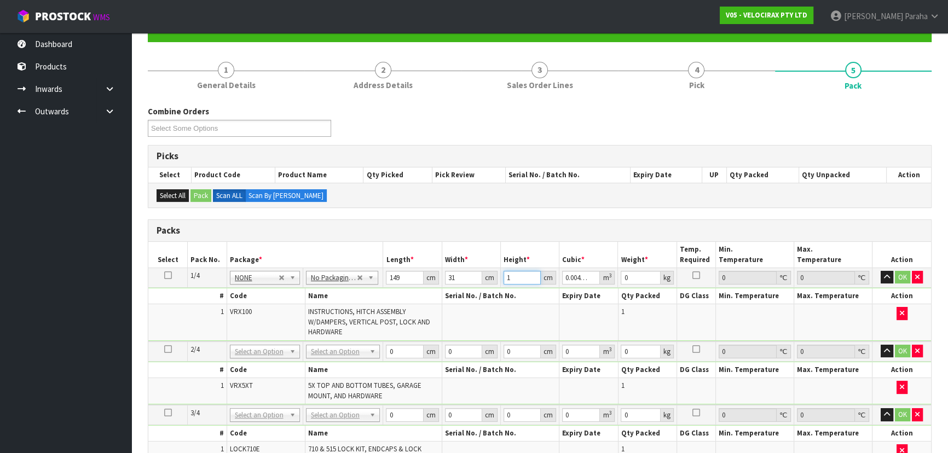
type input "17"
type input "0.078523"
type input "17"
type input "24"
click at [881, 271] on button "button" at bounding box center [887, 277] width 13 height 13
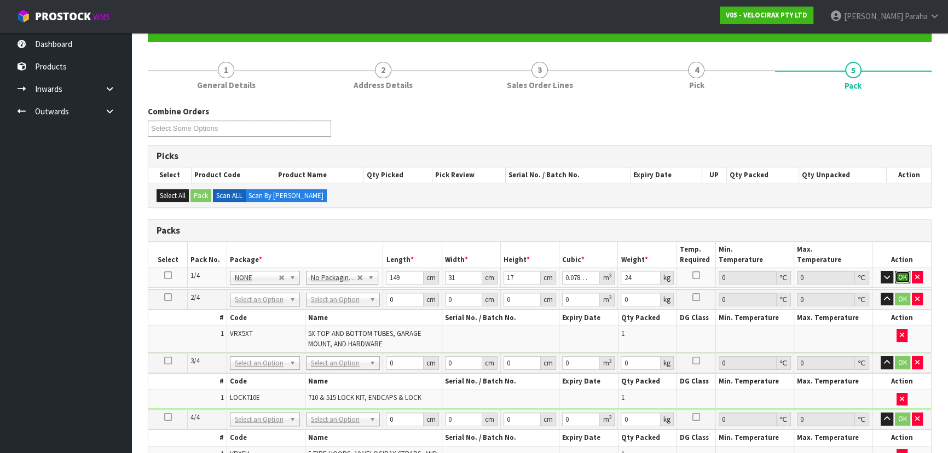
click button "OK" at bounding box center [902, 277] width 15 height 13
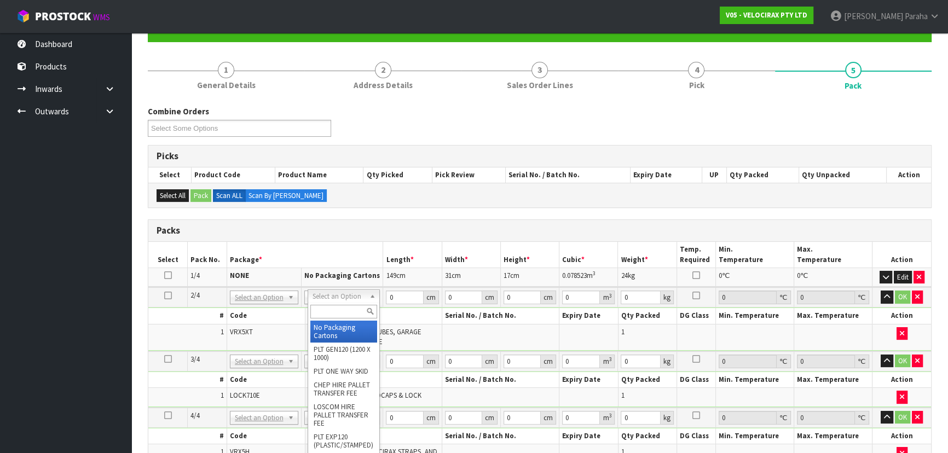
drag, startPoint x: 342, startPoint y: 328, endPoint x: 364, endPoint y: 314, distance: 26.4
type input "2"
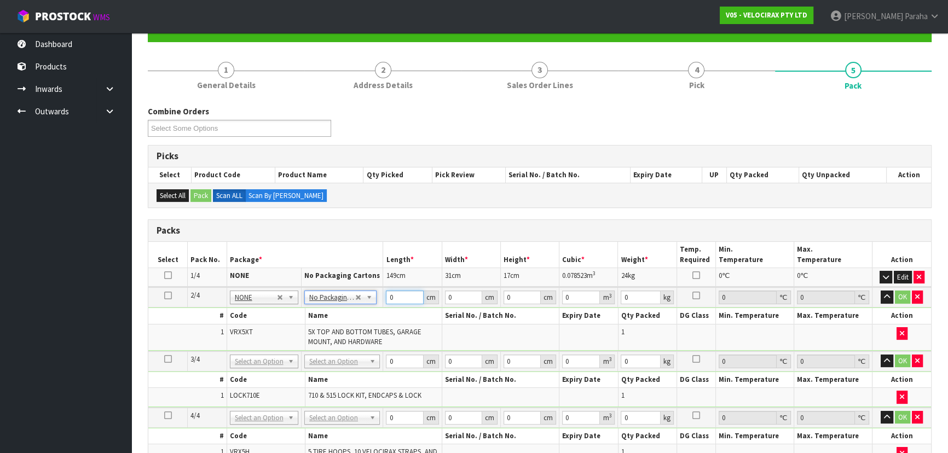
click at [398, 292] on input "0" at bounding box center [404, 298] width 37 height 14
type input "180"
type input "16"
type input "1"
type input "0.00288"
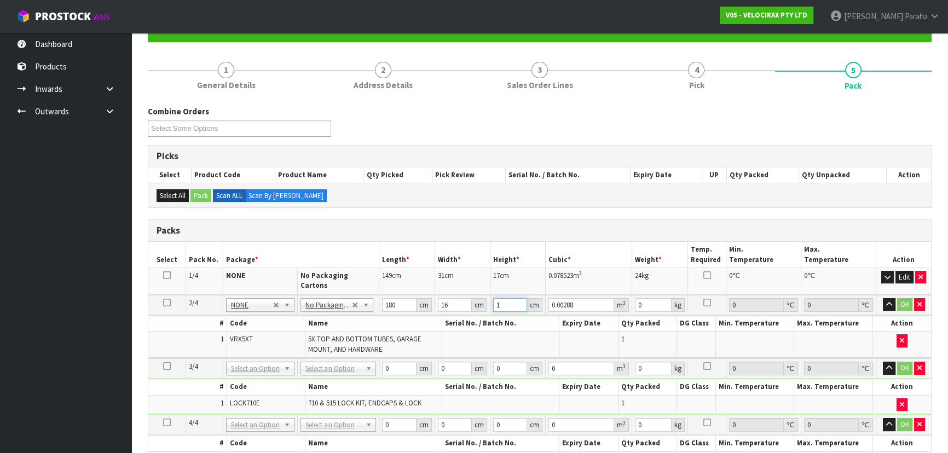
type input "14"
type input "0.04032"
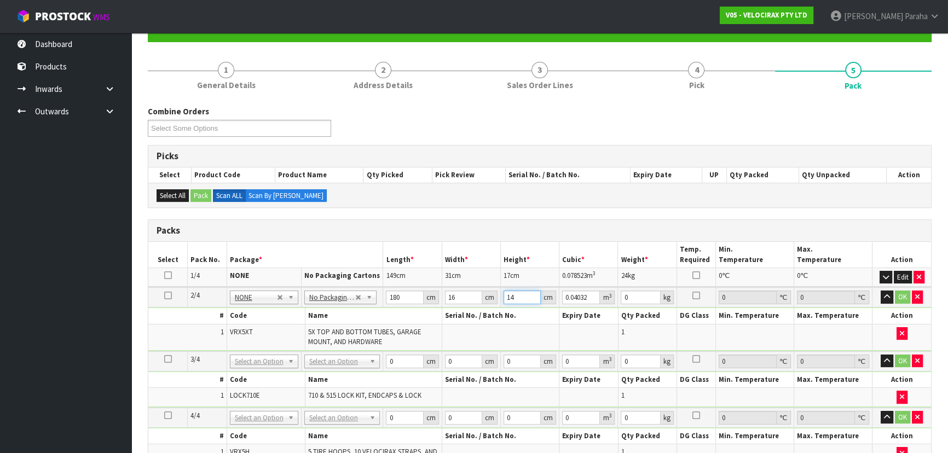
type input "14"
type input "15"
click at [881, 291] on button "button" at bounding box center [887, 297] width 13 height 13
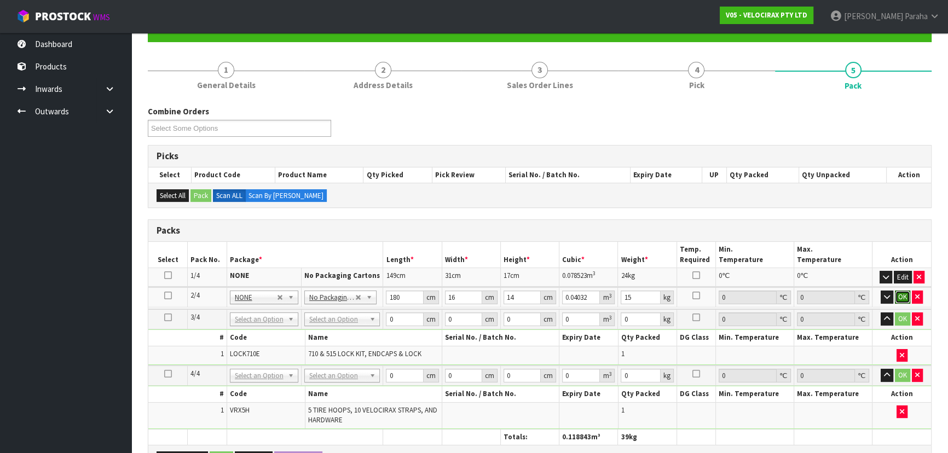
click button "OK" at bounding box center [902, 297] width 15 height 13
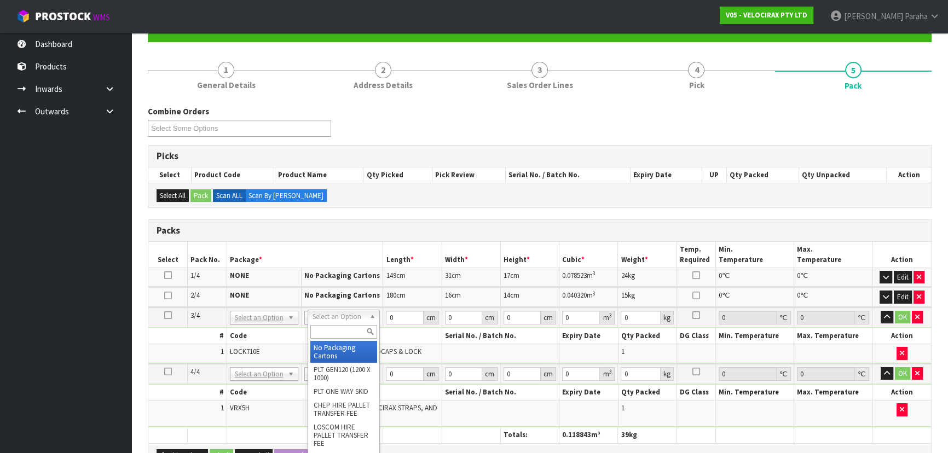
type input "3"
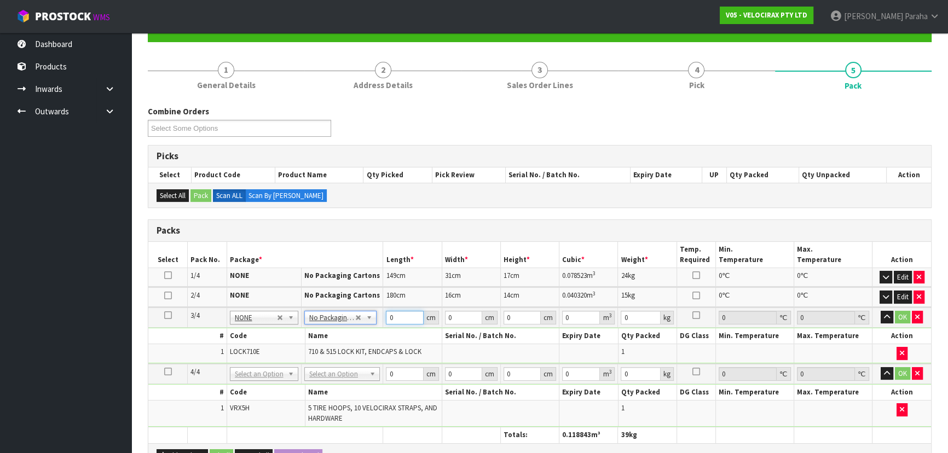
click at [408, 316] on input "0" at bounding box center [404, 318] width 37 height 14
type input "194"
type input "7"
type input "6"
type input "0.008148"
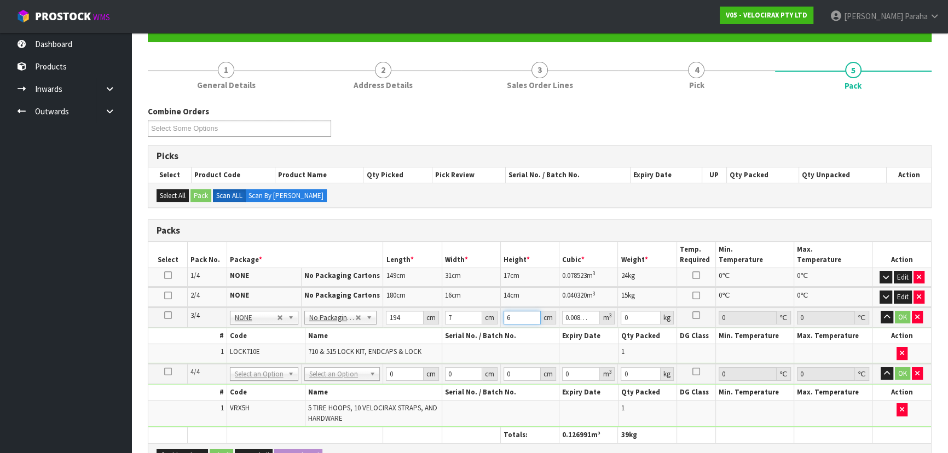
type input "6"
type input "3"
click at [881, 311] on button "button" at bounding box center [887, 317] width 13 height 13
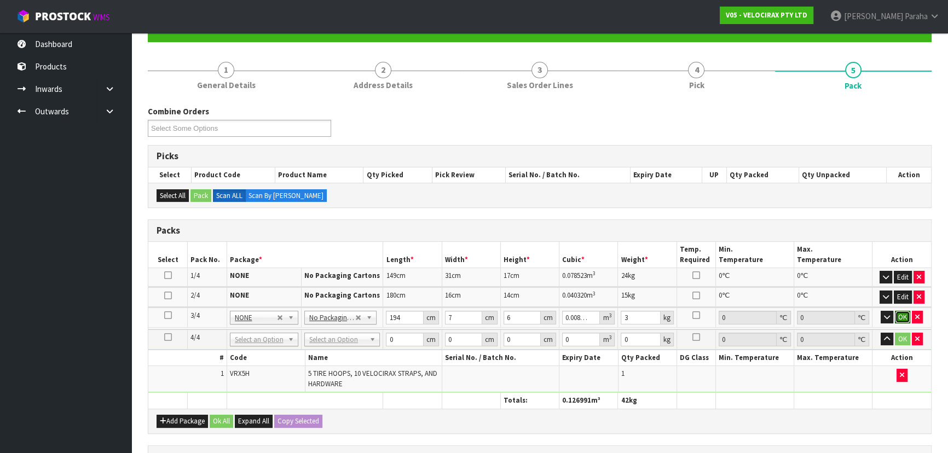
click button "OK" at bounding box center [902, 317] width 15 height 13
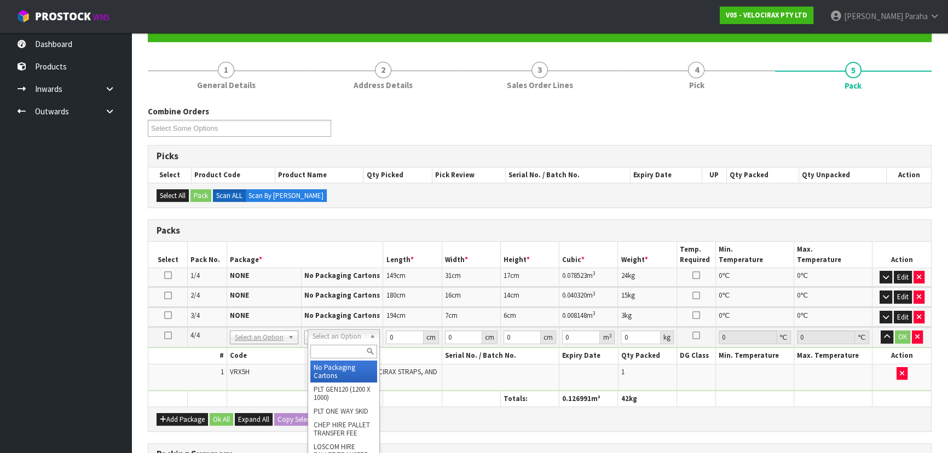
type input "4"
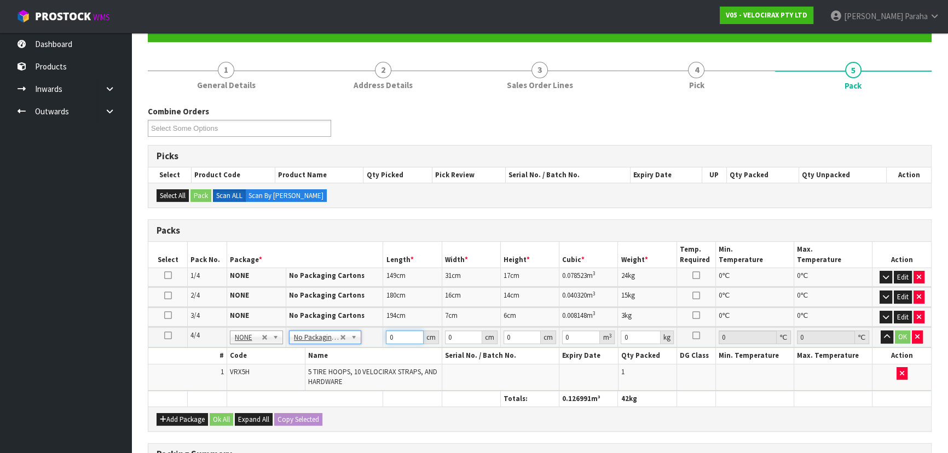
click at [392, 337] on input "0" at bounding box center [404, 338] width 37 height 14
type input "69"
type input "33"
type input "2"
type input "0.004554"
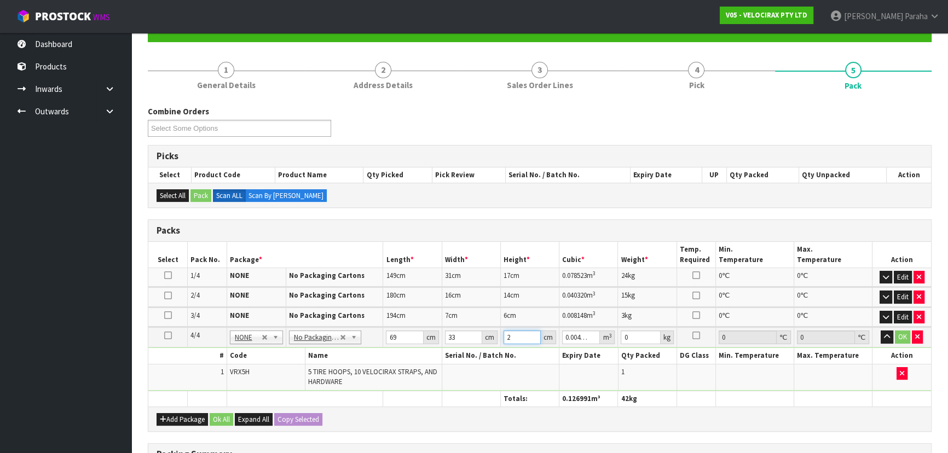
type input "23"
type input "0.052371"
type input "23"
type input "16"
click at [881, 331] on button "button" at bounding box center [887, 337] width 13 height 13
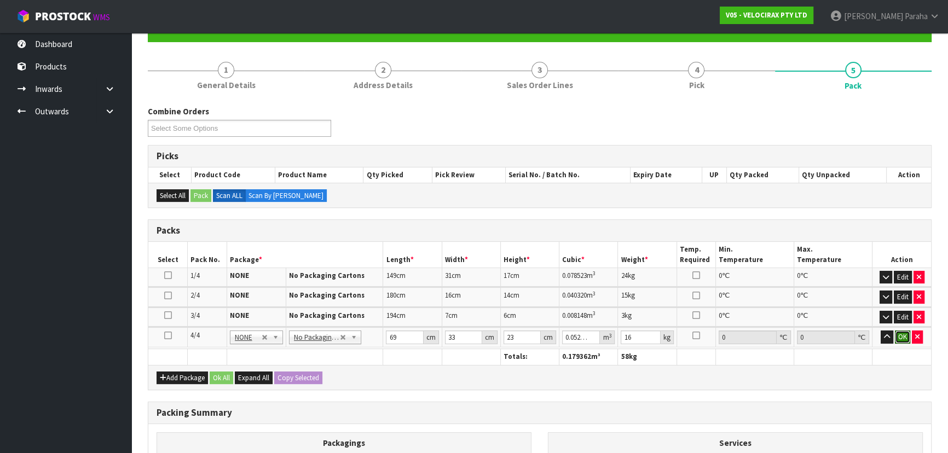
click button "OK" at bounding box center [902, 337] width 15 height 13
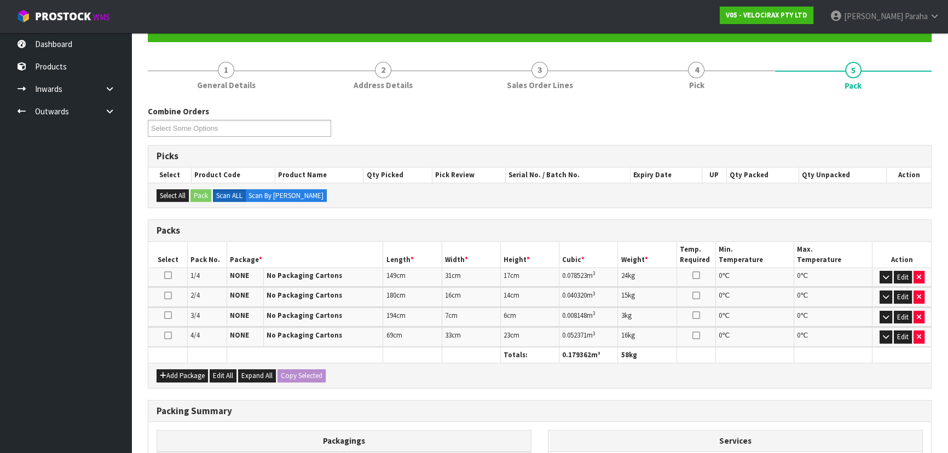
scroll to position [248, 0]
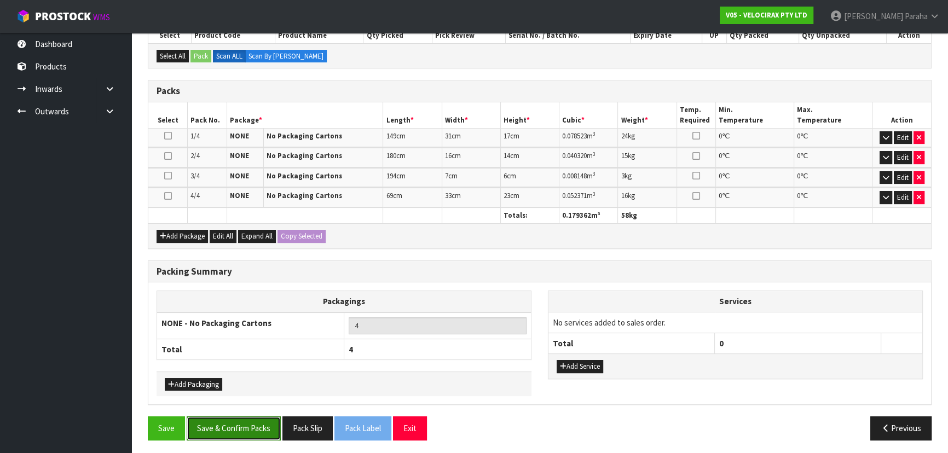
click at [244, 430] on button "Save & Confirm Packs" at bounding box center [234, 429] width 94 height 24
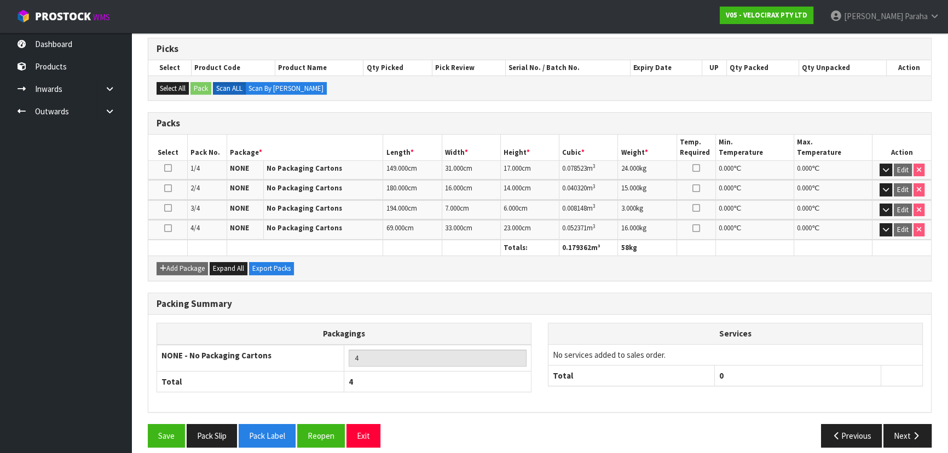
scroll to position [224, 0]
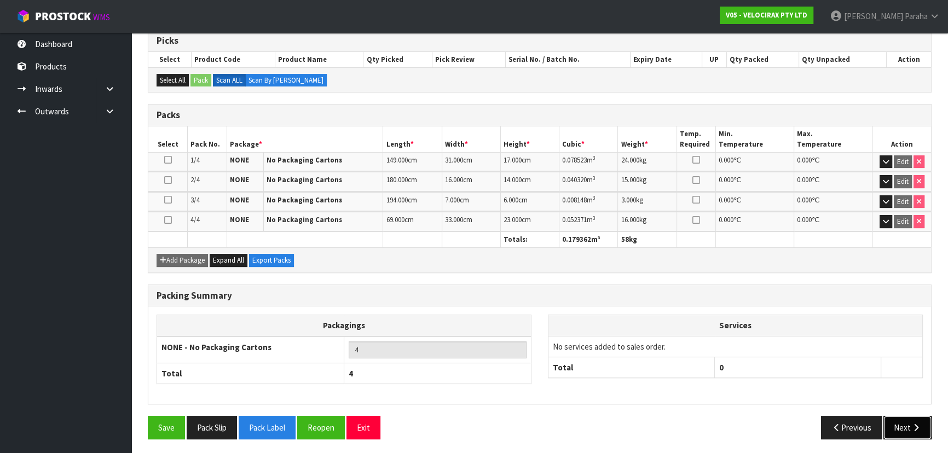
click at [902, 427] on button "Next" at bounding box center [908, 428] width 48 height 24
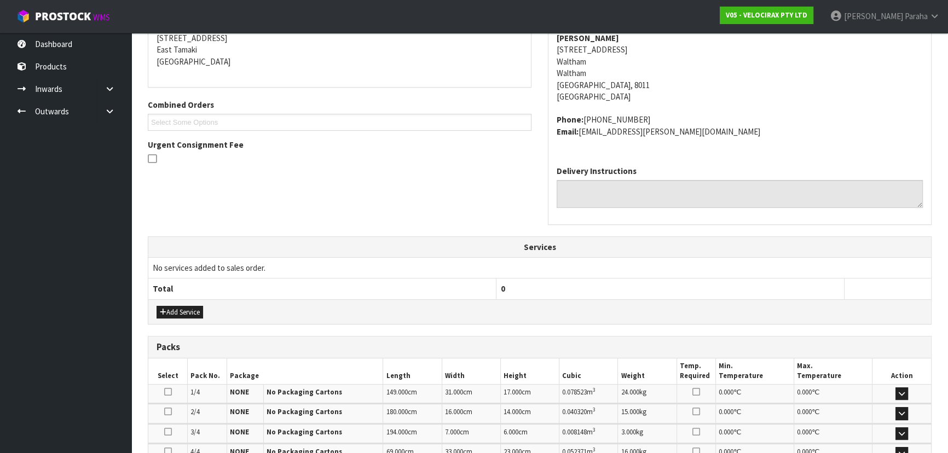
scroll to position [0, 0]
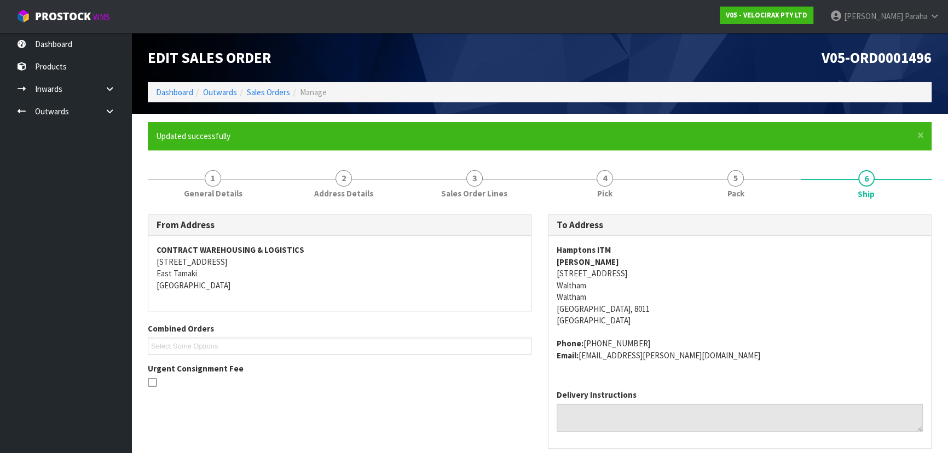
click at [569, 251] on strong "Hamptons ITM" at bounding box center [584, 250] width 54 height 10
click at [571, 264] on strong "[PERSON_NAME]" at bounding box center [588, 262] width 62 height 10
click at [570, 263] on strong "[PERSON_NAME]" at bounding box center [588, 262] width 62 height 10
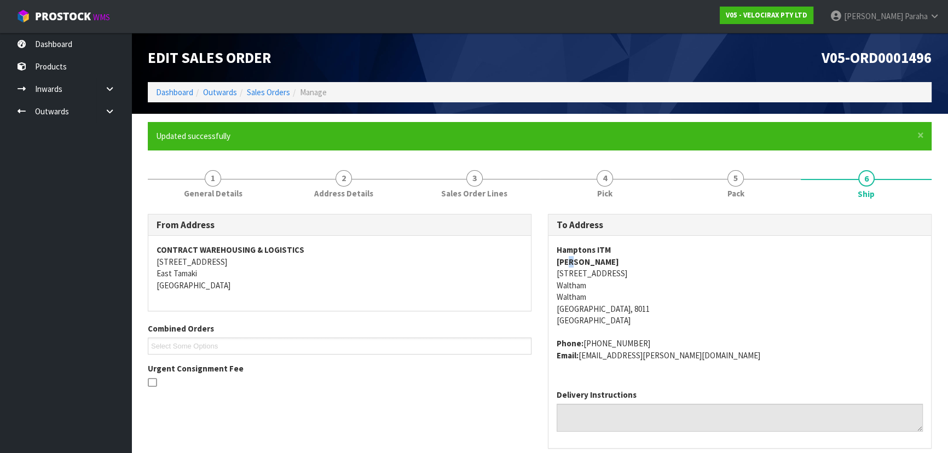
click at [569, 262] on strong "[PERSON_NAME]" at bounding box center [588, 262] width 62 height 10
click at [569, 272] on address "[GEOGRAPHIC_DATA][PERSON_NAME][STREET_ADDRESS]" at bounding box center [740, 285] width 366 height 82
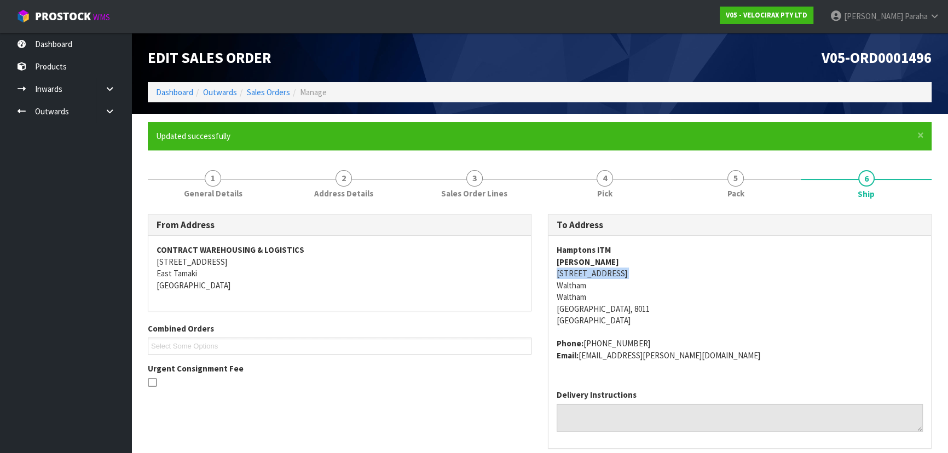
click at [570, 272] on address "[GEOGRAPHIC_DATA][PERSON_NAME][STREET_ADDRESS]" at bounding box center [740, 285] width 366 height 82
click at [212, 180] on span "1" at bounding box center [213, 178] width 16 height 16
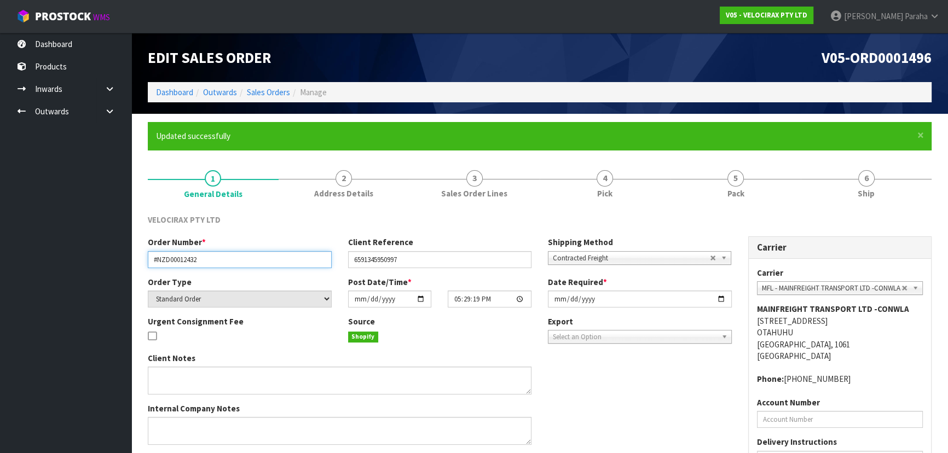
click at [180, 262] on input "#NZD00012432" at bounding box center [240, 259] width 184 height 17
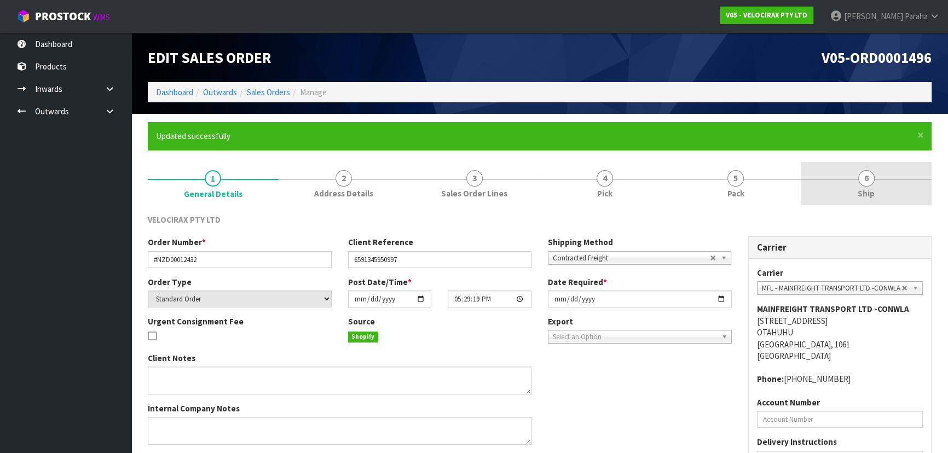
click at [866, 181] on span "6" at bounding box center [866, 178] width 16 height 16
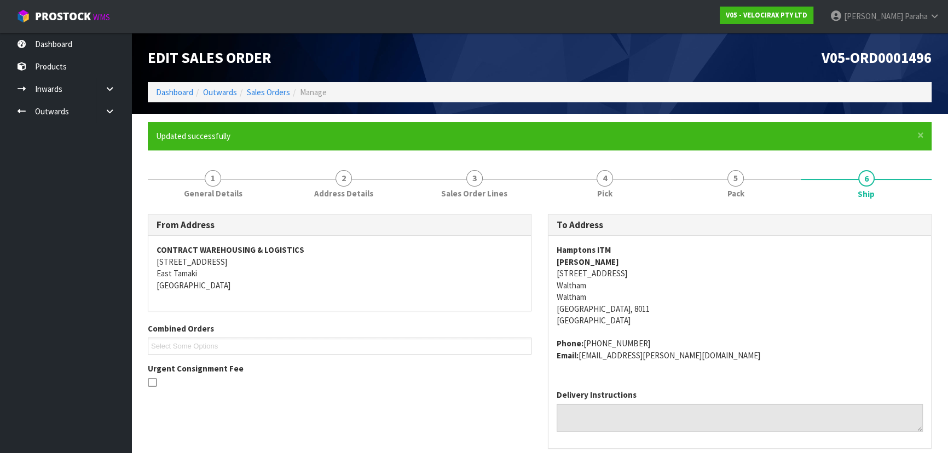
click at [619, 342] on address "Phone: [PHONE_NUMBER] Email: [EMAIL_ADDRESS][PERSON_NAME][DOMAIN_NAME]" at bounding box center [740, 350] width 366 height 24
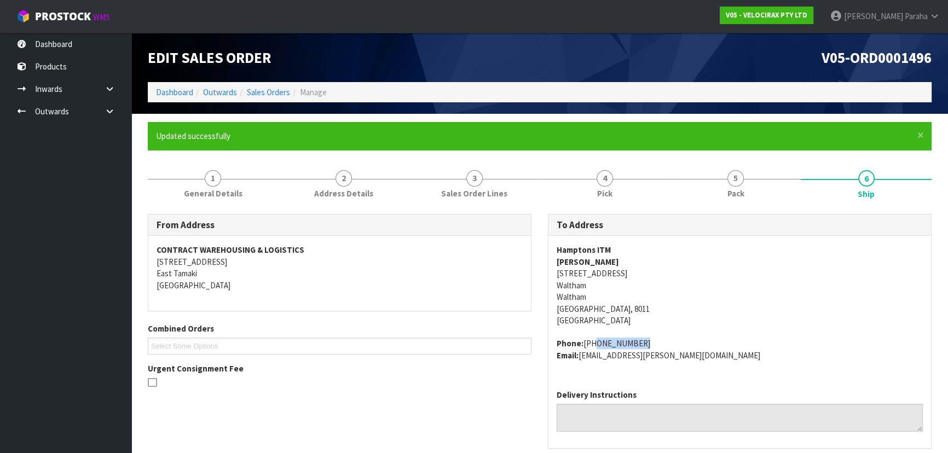
click at [619, 342] on address "Phone: [PHONE_NUMBER] Email: [EMAIL_ADDRESS][PERSON_NAME][DOMAIN_NAME]" at bounding box center [740, 350] width 366 height 24
click at [632, 342] on address "Phone: [PHONE_NUMBER] Email: [EMAIL_ADDRESS][PERSON_NAME][DOMAIN_NAME]" at bounding box center [740, 350] width 366 height 24
drag, startPoint x: 632, startPoint y: 342, endPoint x: 584, endPoint y: 339, distance: 48.3
click at [584, 339] on address "Phone: [PHONE_NUMBER] Email: [EMAIL_ADDRESS][PERSON_NAME][DOMAIN_NAME]" at bounding box center [740, 350] width 366 height 24
drag, startPoint x: 675, startPoint y: 357, endPoint x: 583, endPoint y: 359, distance: 92.6
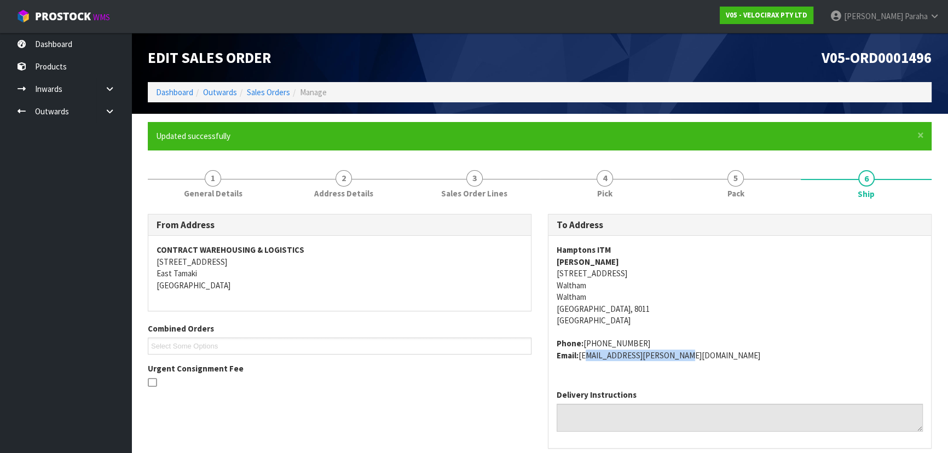
click at [583, 359] on address "Phone: [PHONE_NUMBER] Email: [EMAIL_ADDRESS][PERSON_NAME][DOMAIN_NAME]" at bounding box center [740, 350] width 366 height 24
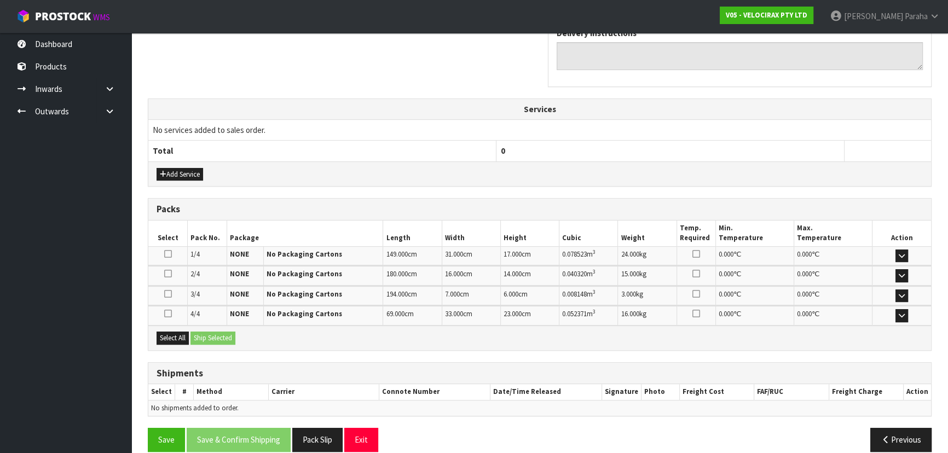
scroll to position [374, 0]
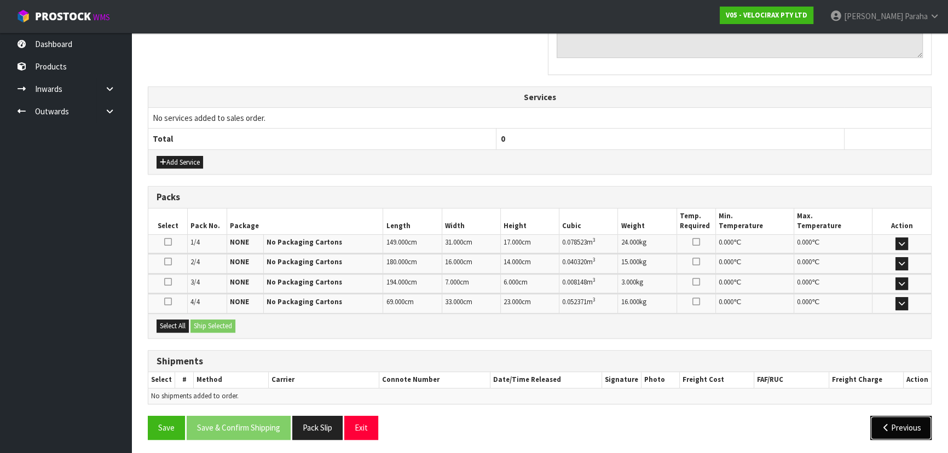
click at [895, 430] on button "Previous" at bounding box center [901, 428] width 61 height 24
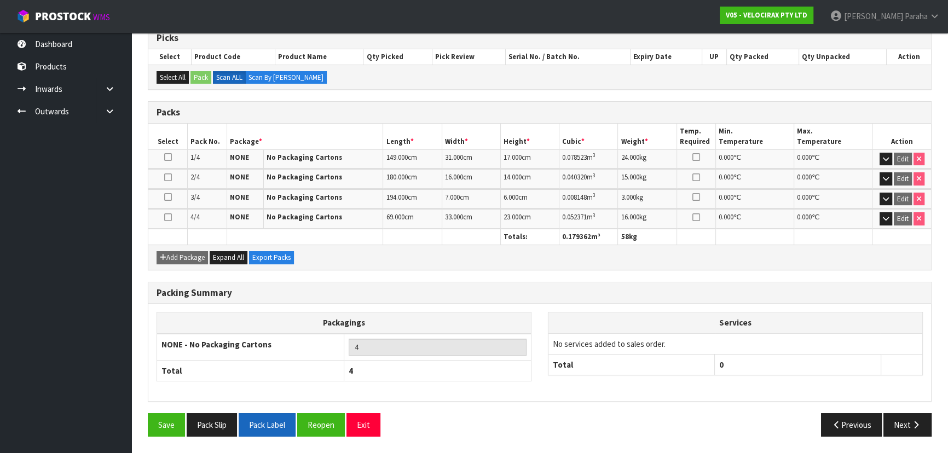
scroll to position [224, 0]
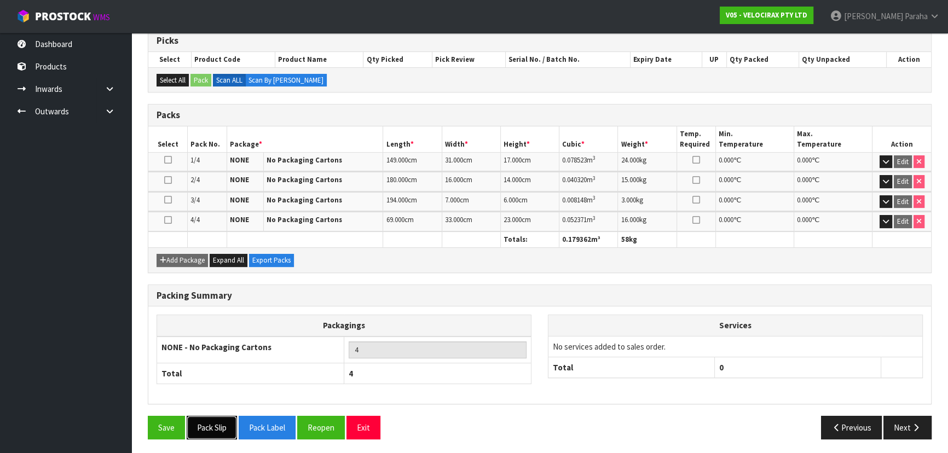
click at [228, 427] on button "Pack Slip" at bounding box center [212, 428] width 50 height 24
click at [914, 424] on icon "button" at bounding box center [916, 428] width 10 height 8
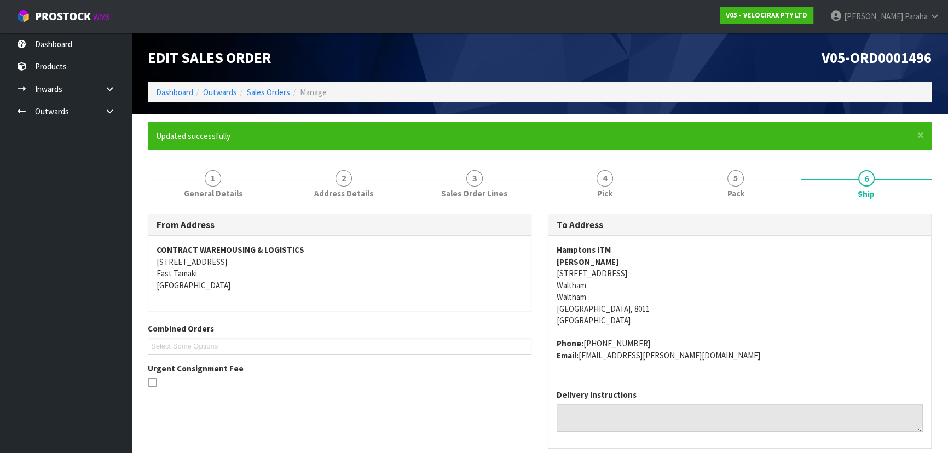
click at [849, 285] on address "[GEOGRAPHIC_DATA][PERSON_NAME][STREET_ADDRESS]" at bounding box center [740, 285] width 366 height 82
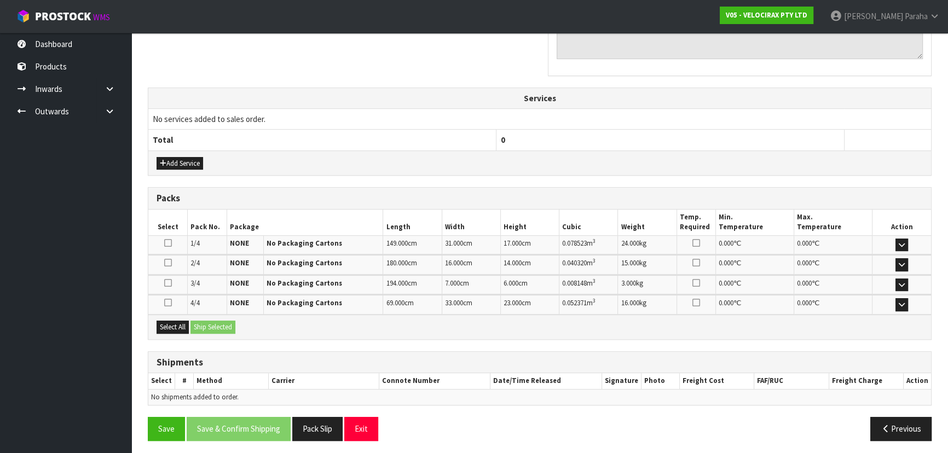
scroll to position [374, 0]
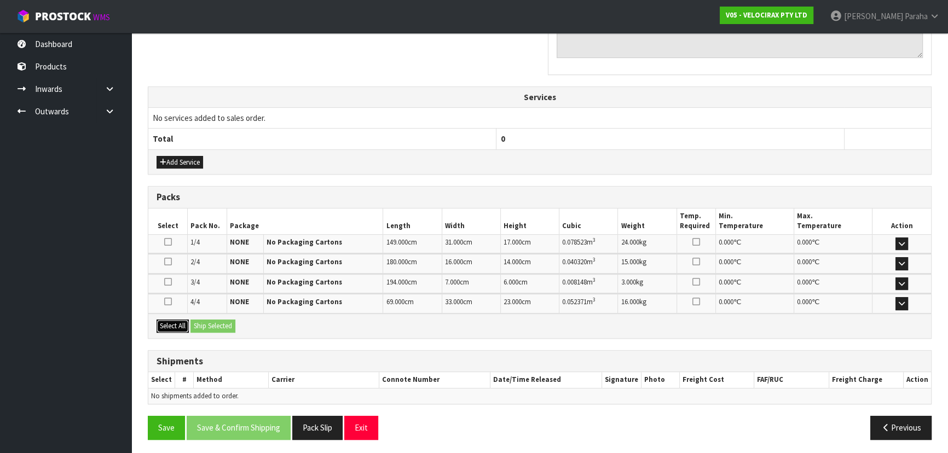
click at [166, 325] on button "Select All" at bounding box center [173, 326] width 32 height 13
click at [203, 328] on button "Ship Selected" at bounding box center [213, 326] width 45 height 13
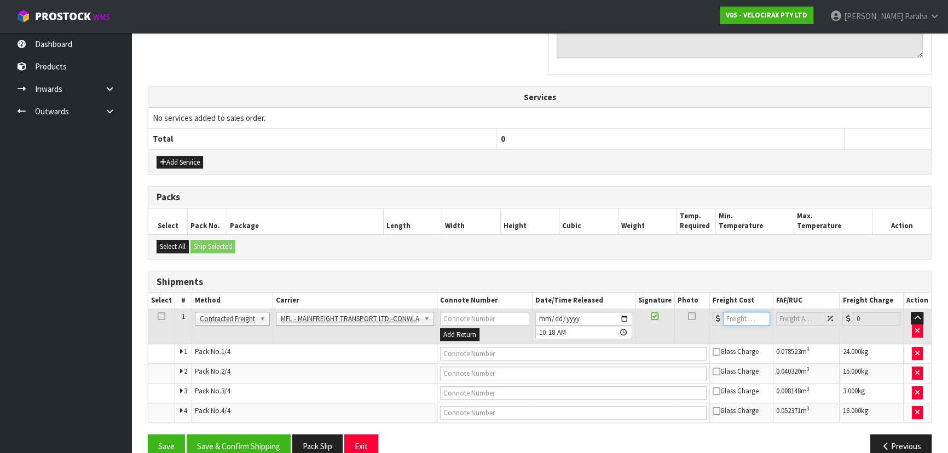
click at [745, 321] on input "number" at bounding box center [746, 319] width 47 height 14
type input "61.00"
click at [564, 355] on input "text" at bounding box center [573, 354] width 267 height 14
paste input "FWM59026803"
type input "FWM59026803"
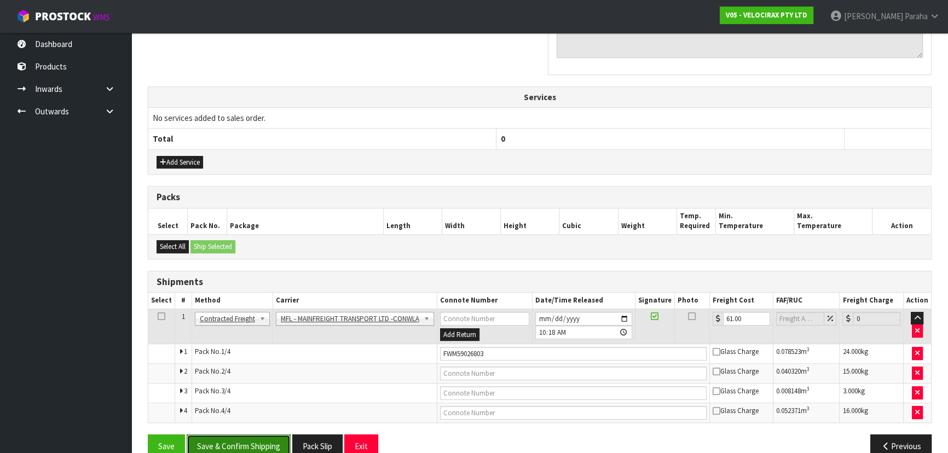
click at [260, 439] on button "Save & Confirm Shipping" at bounding box center [239, 447] width 104 height 24
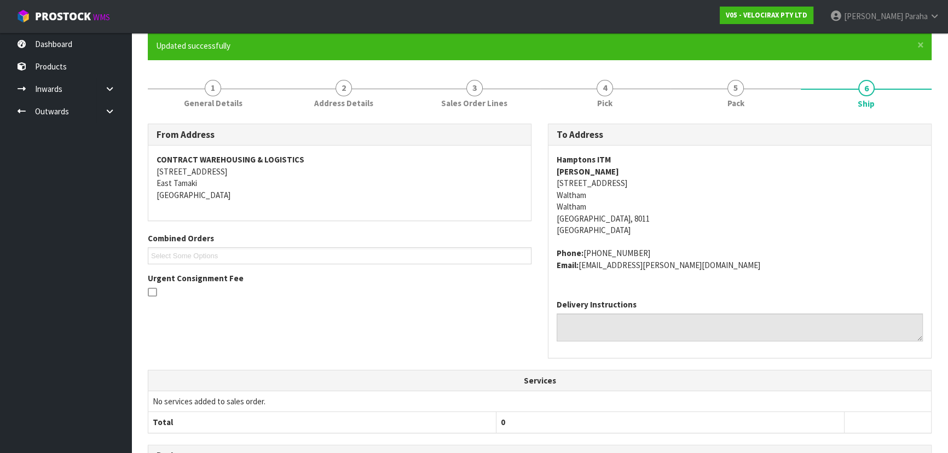
scroll to position [0, 0]
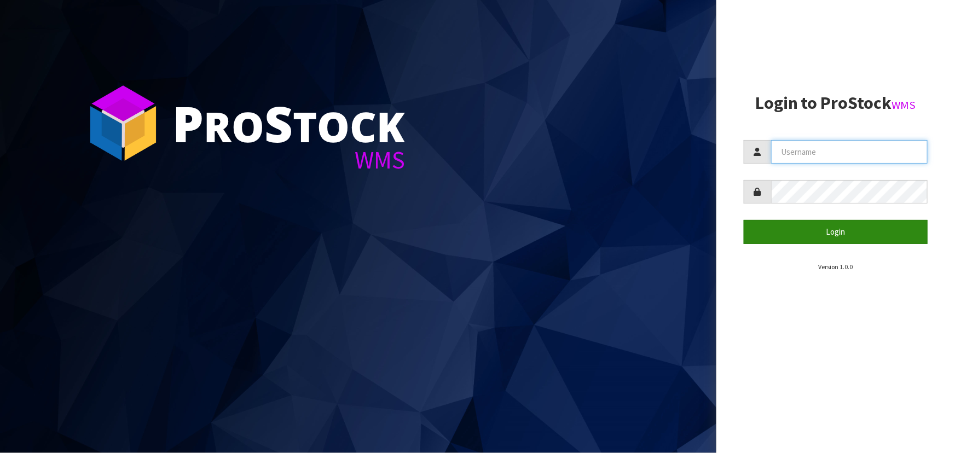
type input "[PERSON_NAME]"
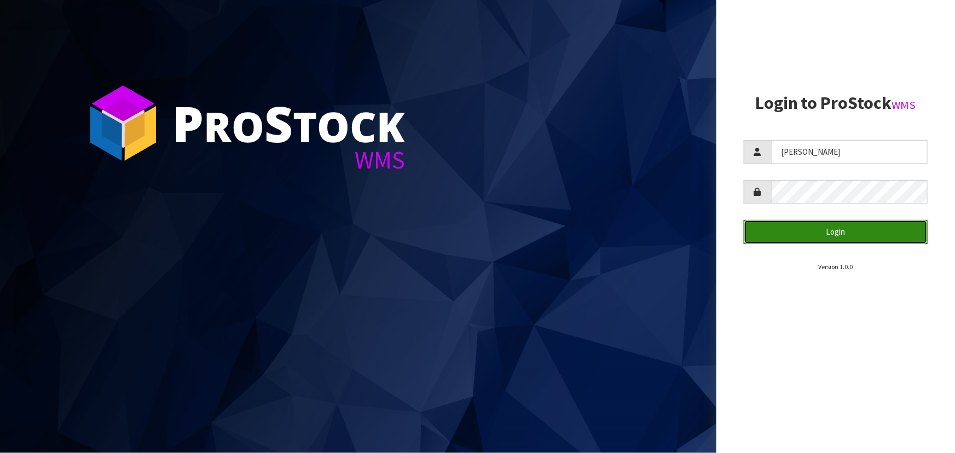
click at [855, 224] on button "Login" at bounding box center [836, 232] width 184 height 24
